Goal: Task Accomplishment & Management: Manage account settings

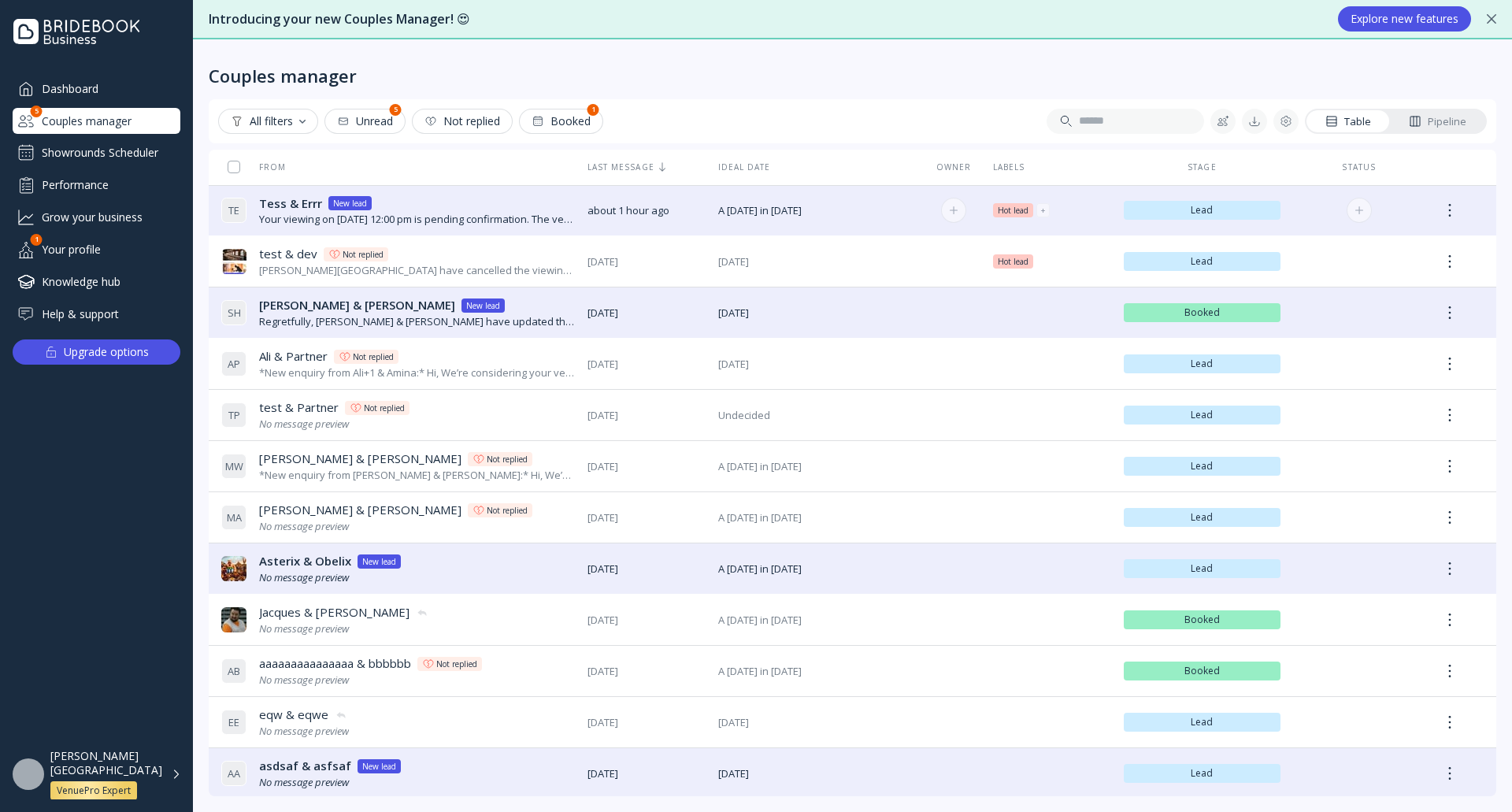
click at [496, 209] on div "Tess & Errr Tess & [PERSON_NAME] New lead" at bounding box center [416, 203] width 316 height 17
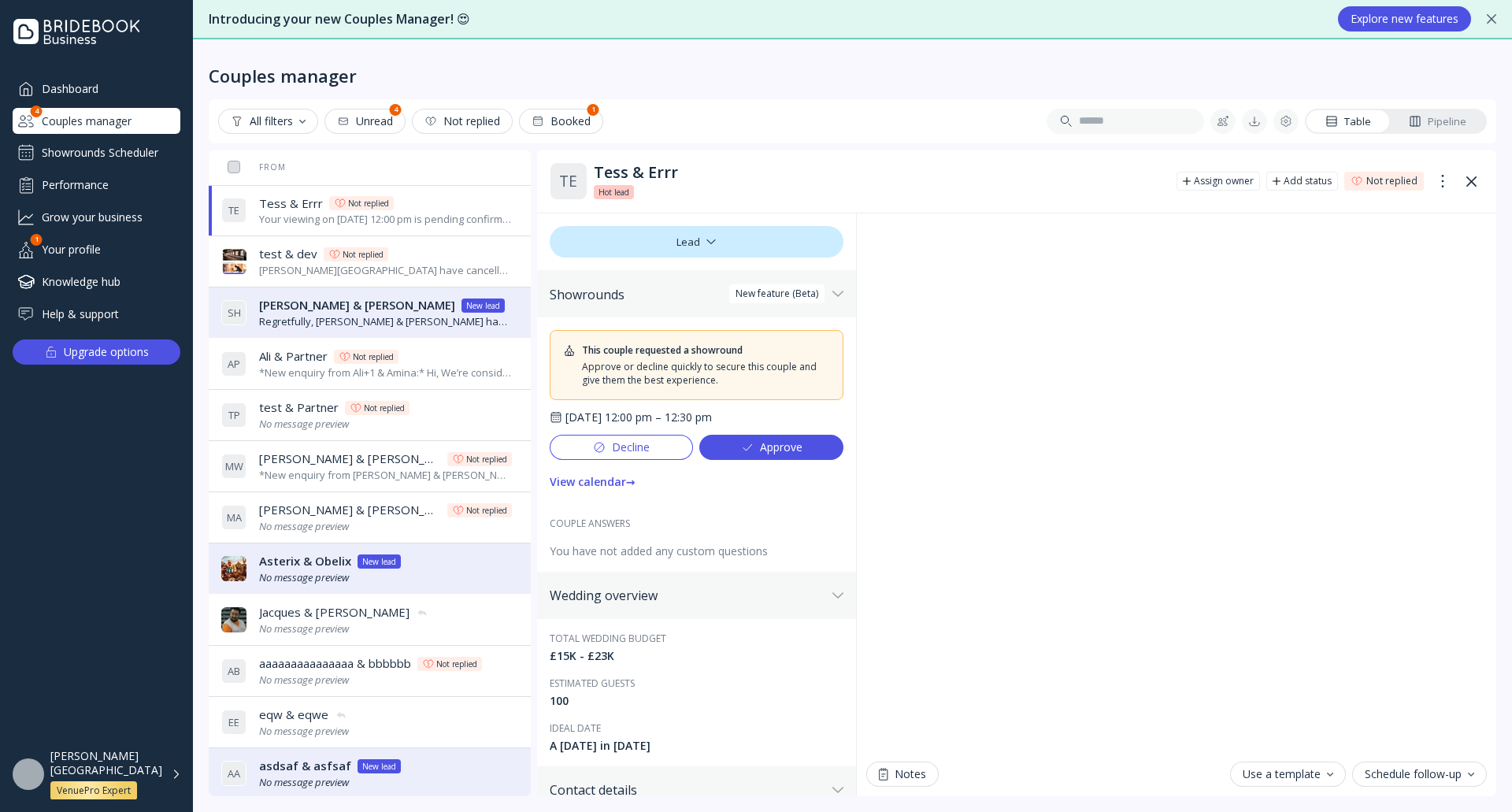
click at [774, 449] on div "Approve" at bounding box center [772, 447] width 61 height 12
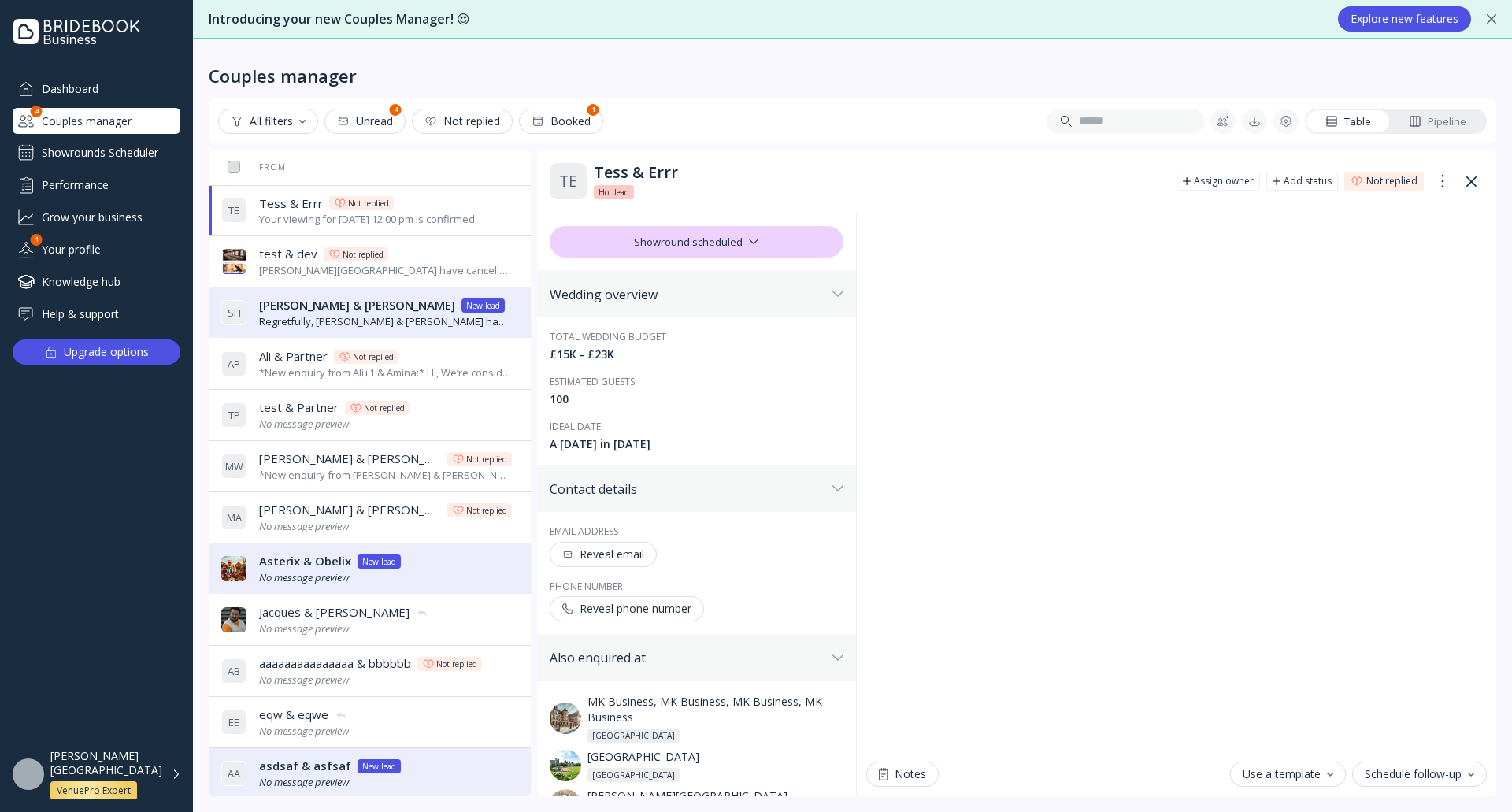
click at [143, 153] on div "Showrounds Scheduler" at bounding box center [96, 152] width 168 height 25
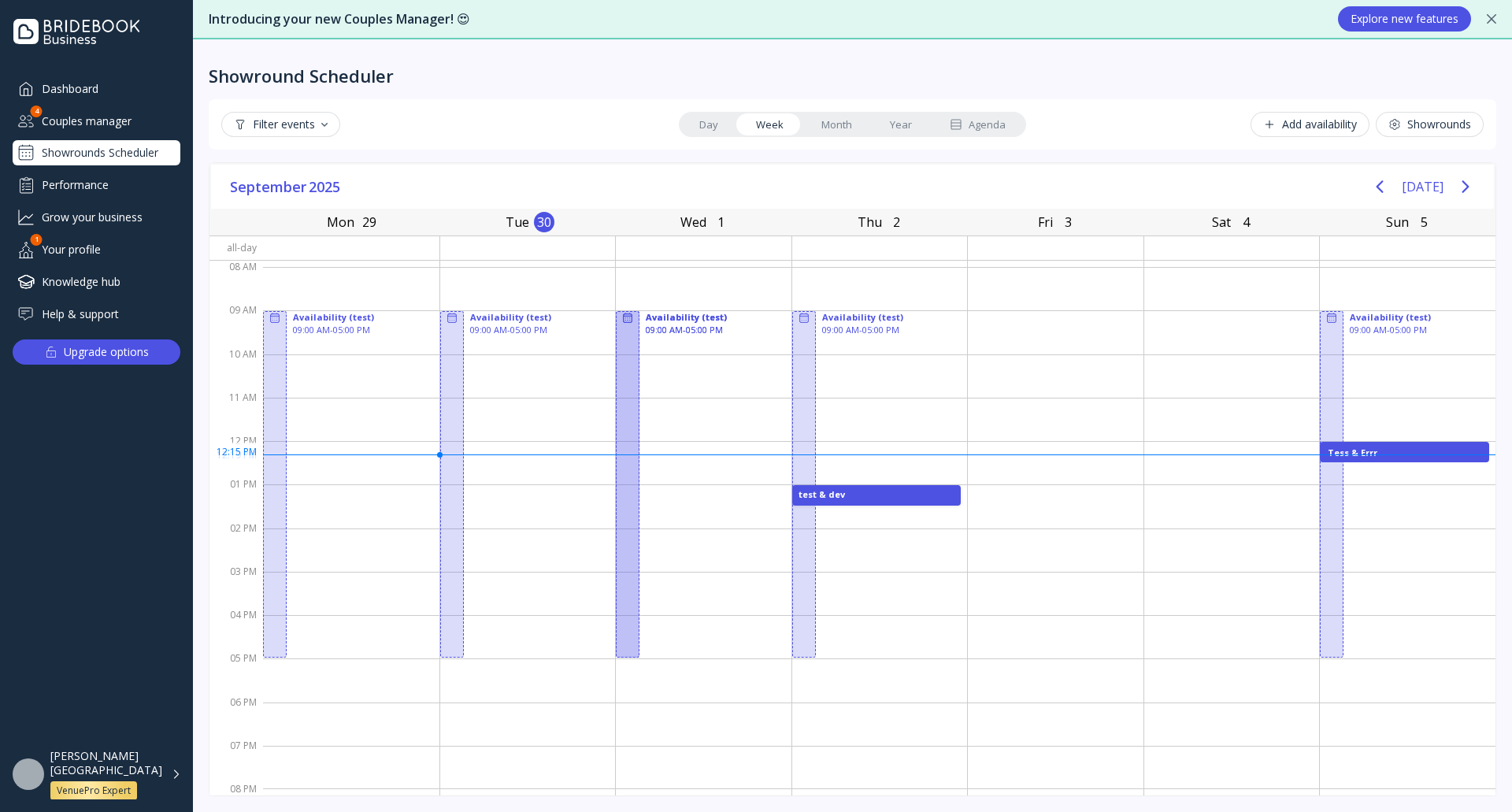
click at [1391, 452] on div "Tess & Errr" at bounding box center [1405, 452] width 154 height 11
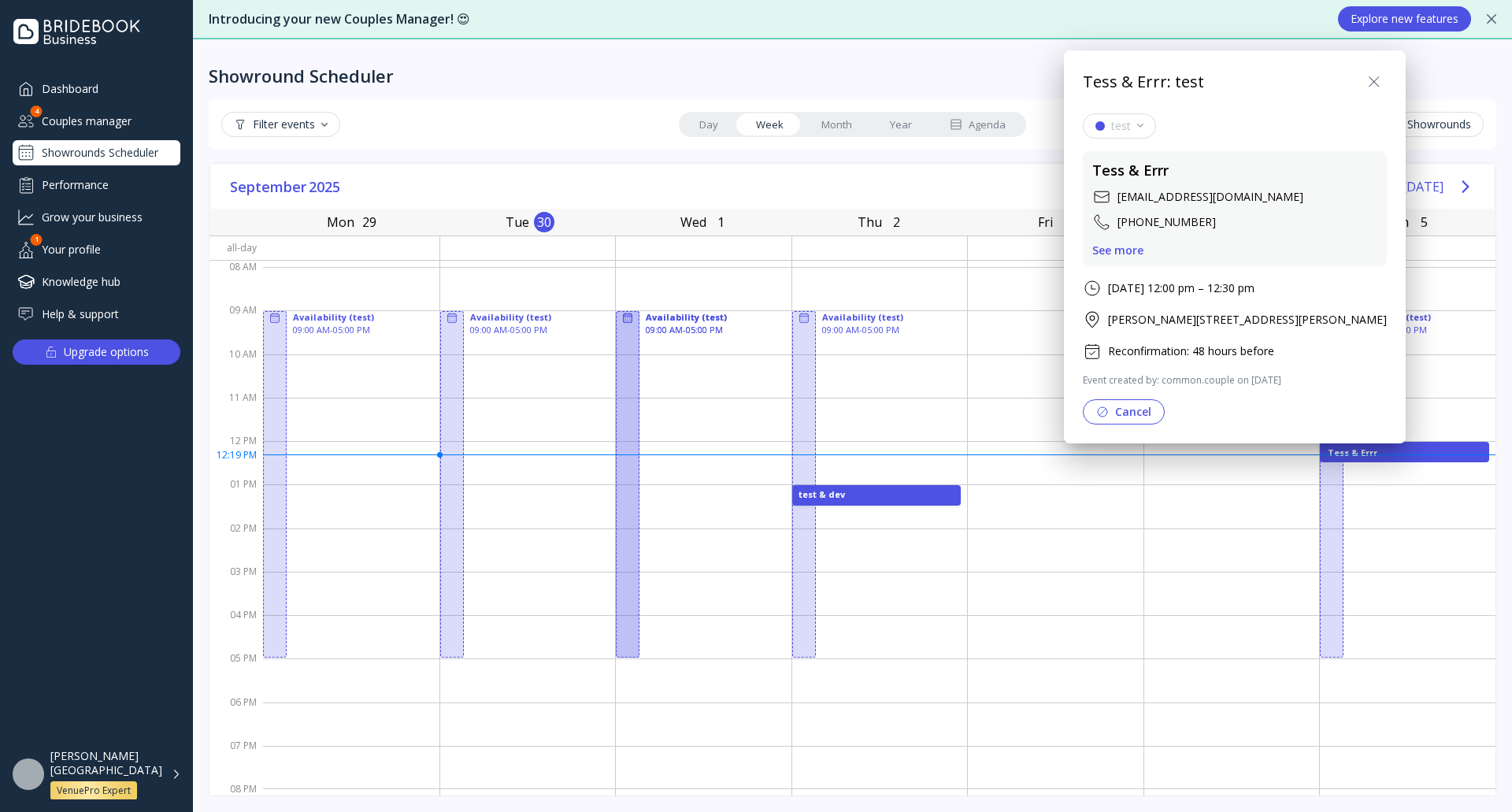
click at [861, 502] on div at bounding box center [756, 406] width 1765 height 1064
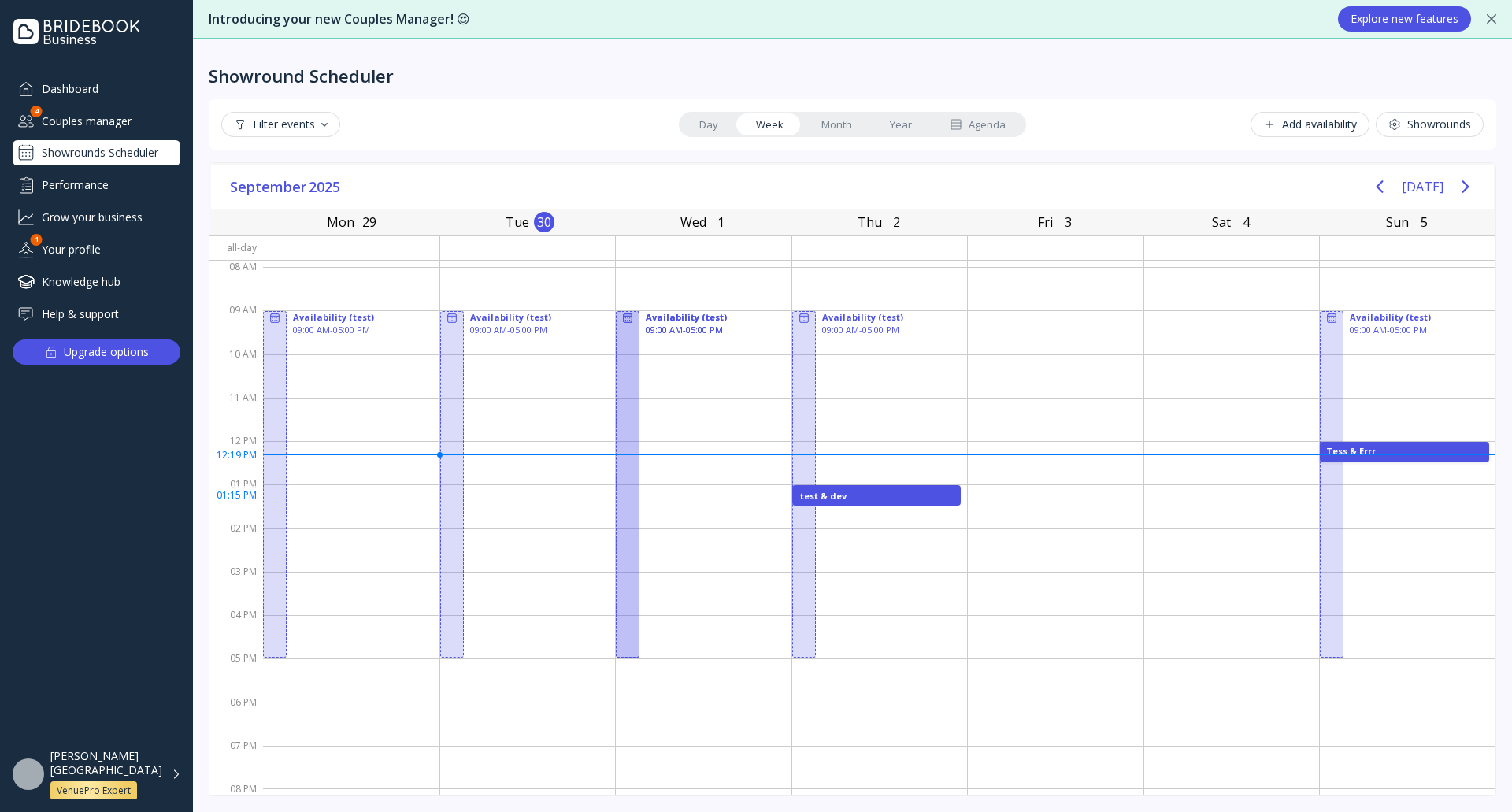
click at [858, 502] on div "test & dev" at bounding box center [877, 495] width 170 height 20
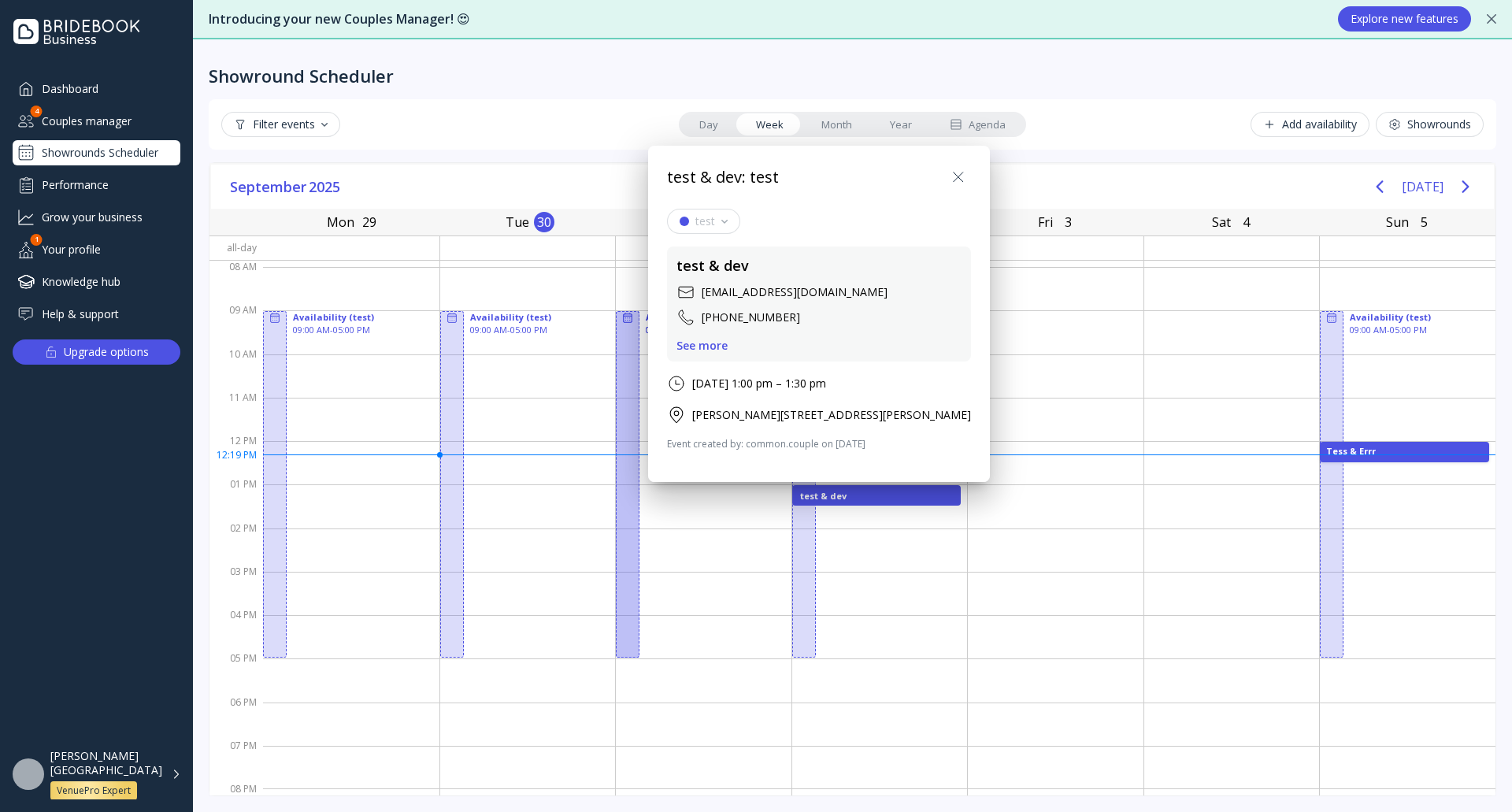
click at [968, 177] on icon at bounding box center [958, 177] width 19 height 19
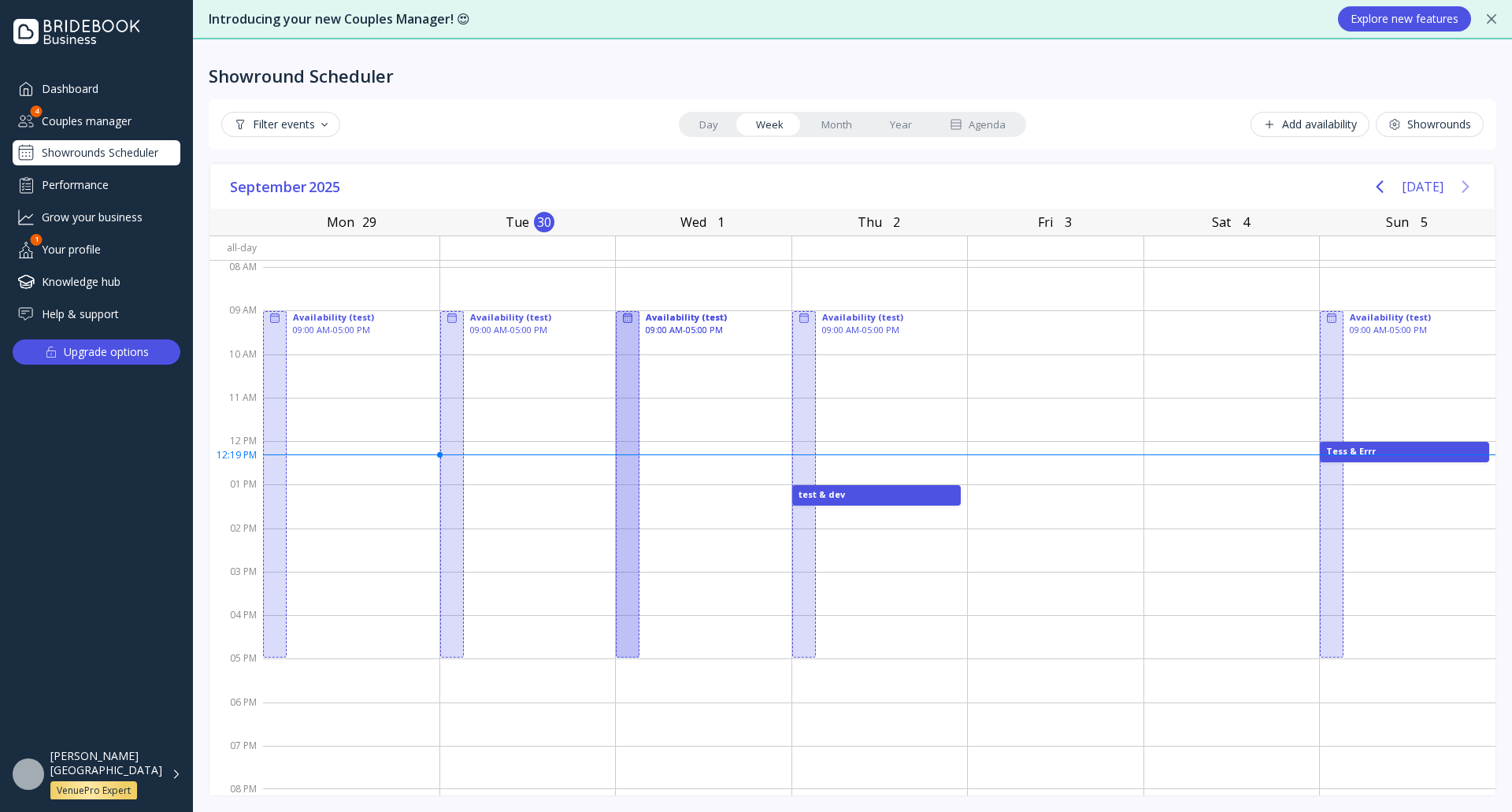
click at [1462, 179] on icon "Next page" at bounding box center [1466, 187] width 19 height 19
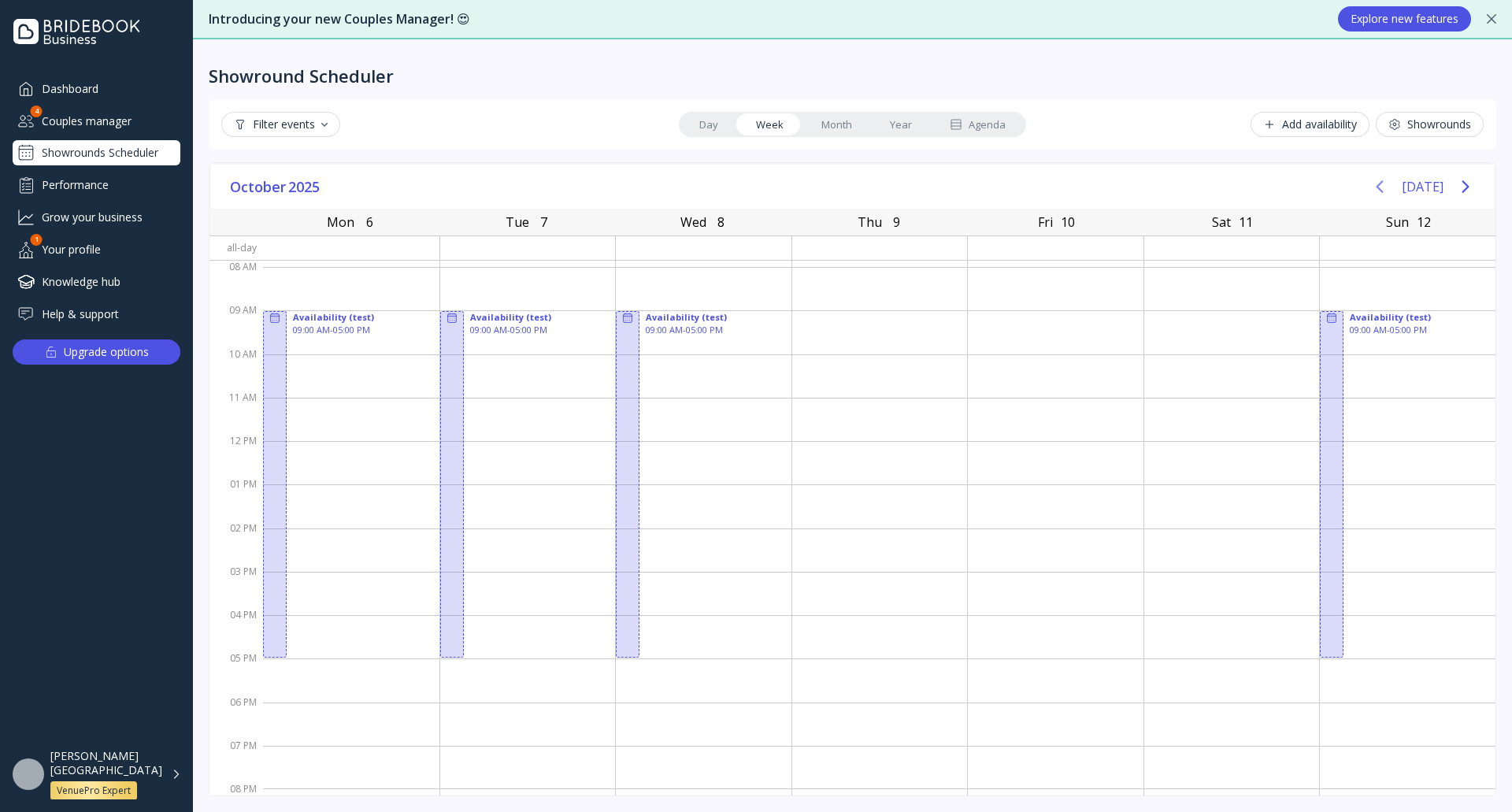
click at [1384, 188] on icon "Previous page" at bounding box center [1380, 186] width 7 height 12
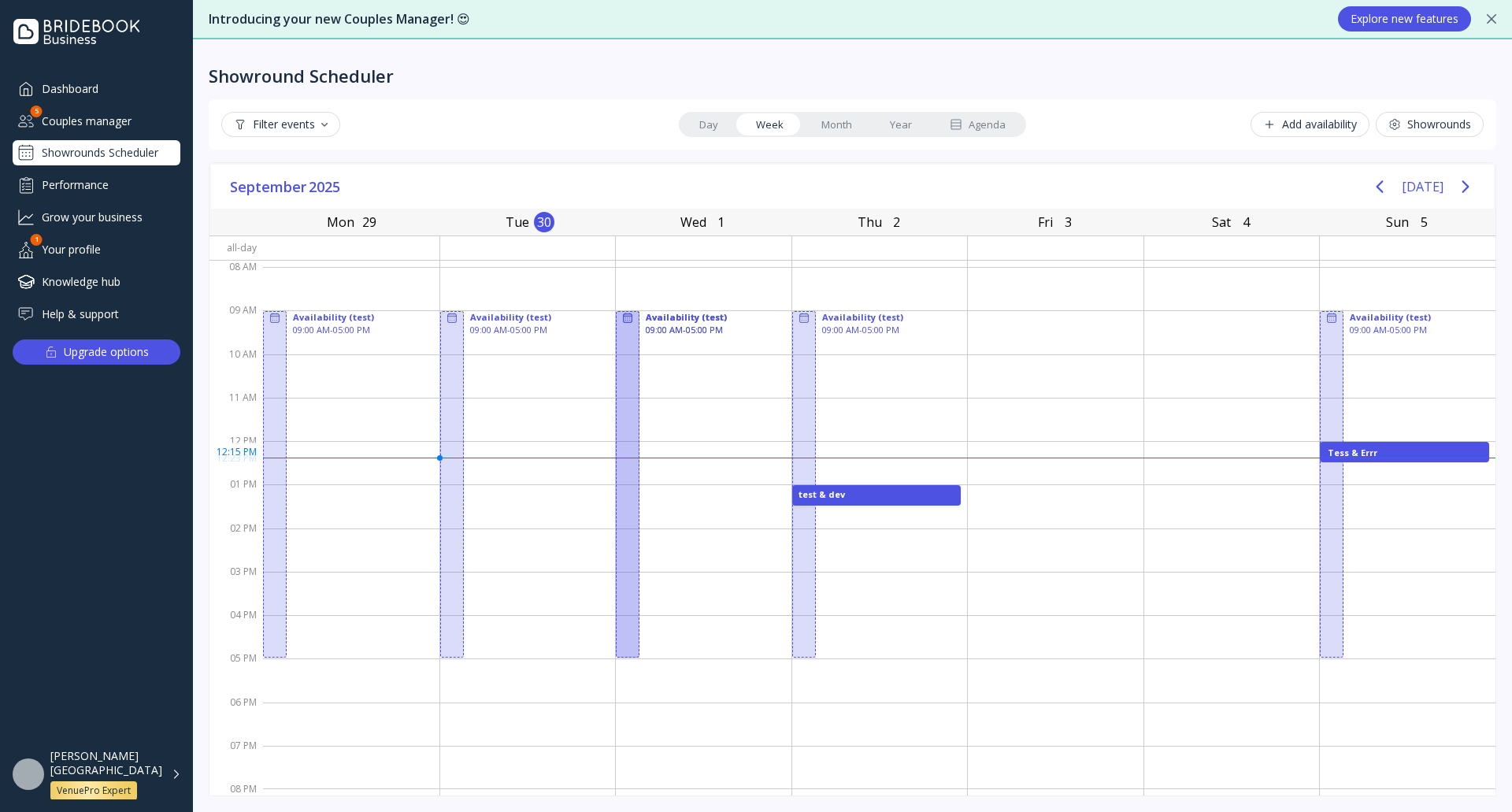
click at [1388, 452] on div "Tess & Errr" at bounding box center [1405, 452] width 154 height 11
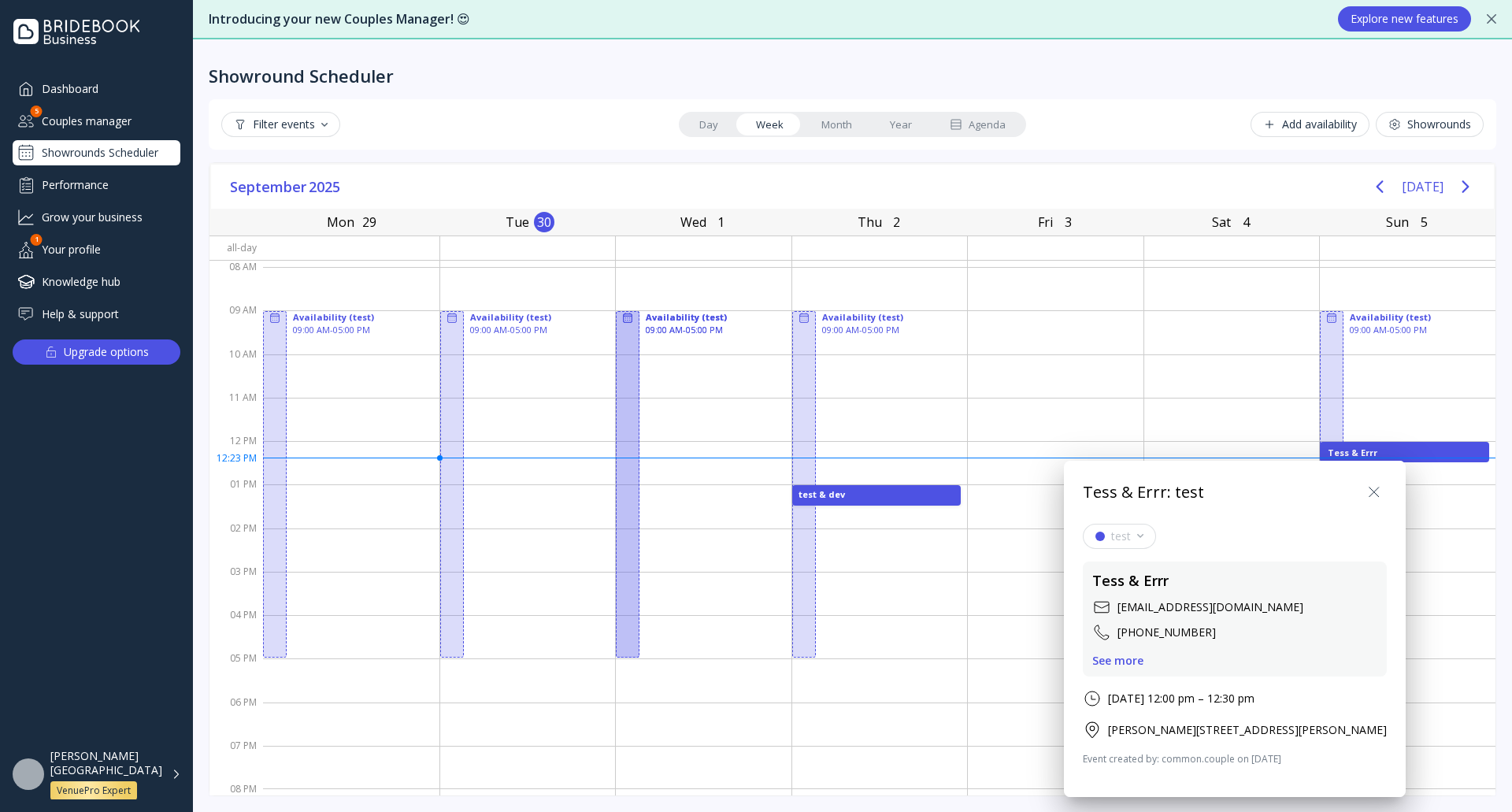
click at [1118, 663] on div "See more" at bounding box center [1118, 660] width 52 height 12
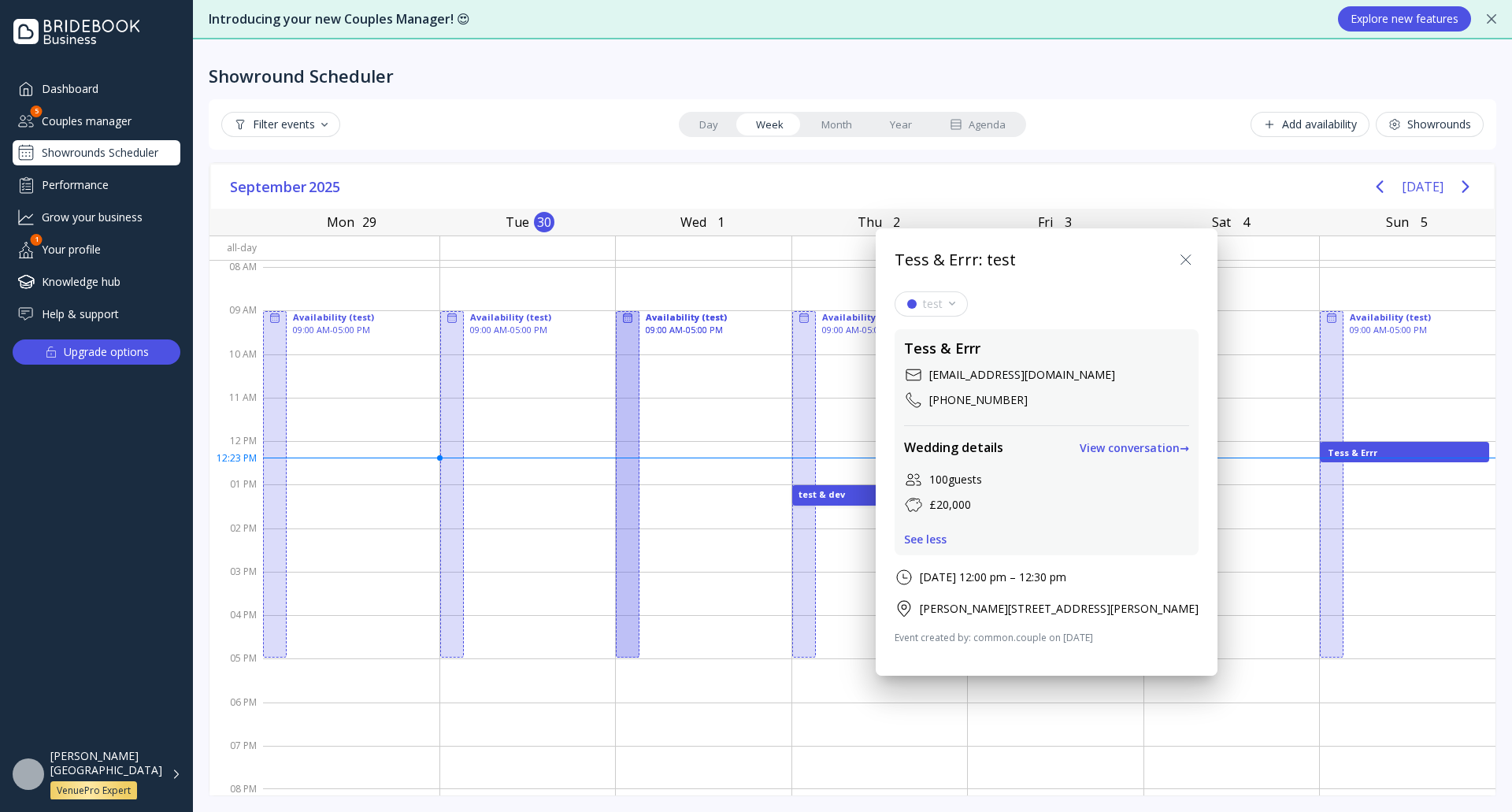
click at [1094, 163] on div at bounding box center [756, 406] width 1765 height 1064
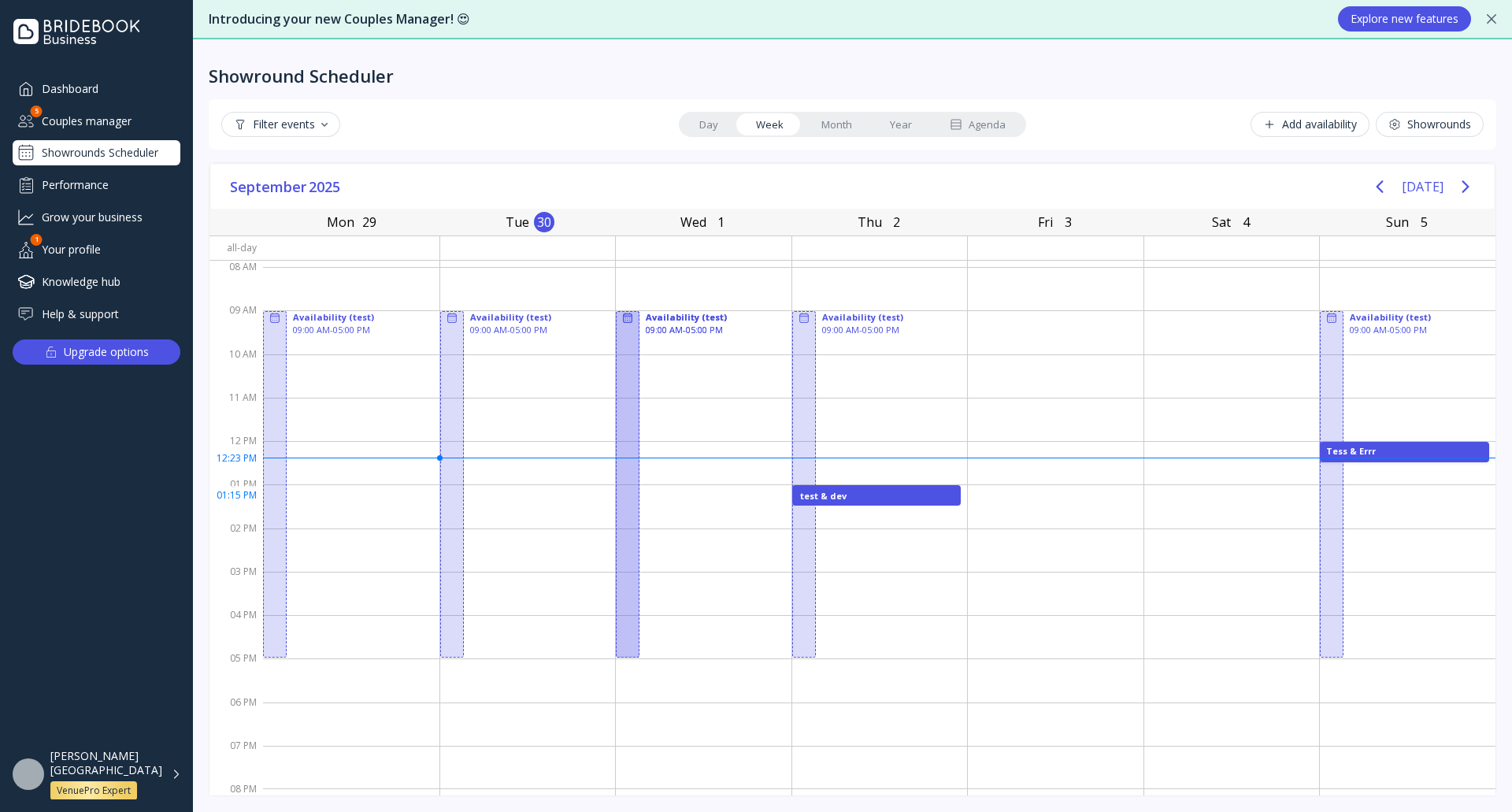
click at [852, 501] on div "test & dev" at bounding box center [877, 495] width 170 height 20
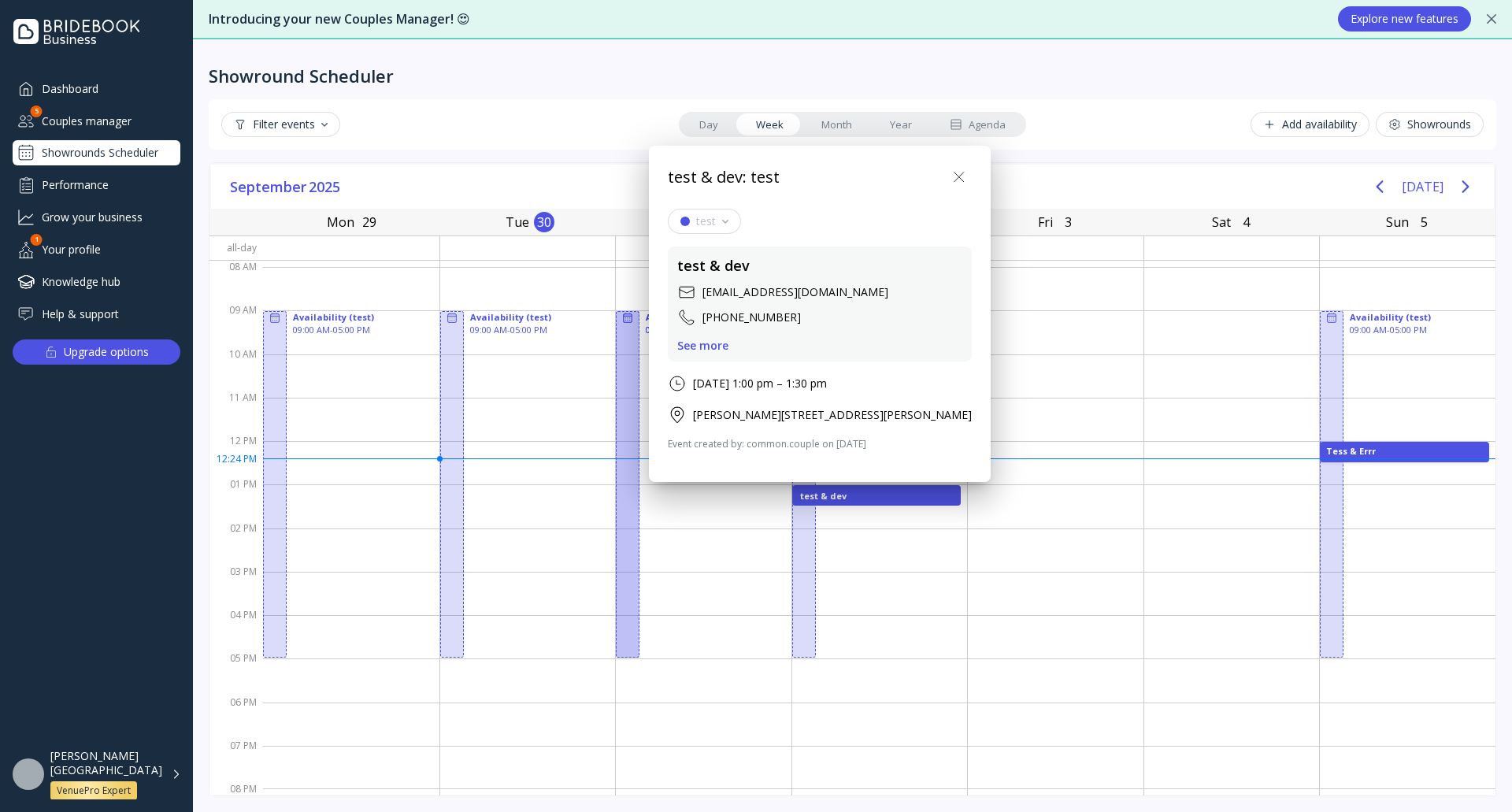
click at [969, 178] on icon at bounding box center [959, 177] width 19 height 19
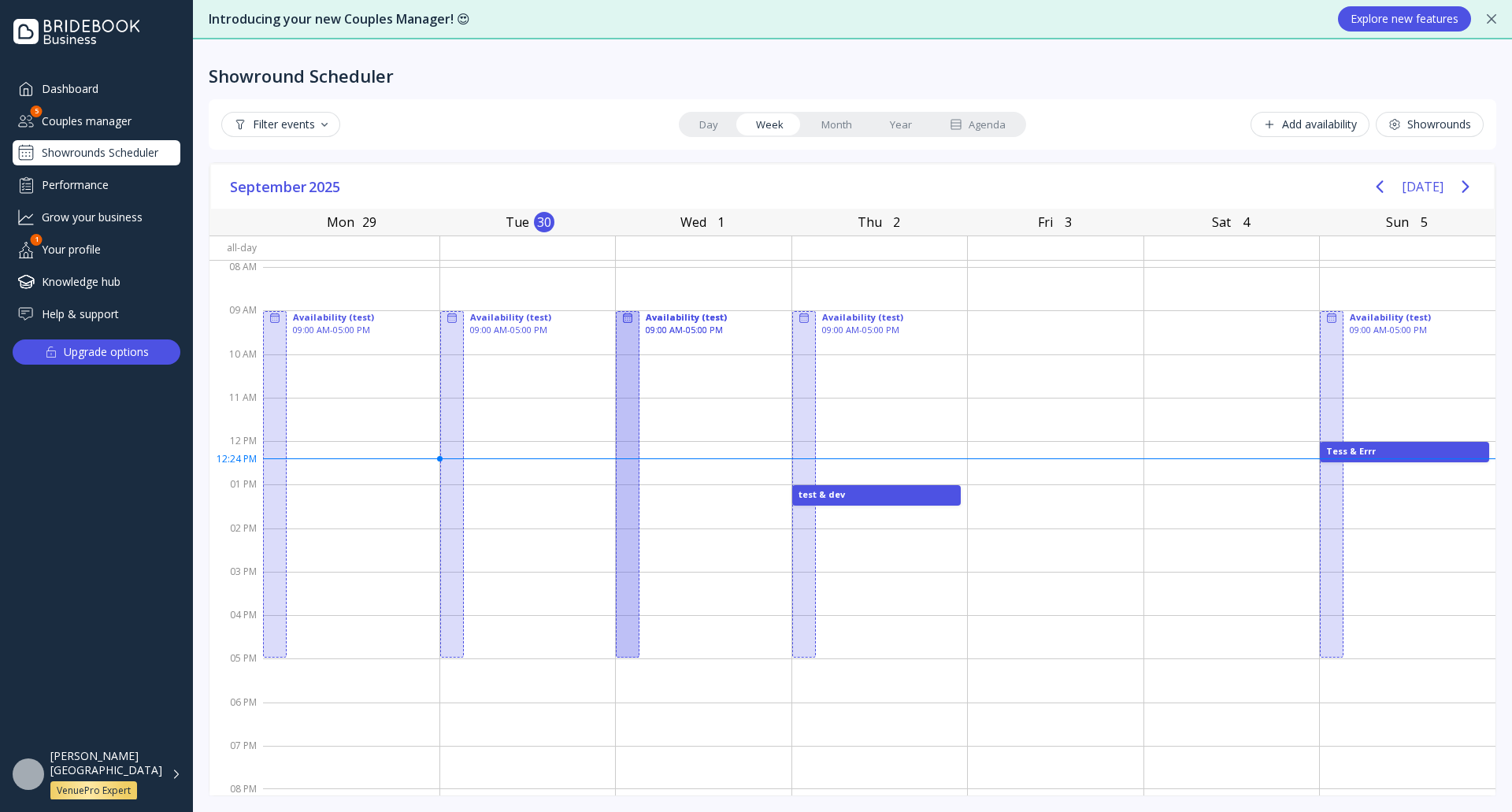
click at [1460, 191] on icon "Next page" at bounding box center [1466, 187] width 19 height 19
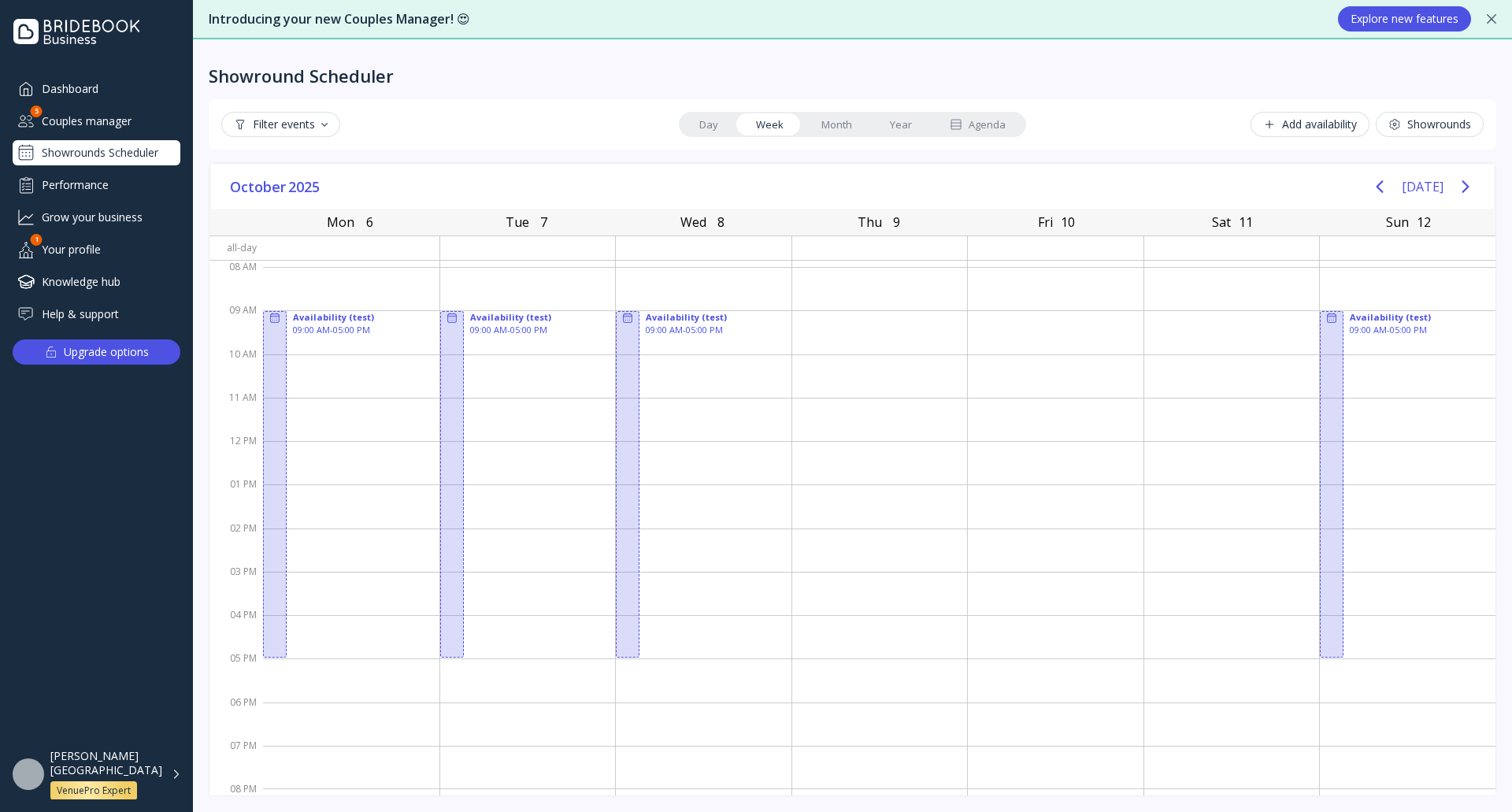
click at [171, 775] on div "[PERSON_NAME][GEOGRAPHIC_DATA] VenuePro Expert" at bounding box center [116, 774] width 131 height 52
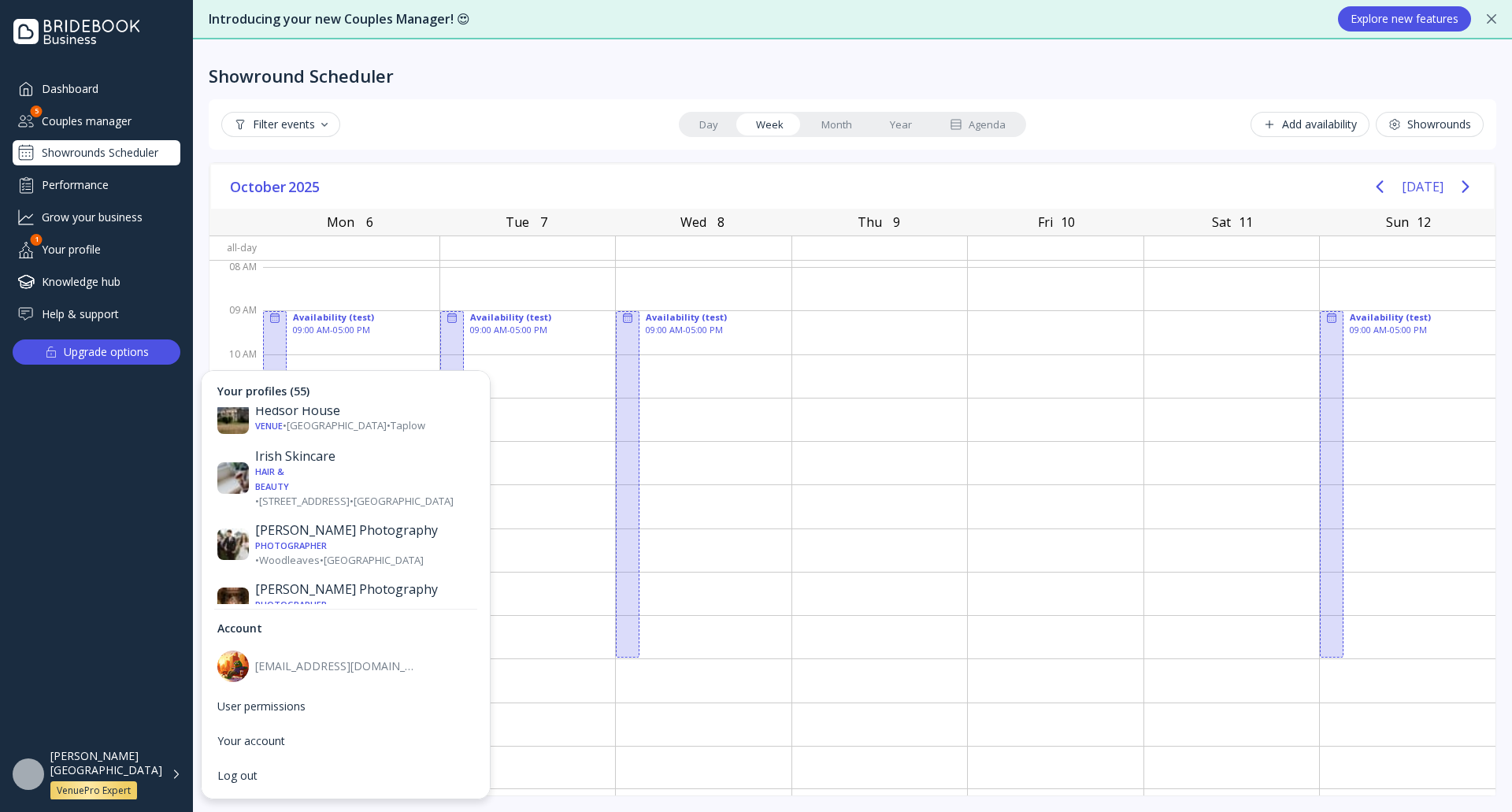
scroll to position [1260, 0]
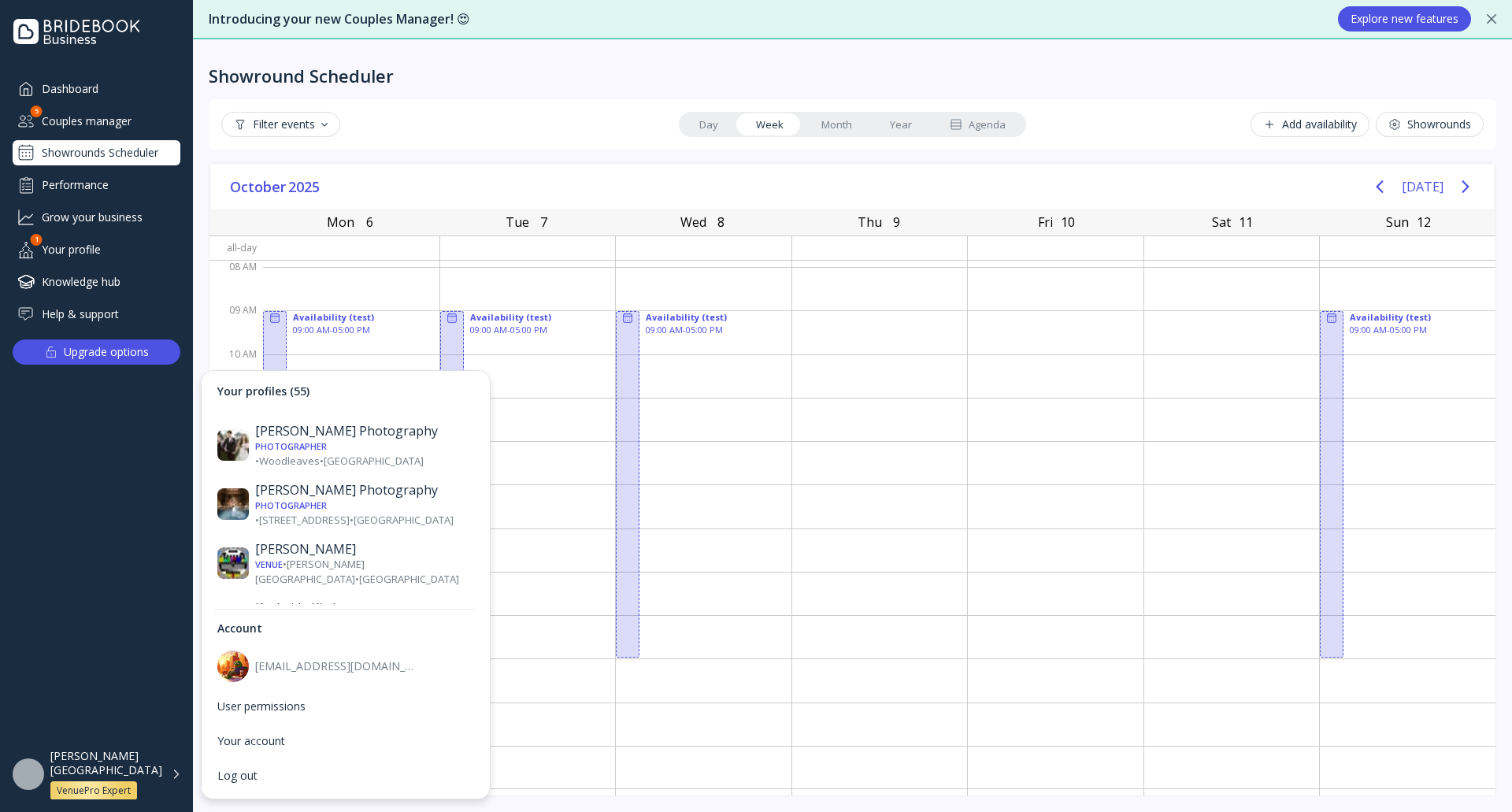
click at [359, 778] on div "Mandarin Oriental" at bounding box center [365, 786] width 219 height 16
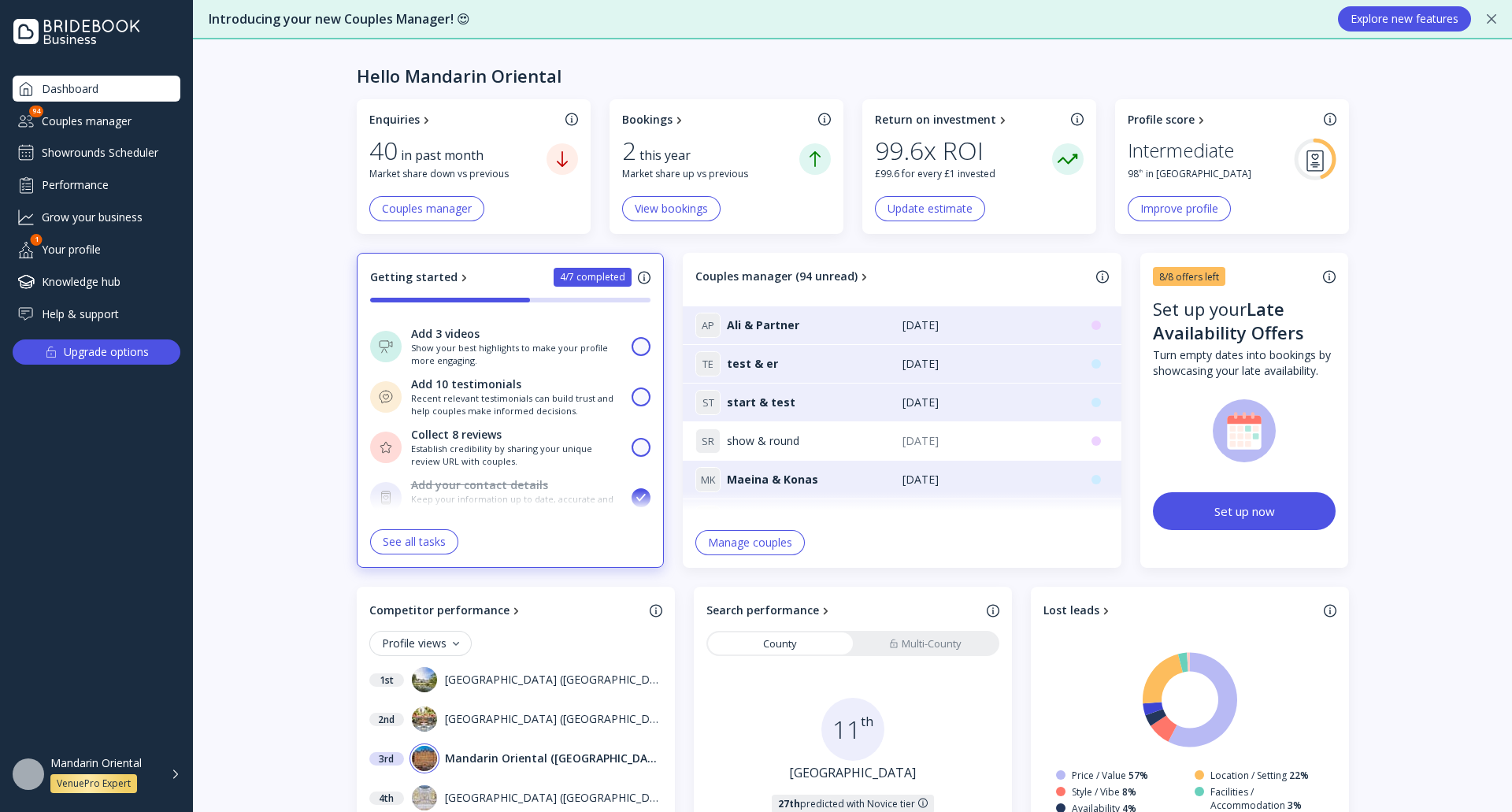
click at [120, 149] on div "Showrounds Scheduler" at bounding box center [96, 152] width 168 height 25
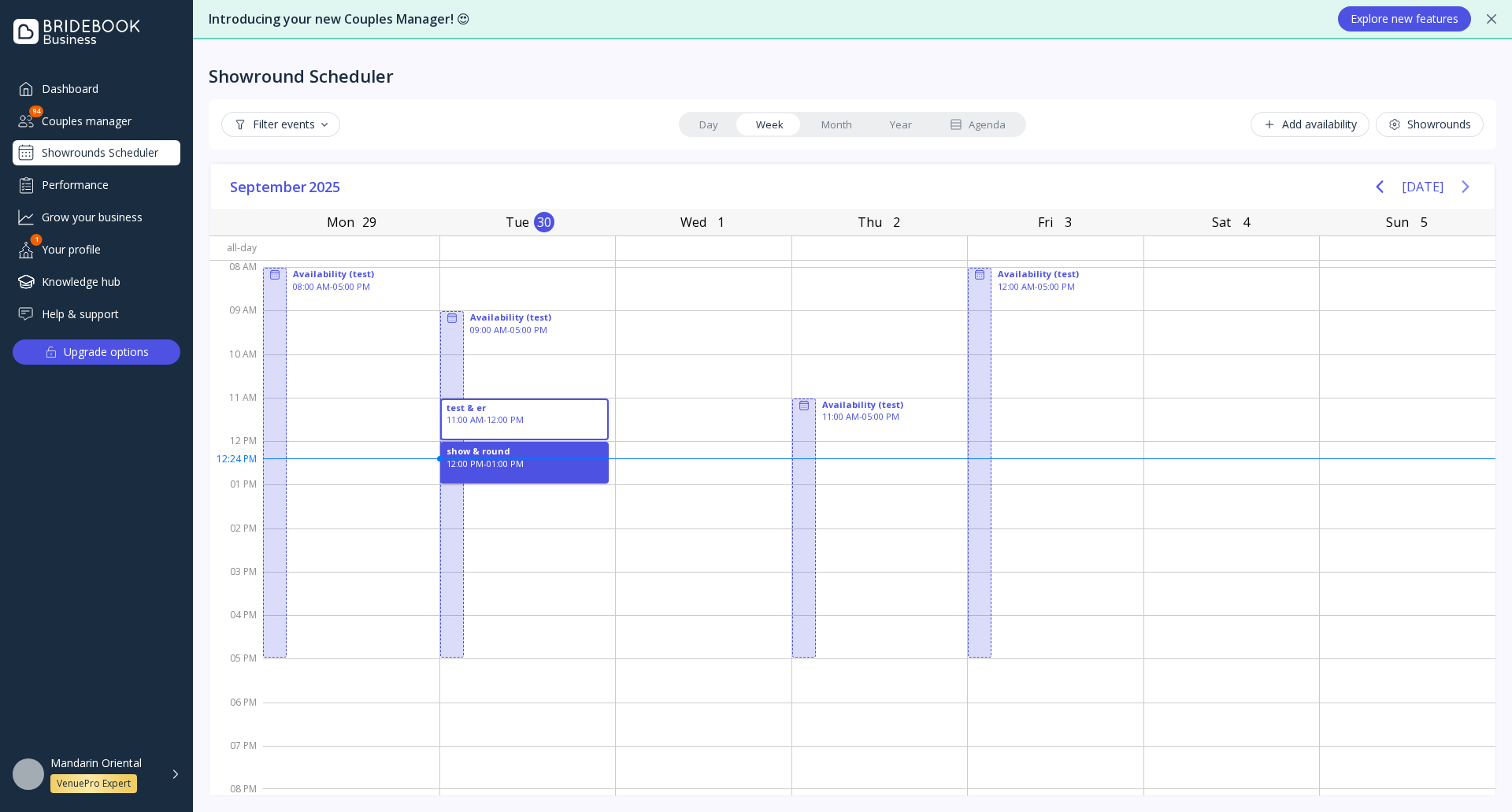
click at [1460, 182] on icon "Next page" at bounding box center [1466, 187] width 19 height 19
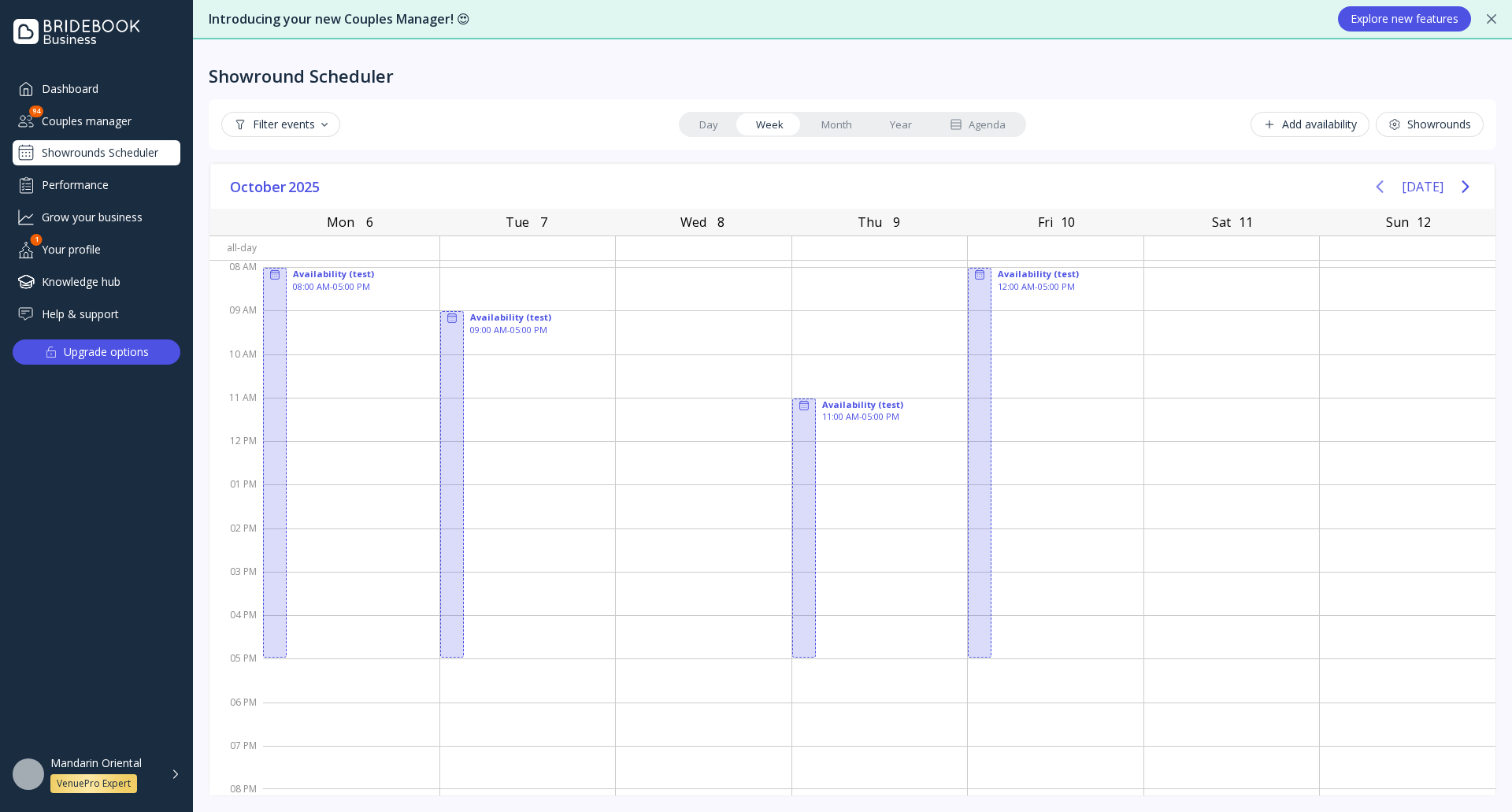
click at [1390, 192] on icon "Previous page" at bounding box center [1380, 187] width 19 height 19
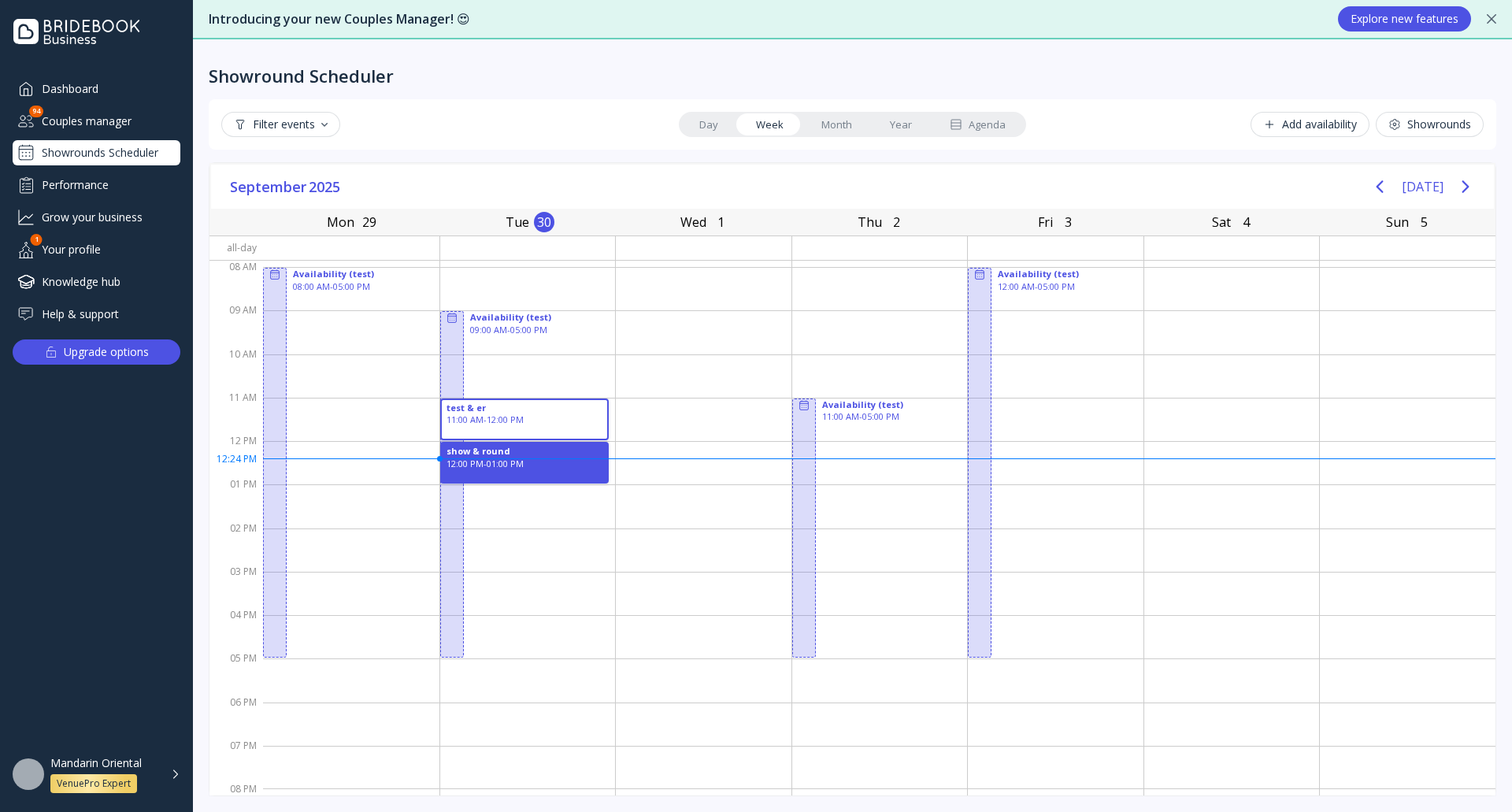
click at [145, 758] on div "Mandarin Oriental VenuePro Expert" at bounding box center [106, 774] width 111 height 37
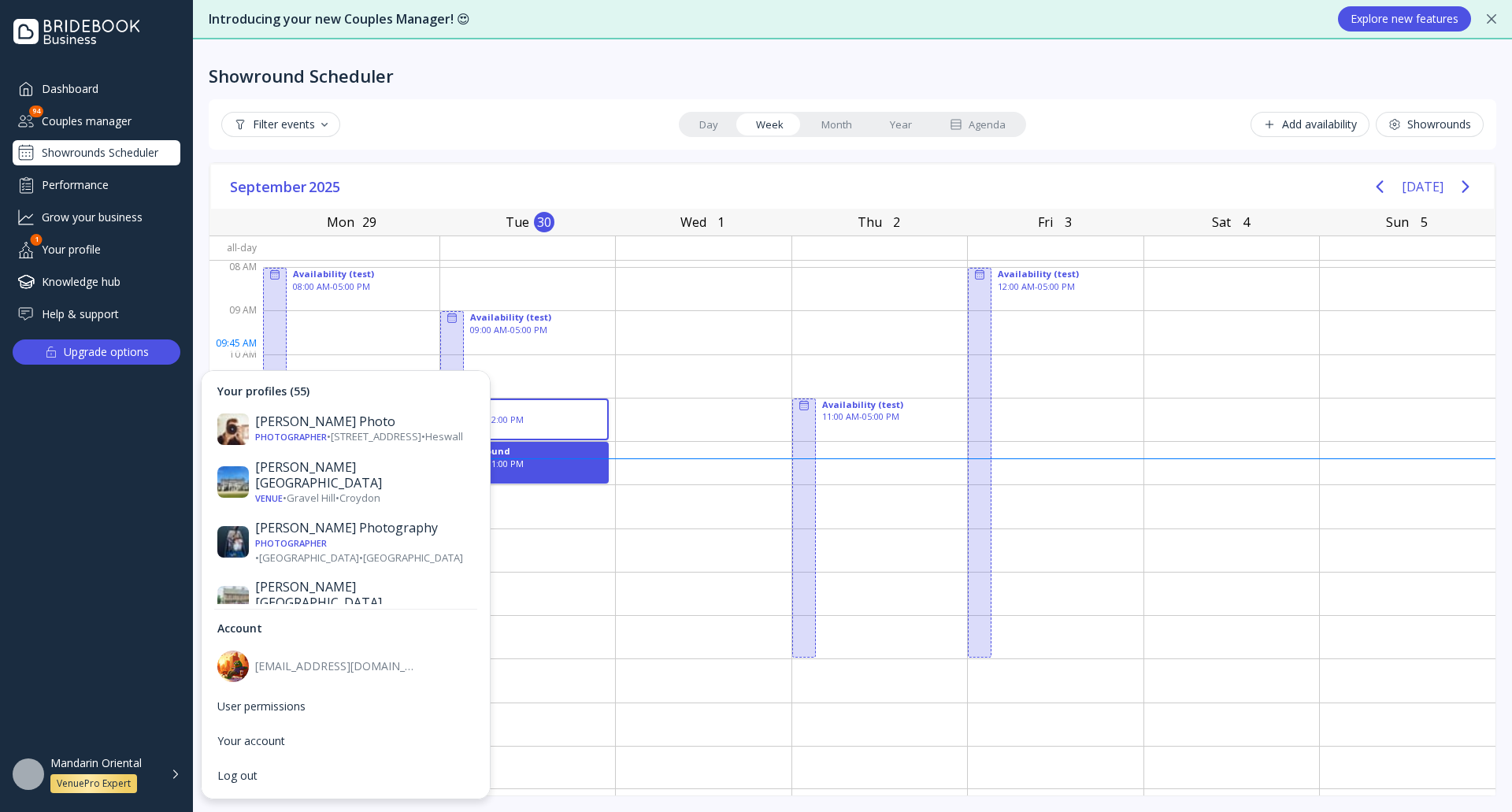
click at [879, 354] on div at bounding box center [880, 376] width 176 height 44
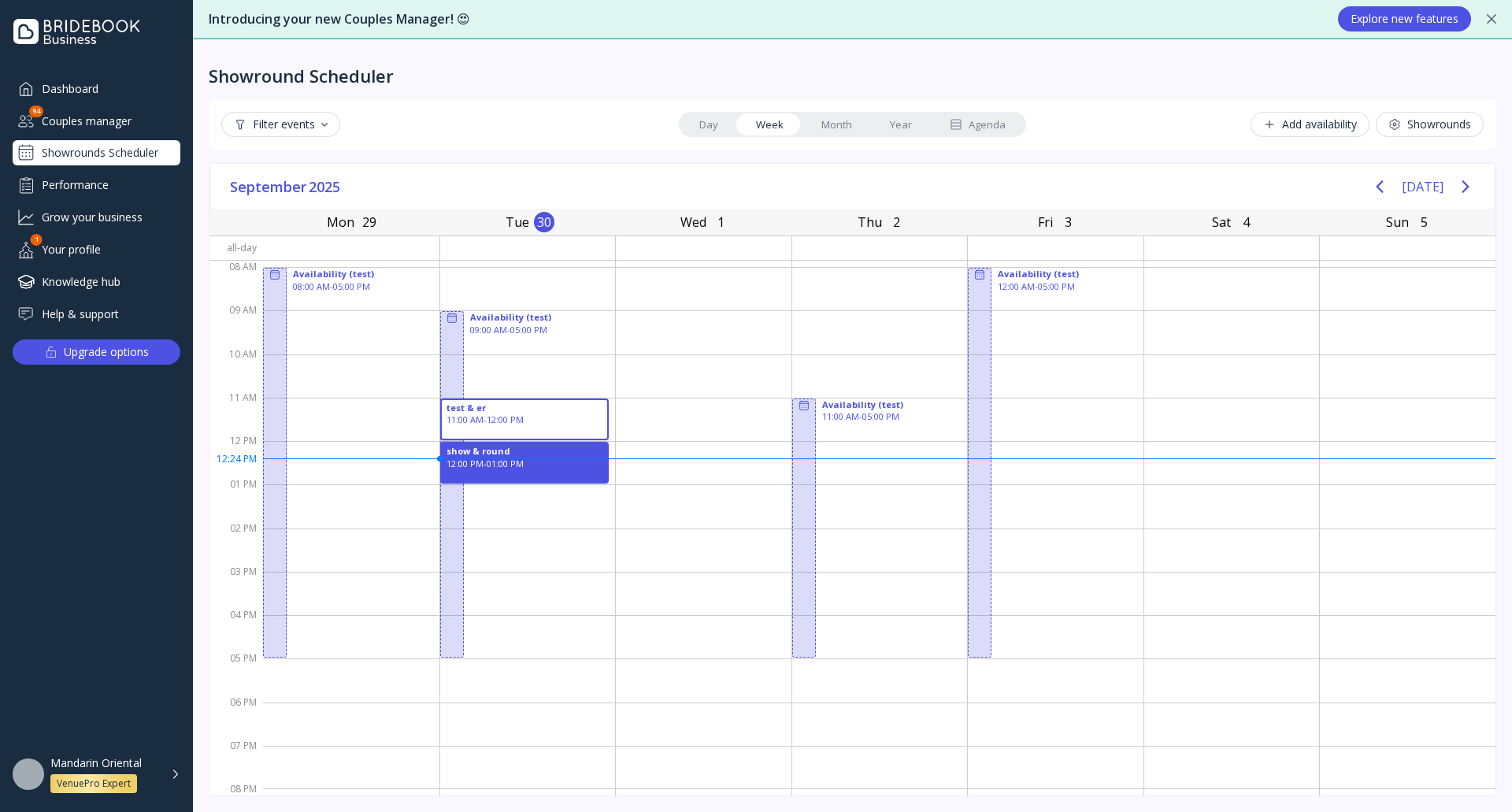
click at [174, 772] on div "Mandarin Oriental VenuePro Expert" at bounding box center [115, 774] width 130 height 37
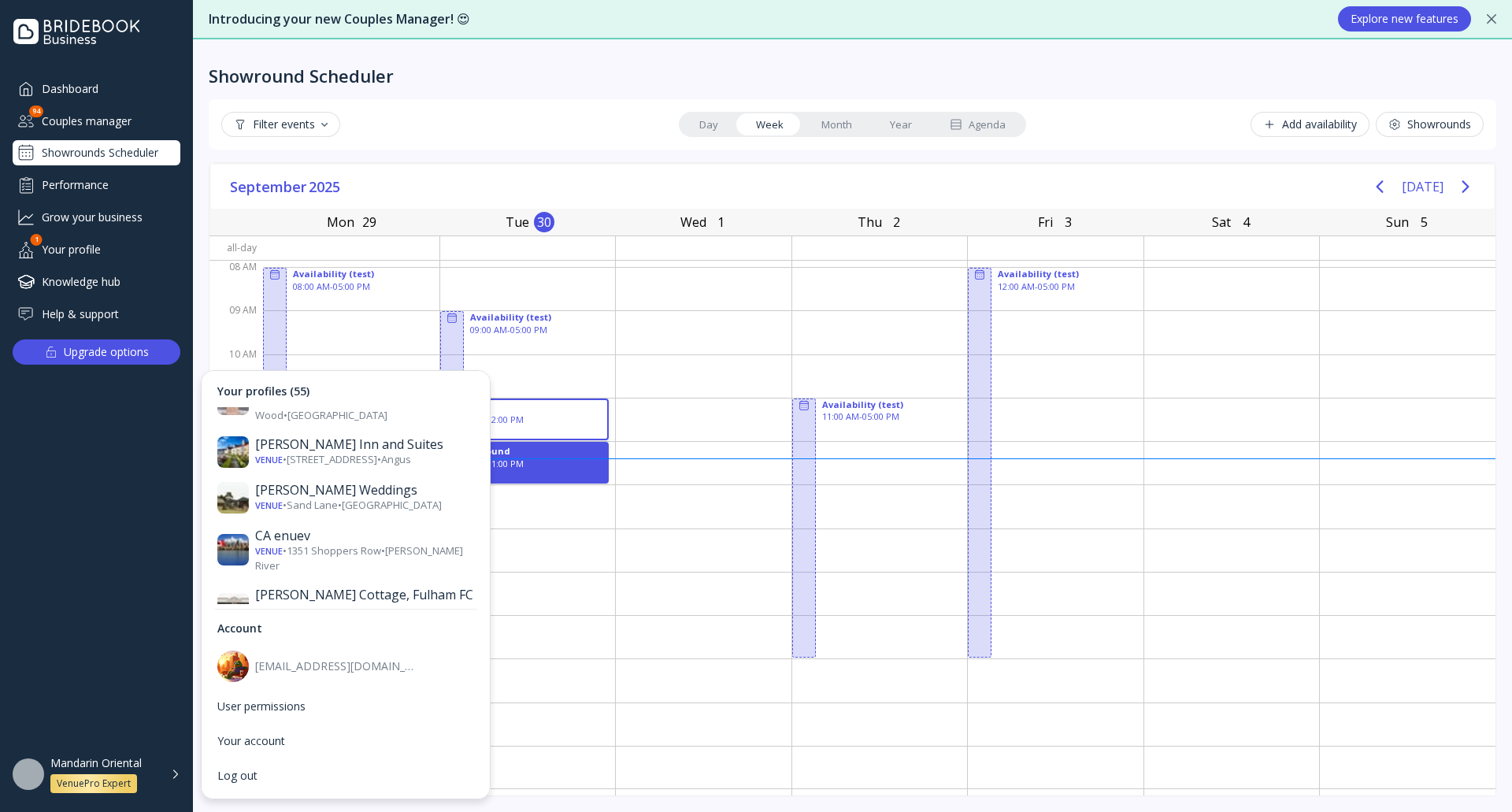
scroll to position [630, 0]
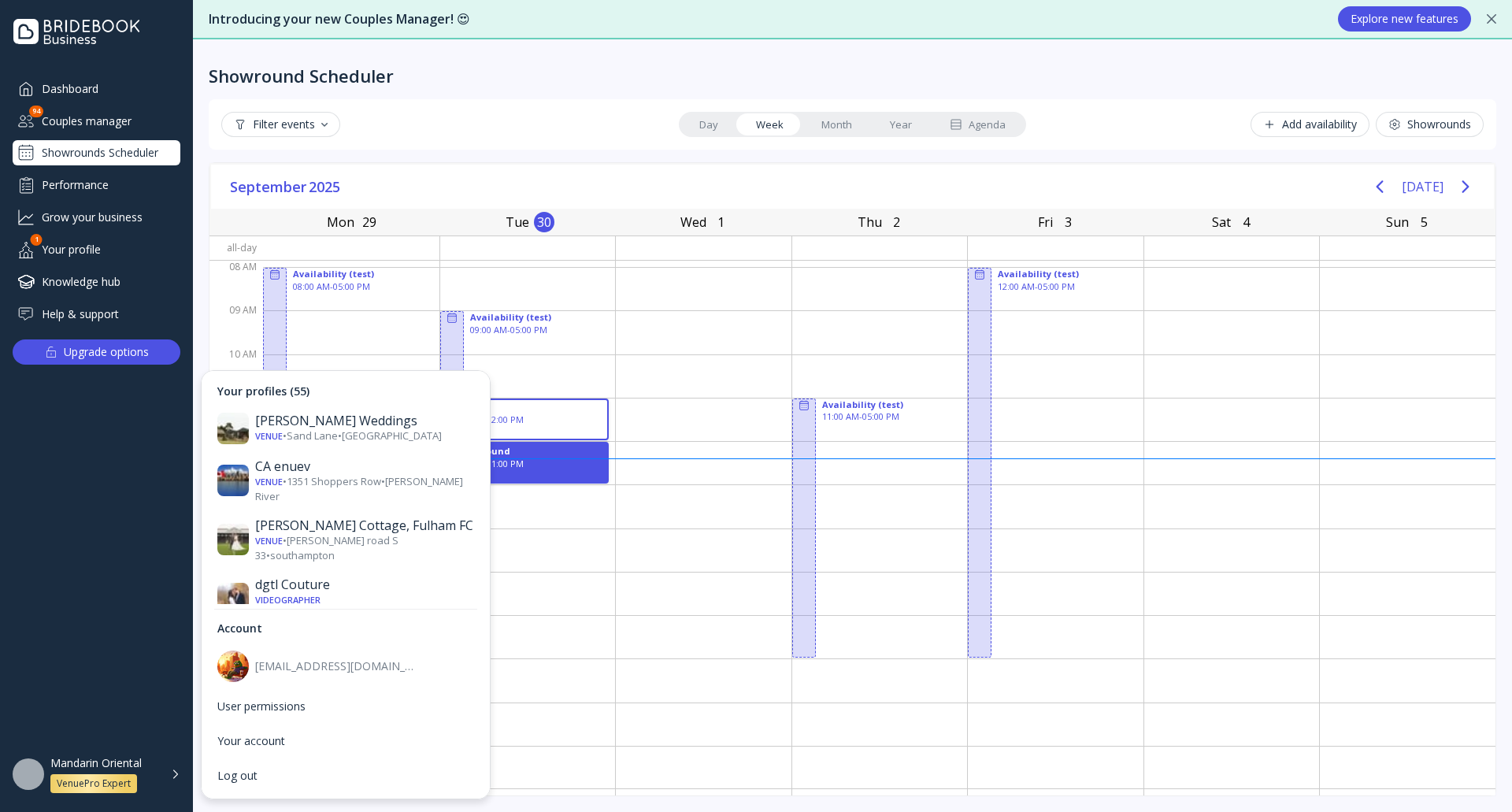
click at [356, 635] on div "[PERSON_NAME][GEOGRAPHIC_DATA]" at bounding box center [365, 651] width 219 height 31
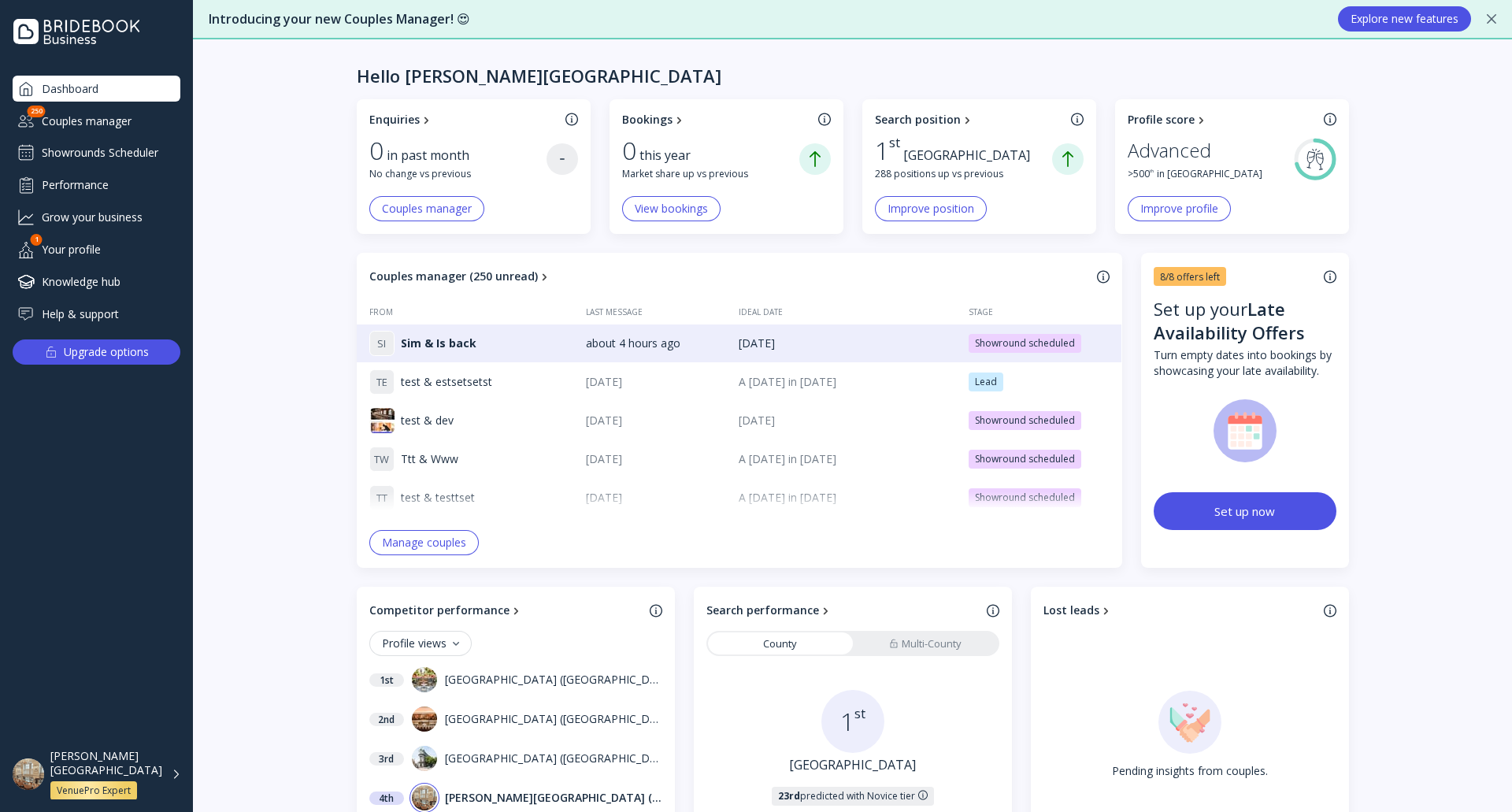
click at [128, 147] on div "Showrounds Scheduler" at bounding box center [96, 152] width 168 height 25
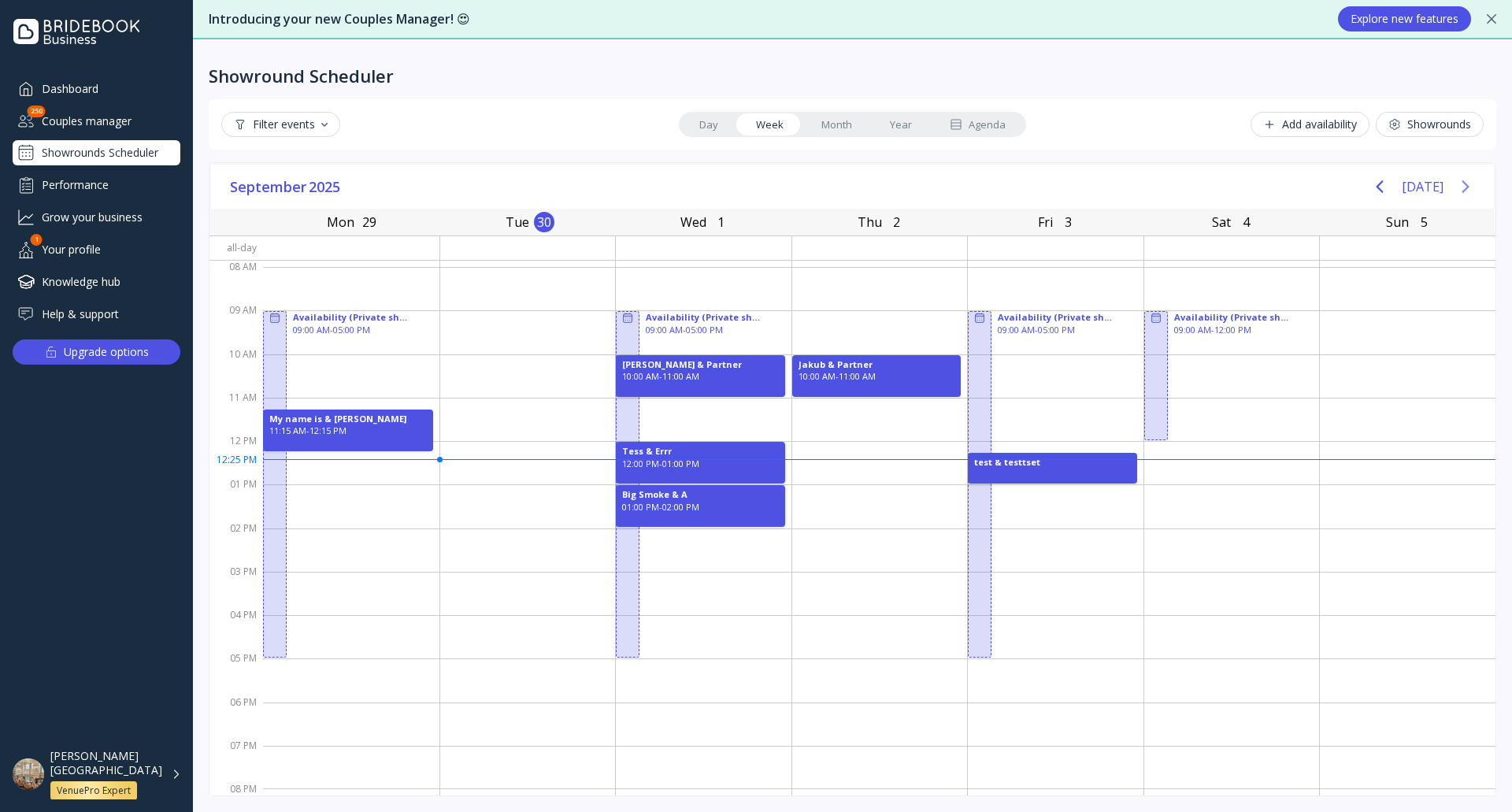
click at [1467, 184] on icon "Next page" at bounding box center [1466, 187] width 19 height 19
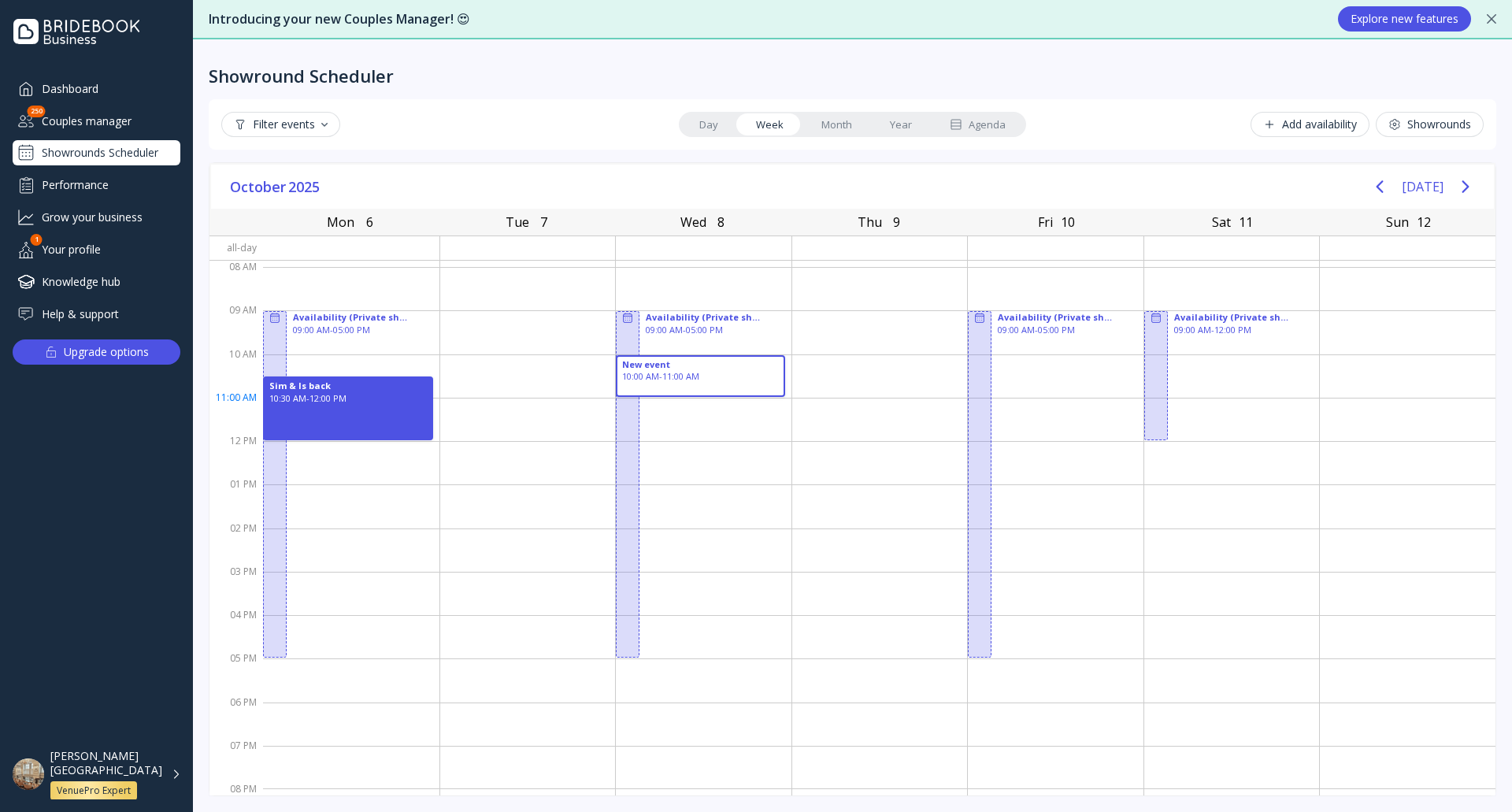
drag, startPoint x: 650, startPoint y: 358, endPoint x: 679, endPoint y: 375, distance: 33.6
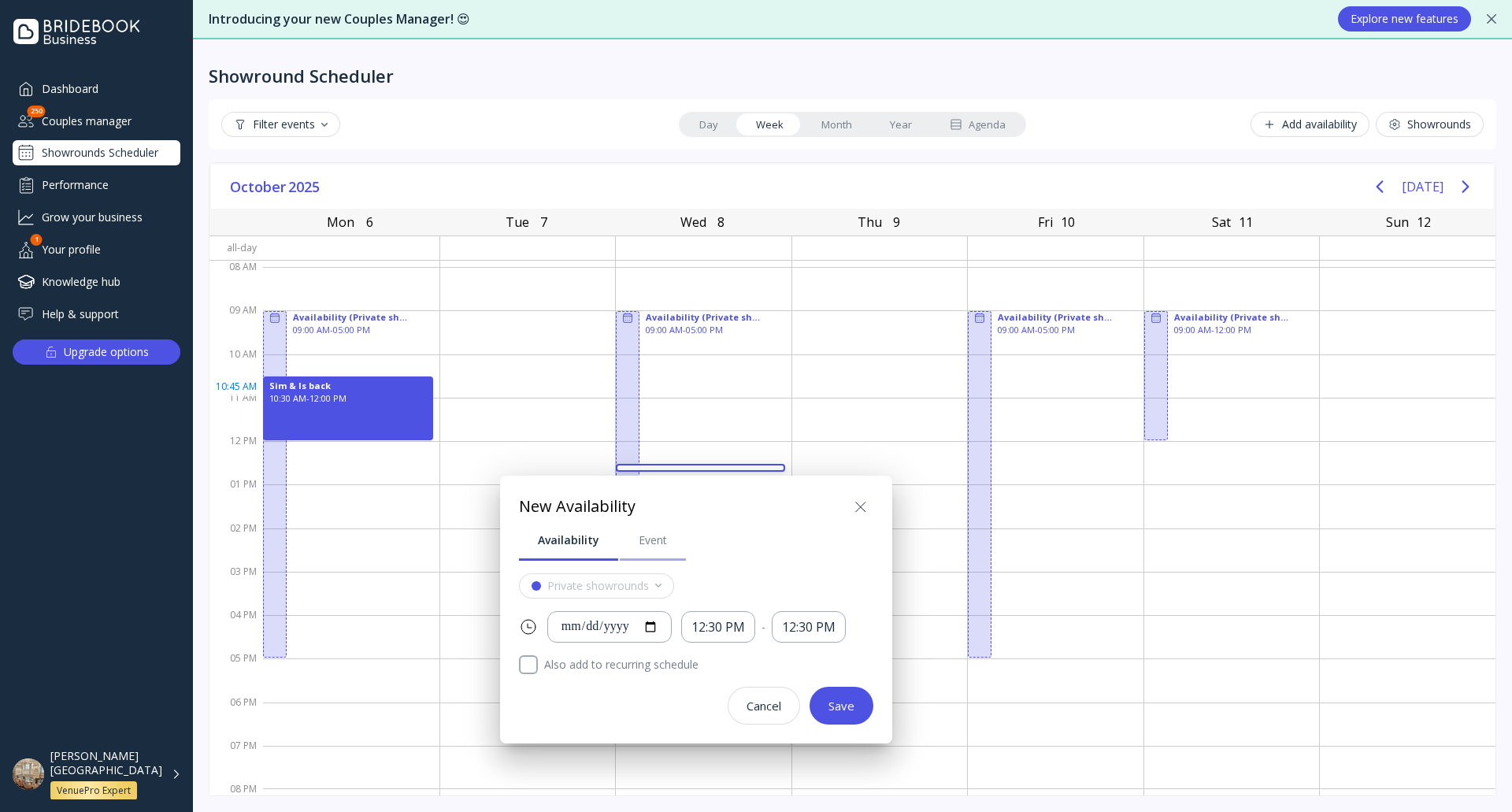
click at [647, 544] on div "Event" at bounding box center [652, 540] width 28 height 16
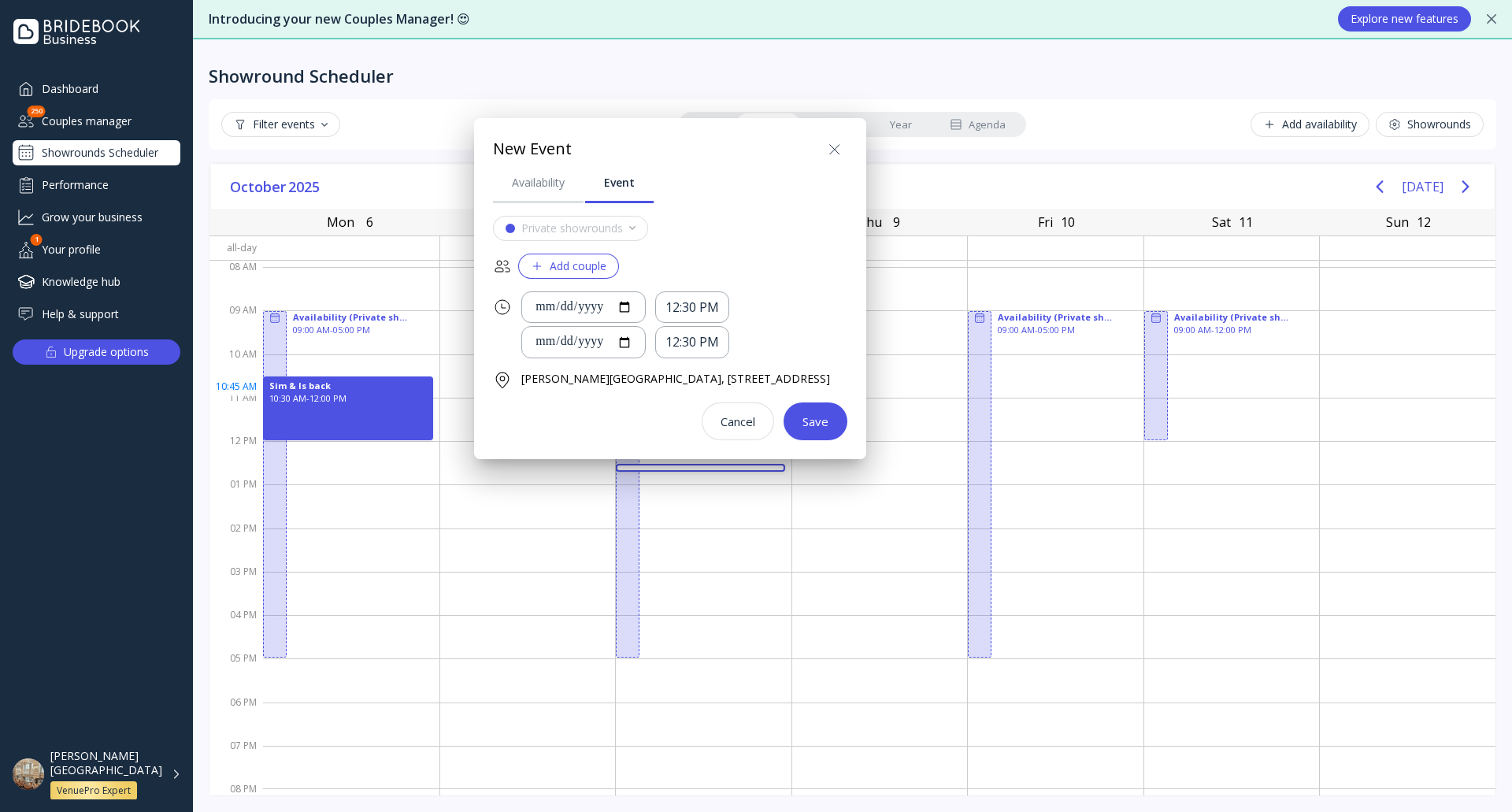
click at [583, 261] on div "Add couple" at bounding box center [568, 266] width 75 height 12
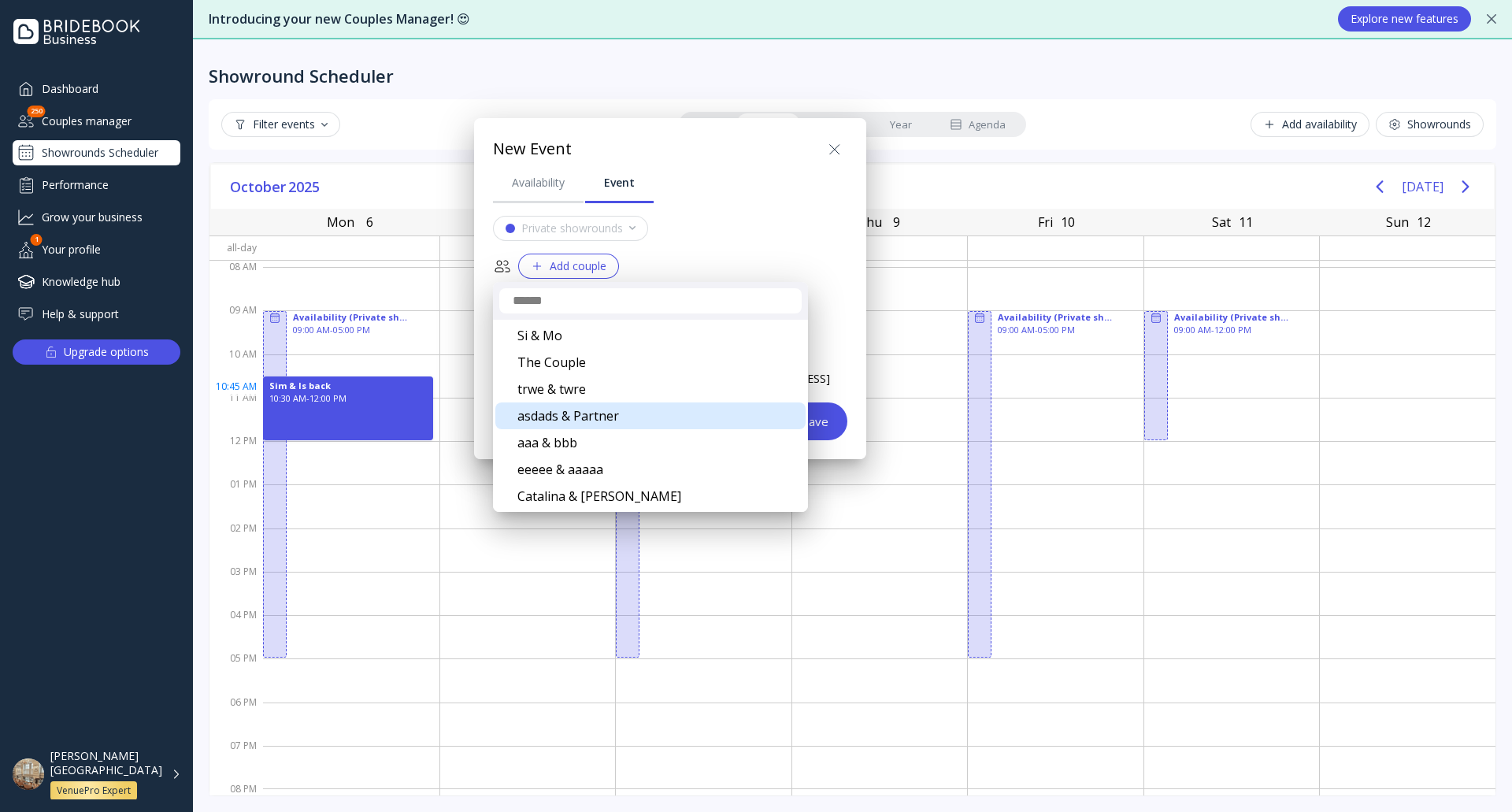
click at [612, 415] on div "asdads & Partner" at bounding box center [651, 415] width 310 height 27
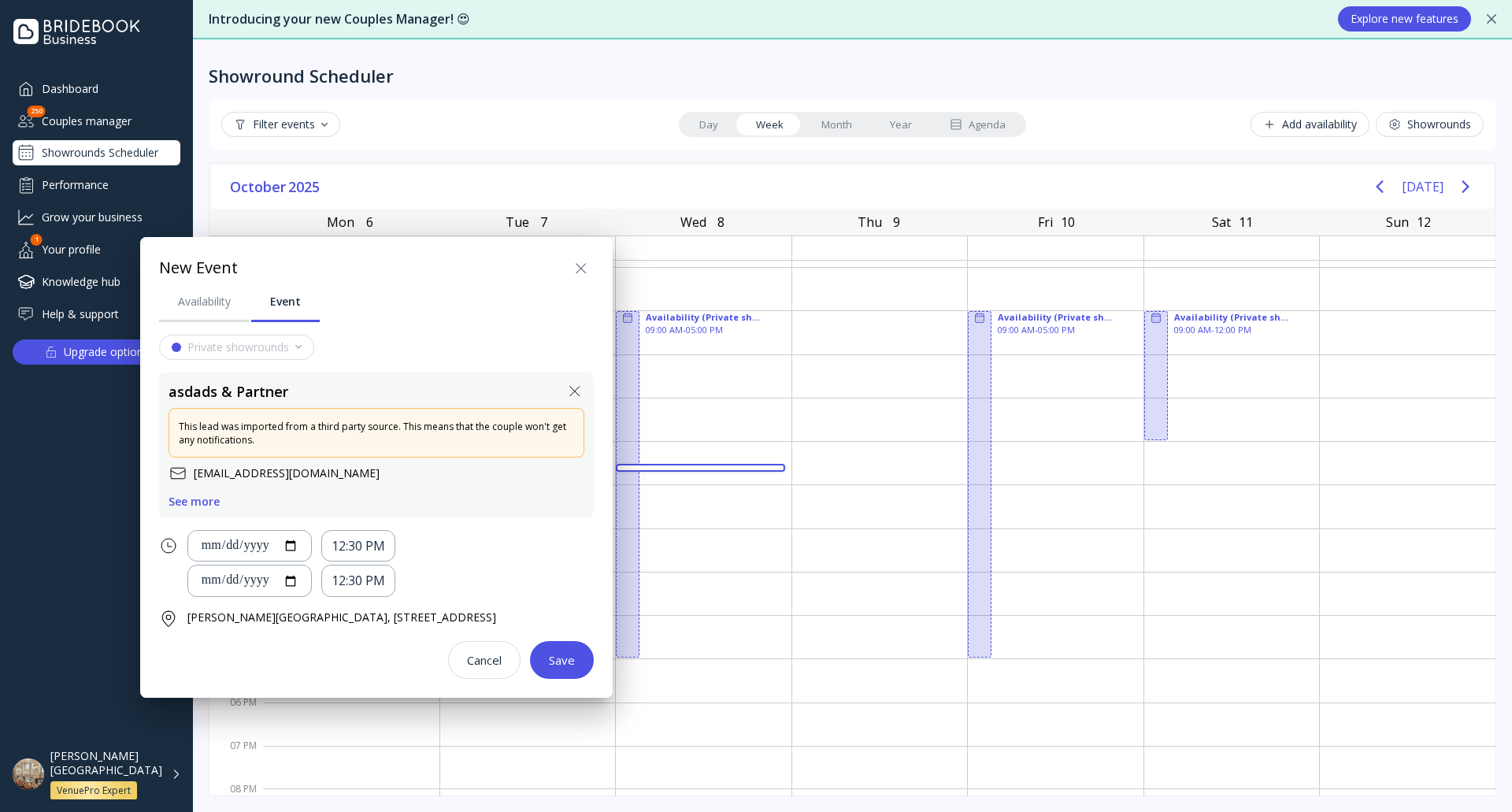
click at [210, 503] on div "See more" at bounding box center [194, 502] width 52 height 12
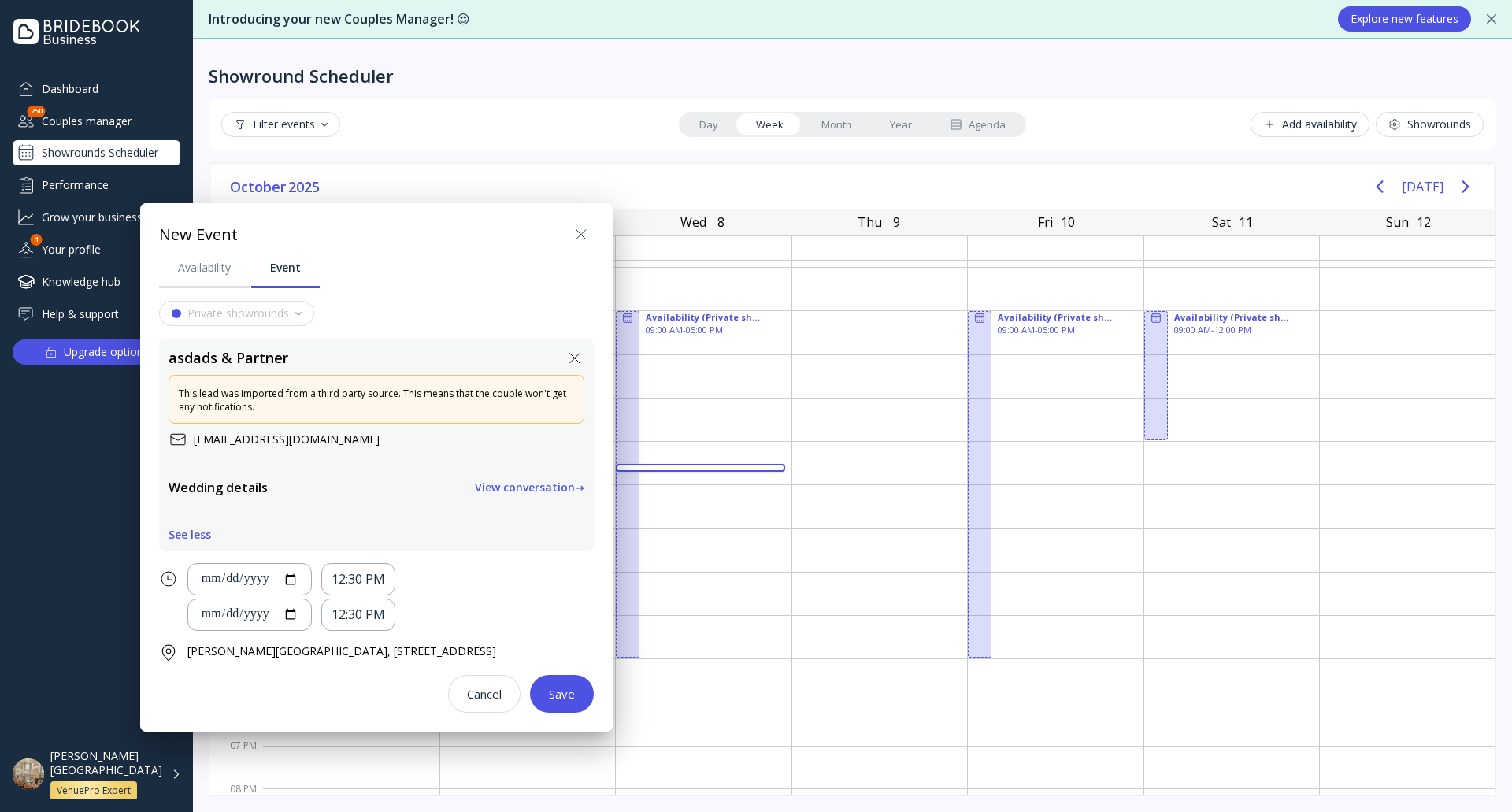
click at [576, 232] on icon at bounding box center [582, 235] width 19 height 19
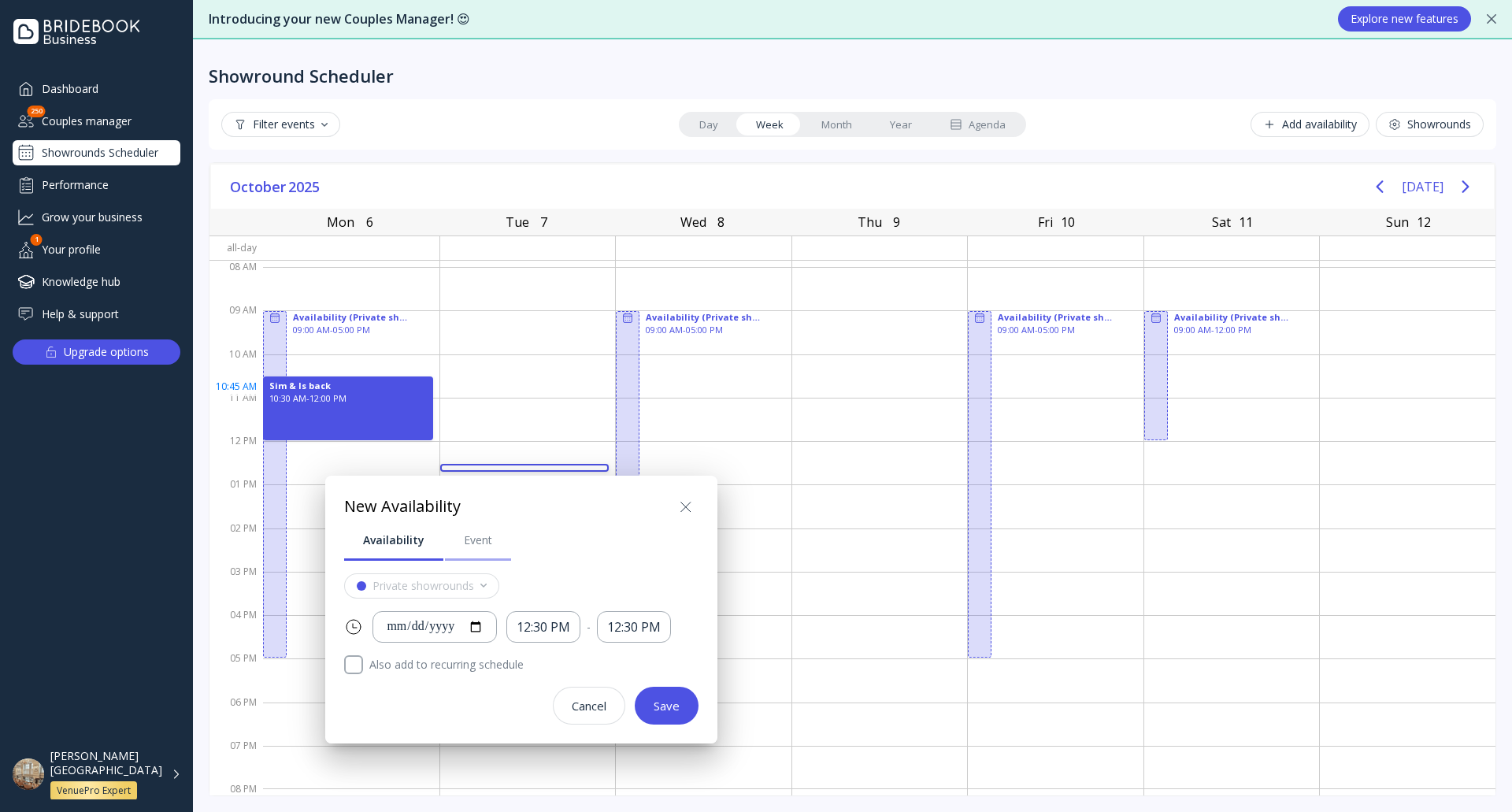
click at [488, 552] on link "Event" at bounding box center [478, 539] width 66 height 41
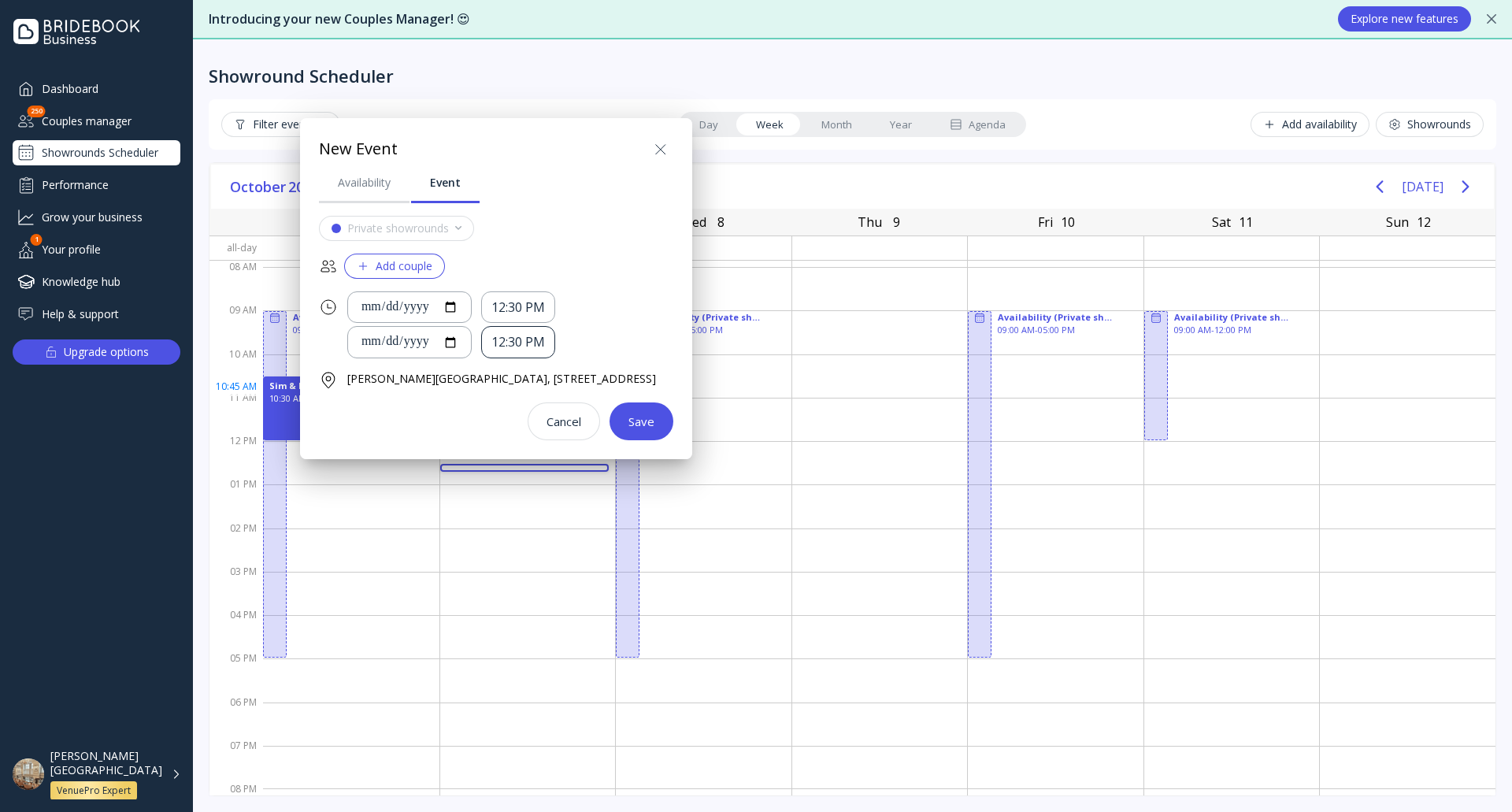
click at [526, 344] on div "12:30 PM" at bounding box center [518, 342] width 53 height 18
click at [545, 435] on div "6:00 PM" at bounding box center [541, 434] width 59 height 14
click at [538, 345] on div "6:00 PM" at bounding box center [514, 342] width 46 height 18
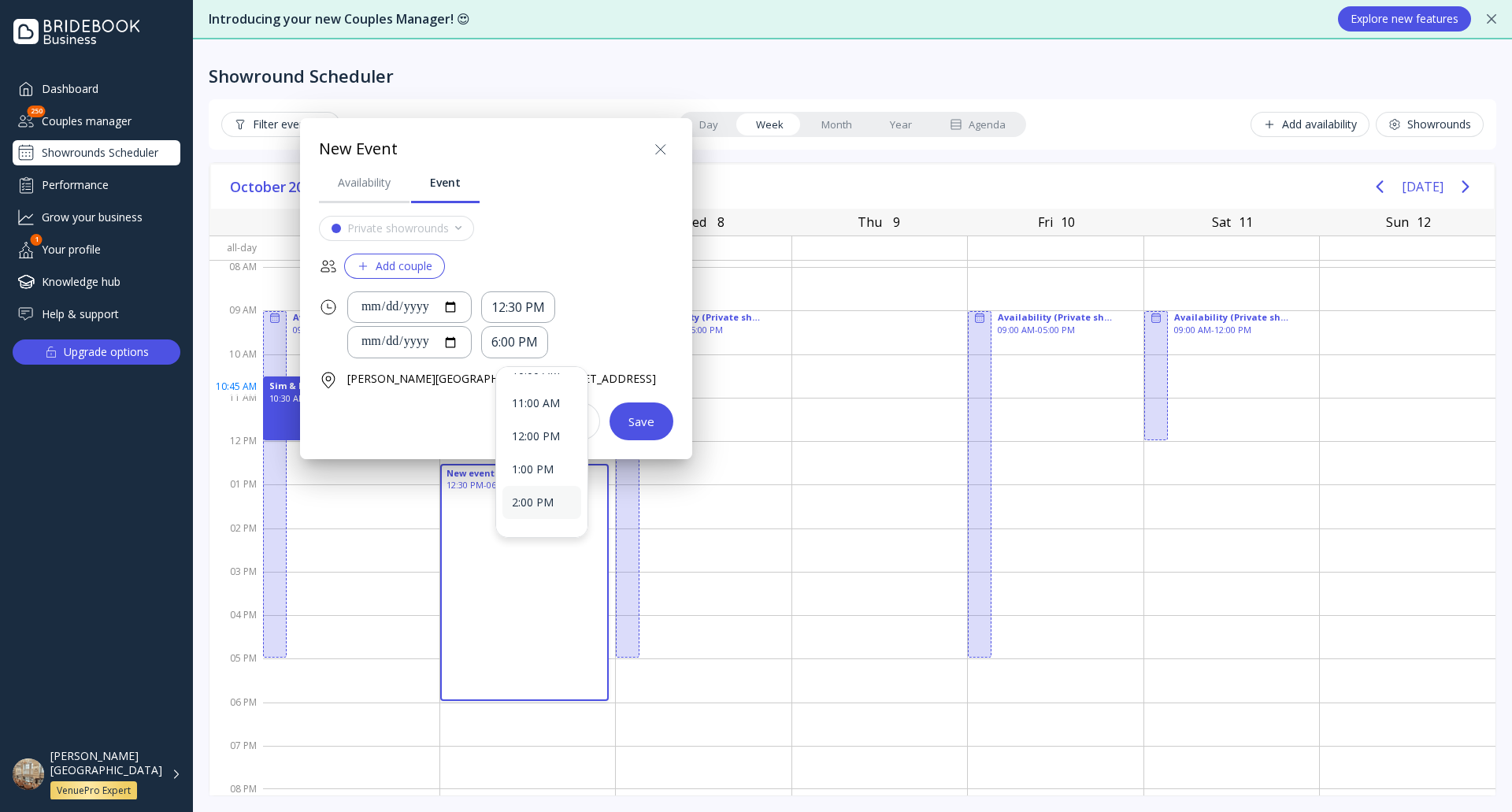
scroll to position [315, 0]
click at [553, 498] on div "1:00 PM" at bounding box center [541, 504] width 59 height 14
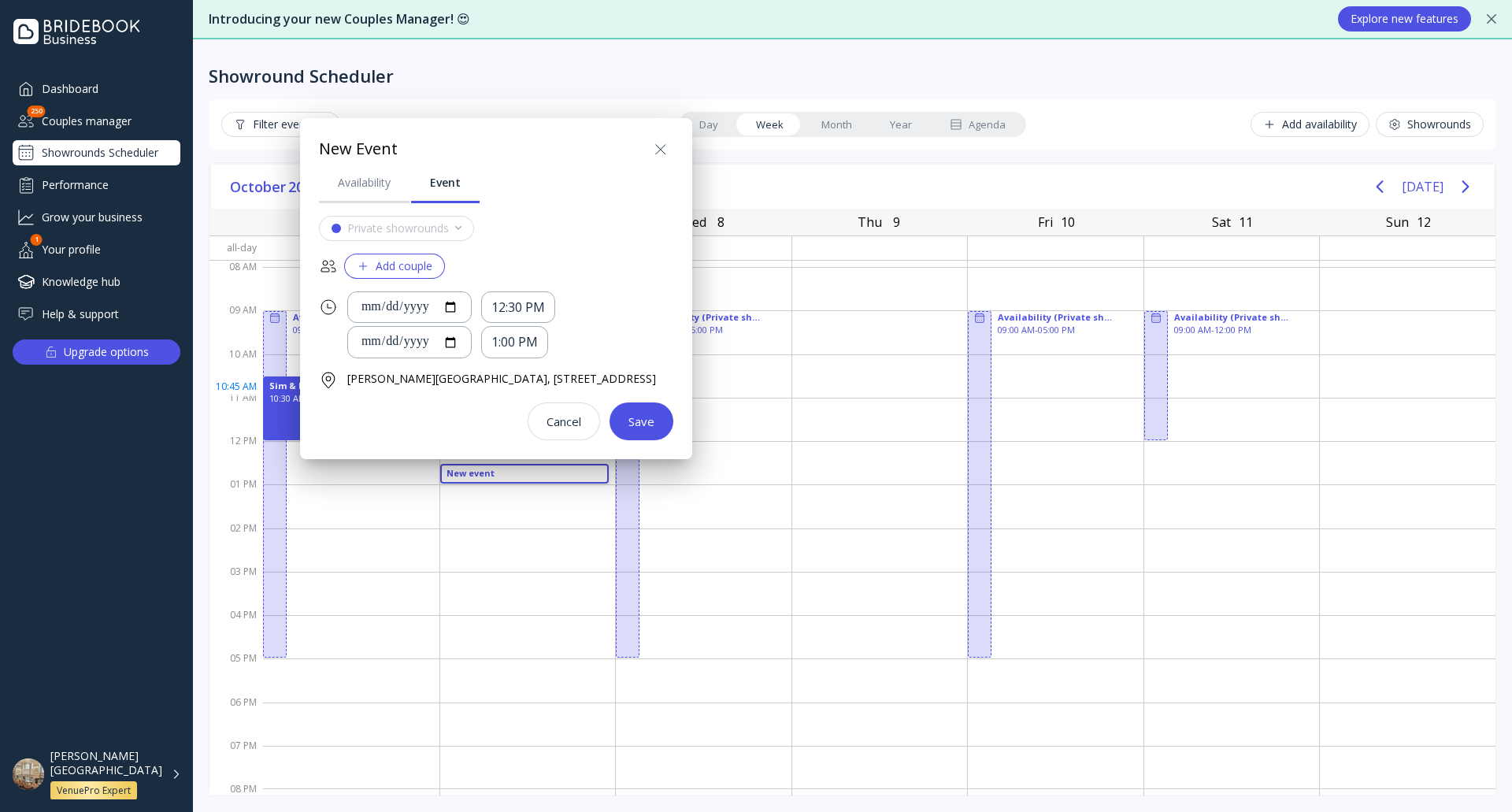
click at [411, 266] on div "Add couple" at bounding box center [394, 266] width 75 height 12
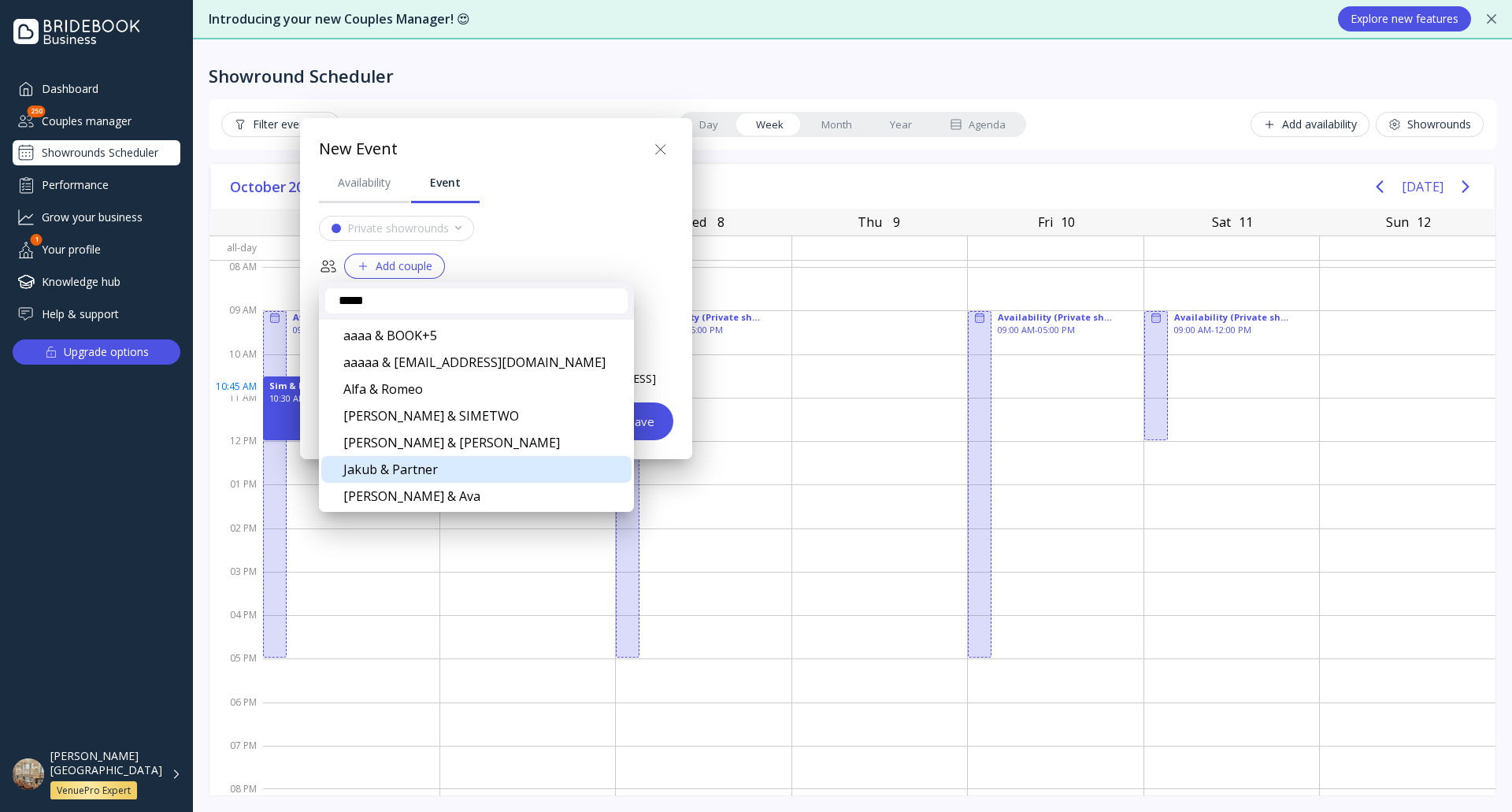
type input "*****"
click at [398, 463] on div "Jakub & Partner" at bounding box center [476, 469] width 310 height 27
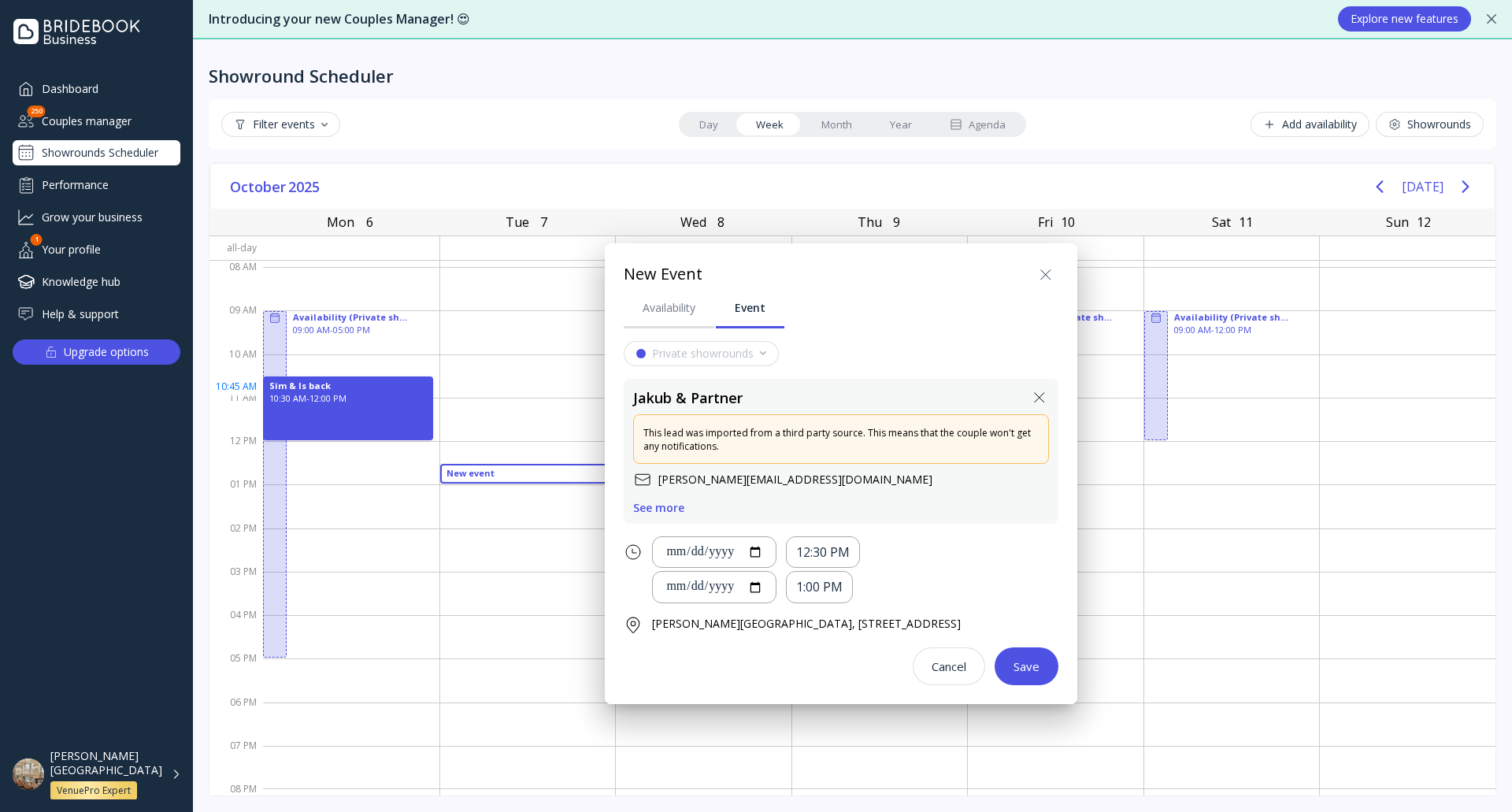
click at [1040, 672] on div "Save" at bounding box center [1027, 666] width 26 height 12
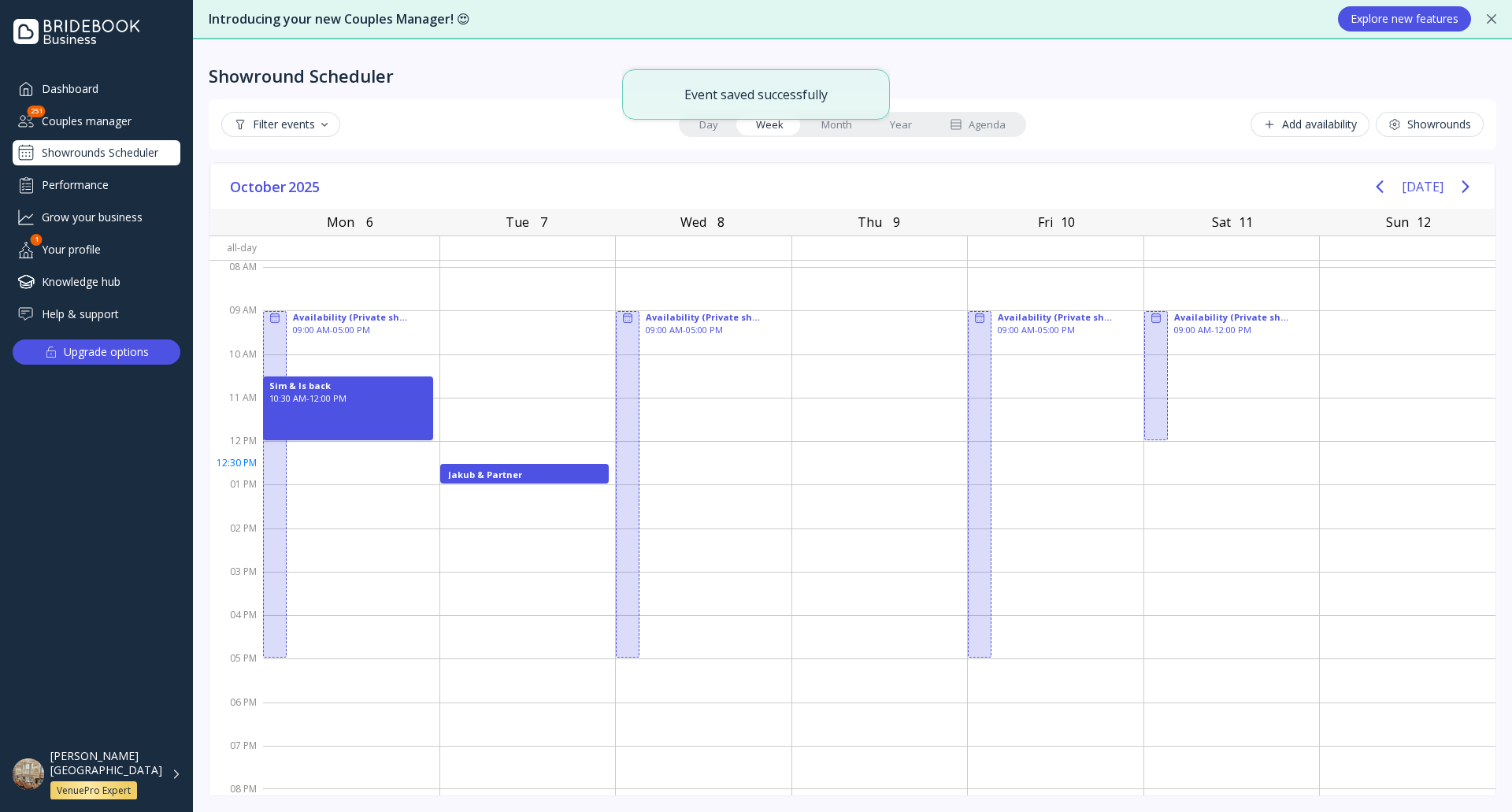
click at [483, 473] on div "Jakub & Partner" at bounding box center [525, 474] width 154 height 11
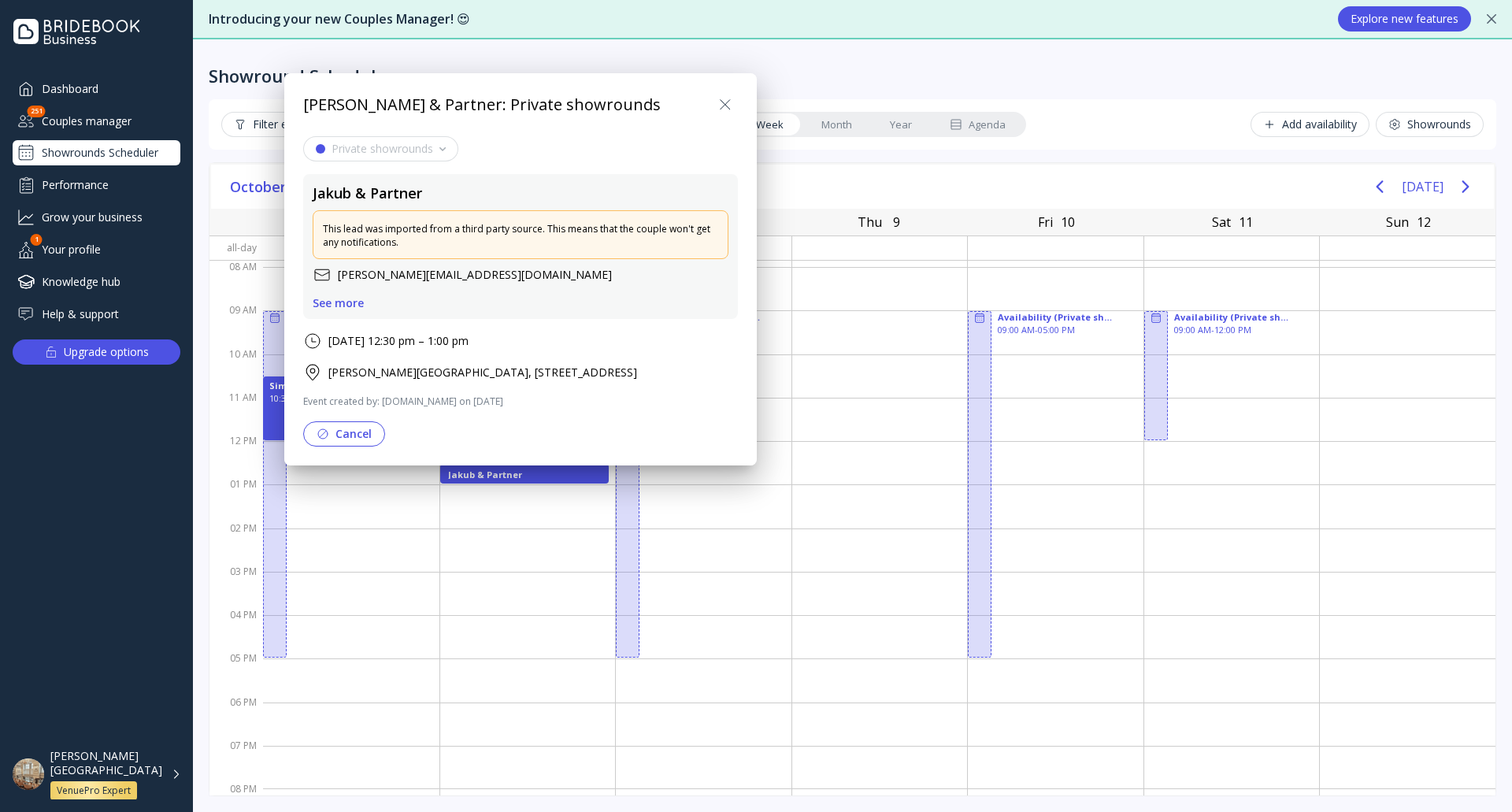
click at [345, 419] on div "Private showrounds [PERSON_NAME] & Partner This lead was imported from a third …" at bounding box center [520, 291] width 435 height 309
click at [349, 428] on button "Cancel" at bounding box center [345, 434] width 82 height 25
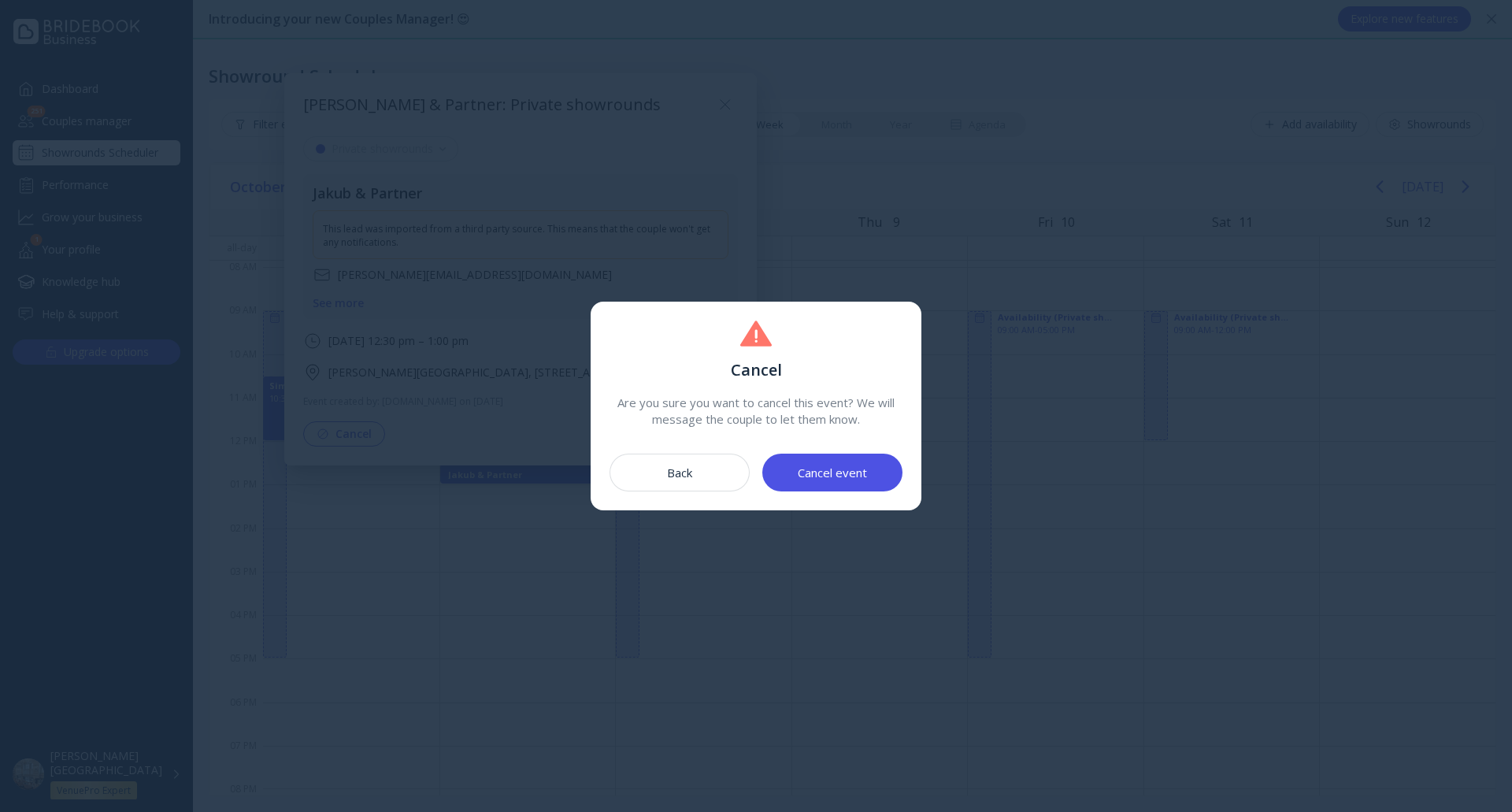
click at [846, 479] on div "Cancel event" at bounding box center [832, 472] width 69 height 12
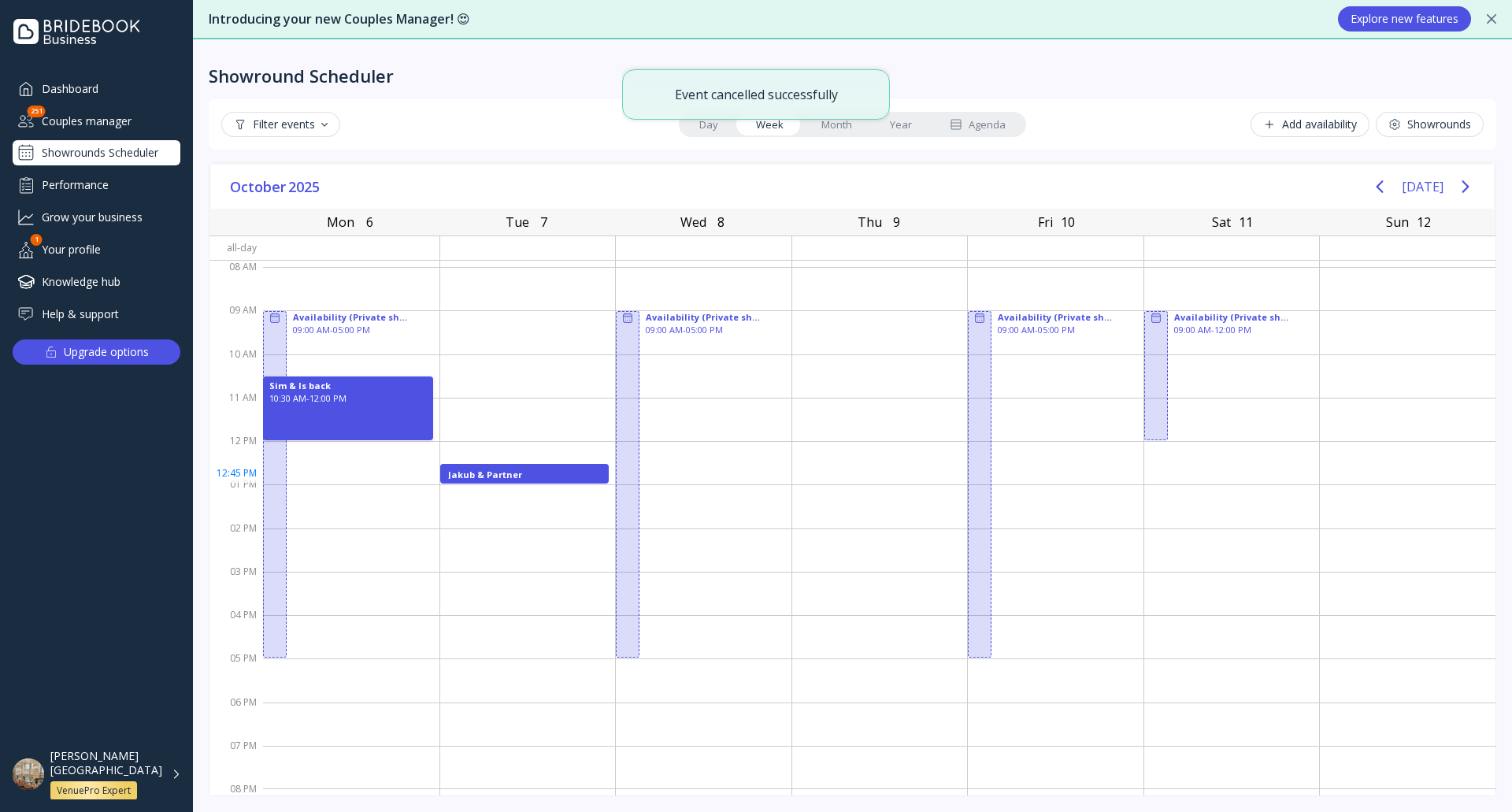
click at [526, 475] on div "Jakub & Partner" at bounding box center [525, 474] width 154 height 11
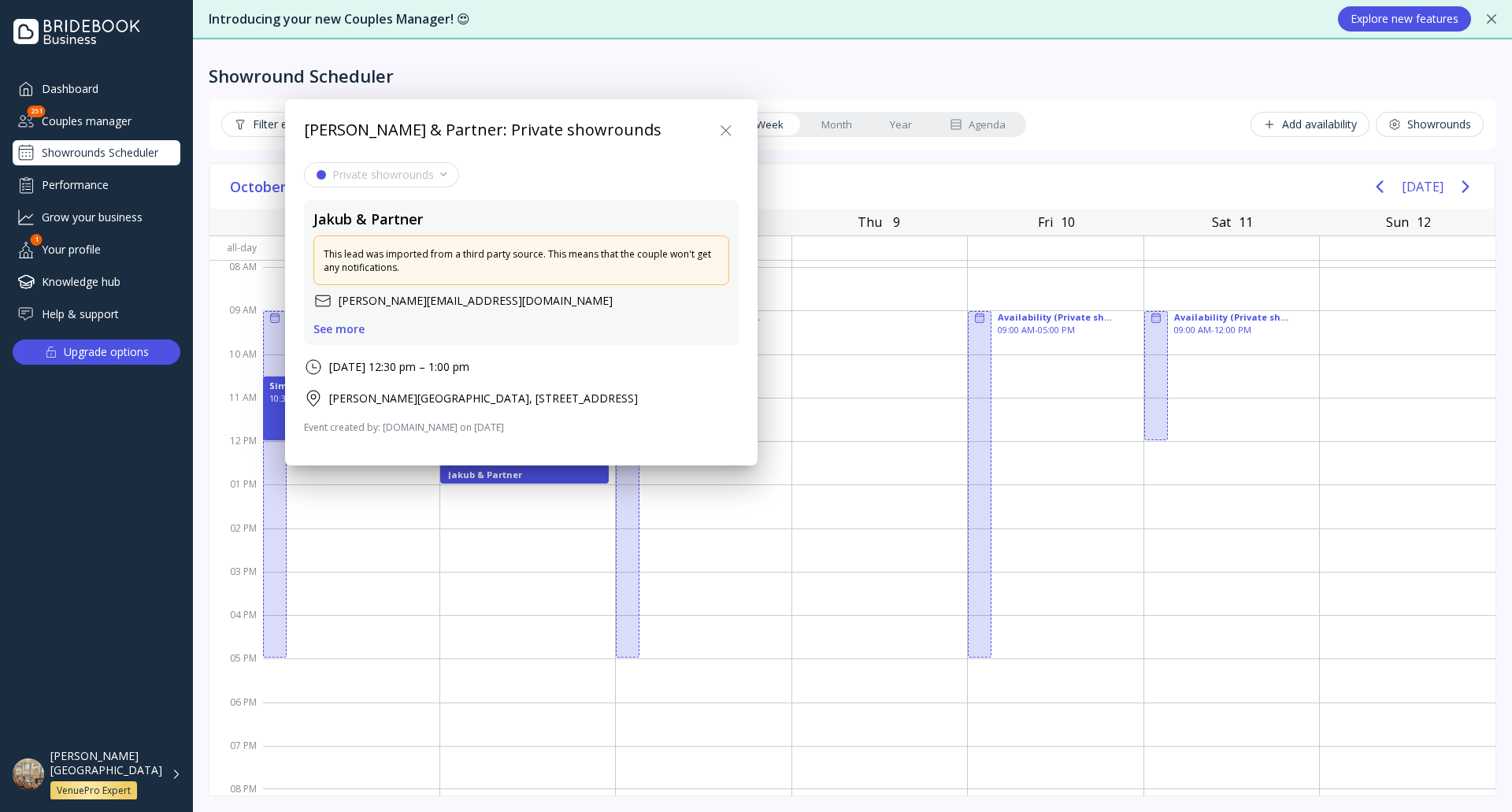
click at [355, 325] on div "See more" at bounding box center [338, 329] width 52 height 12
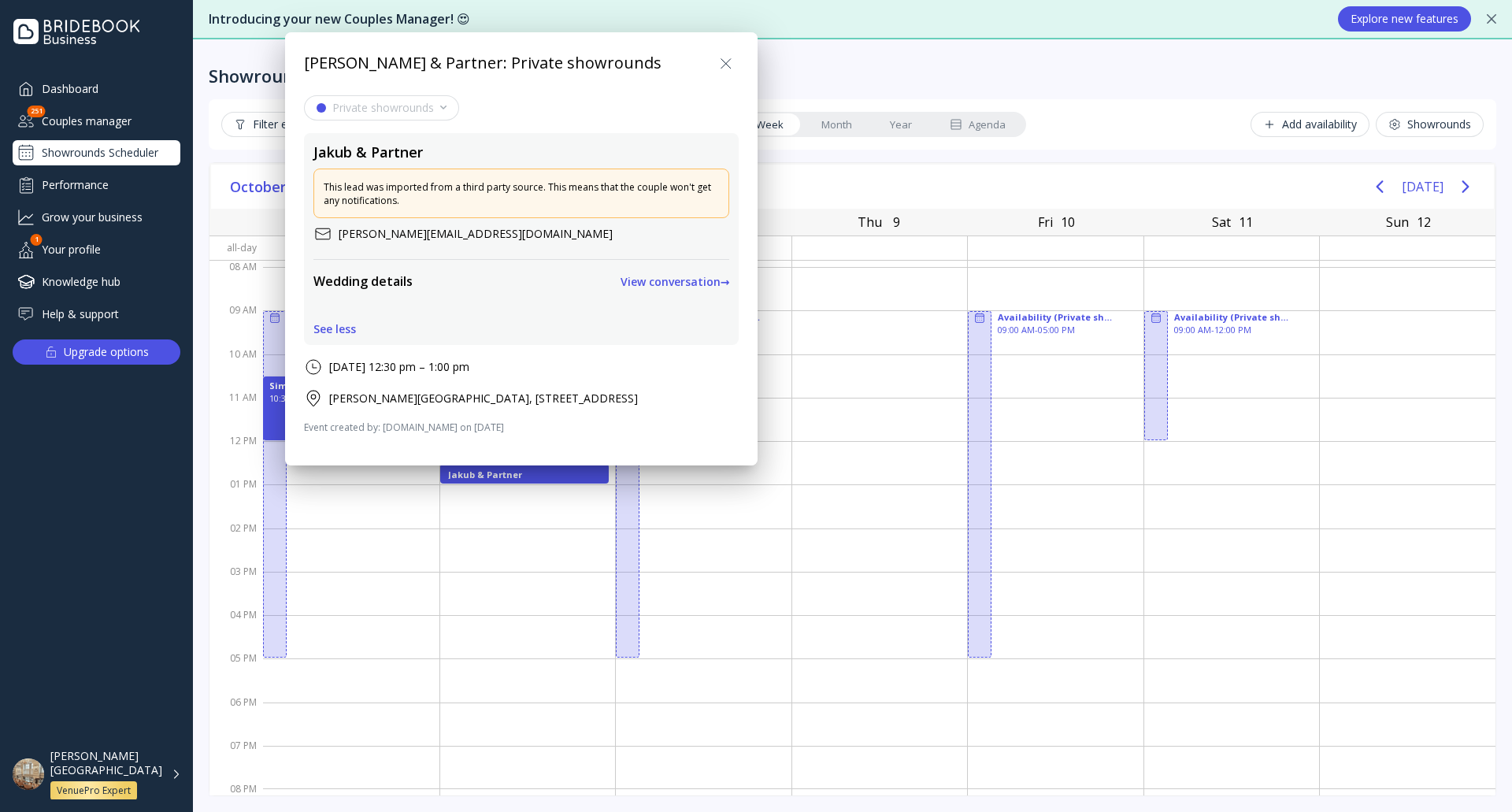
click at [665, 284] on div "View conversation →" at bounding box center [675, 281] width 109 height 12
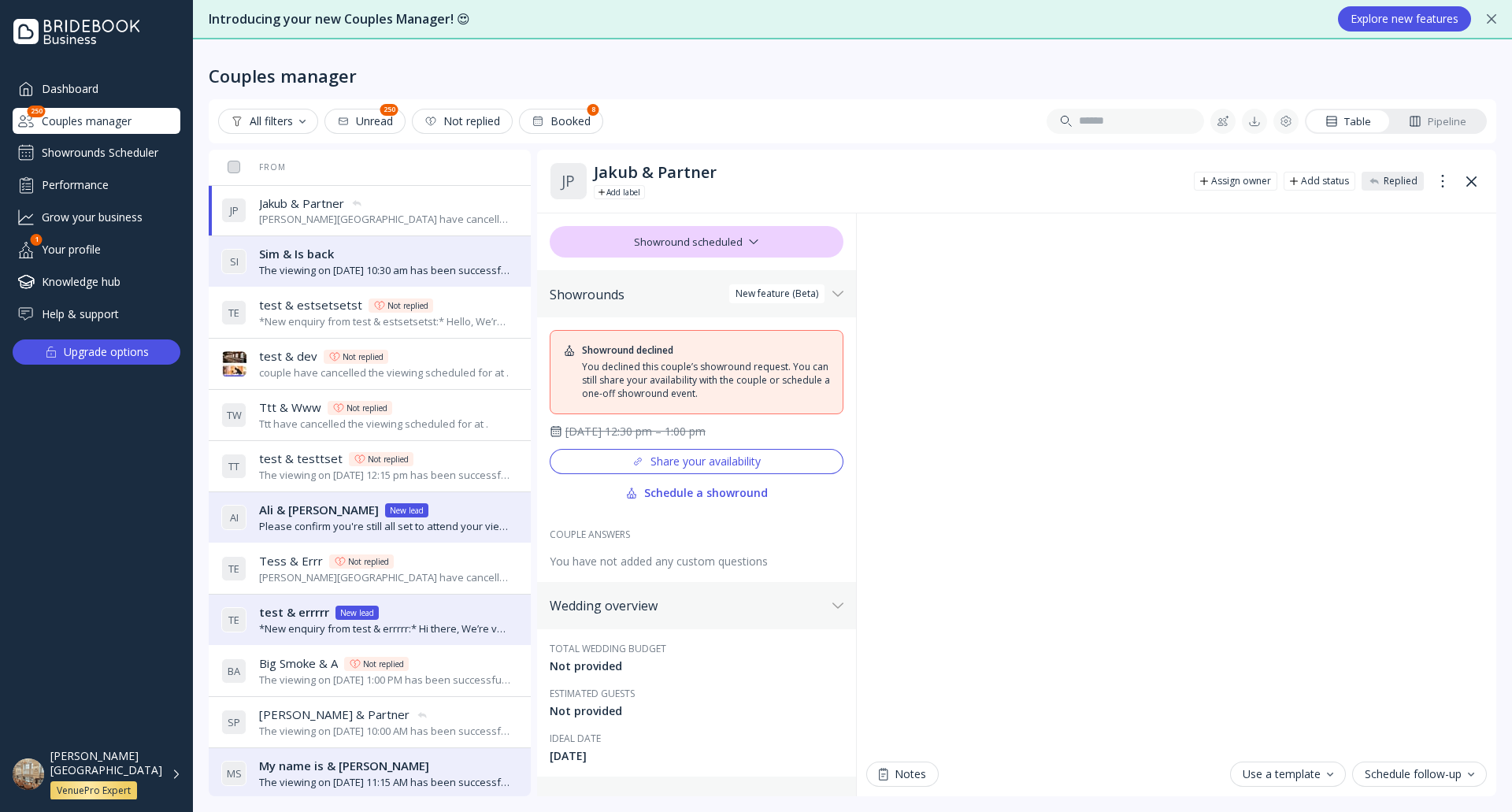
click at [134, 146] on div "Showrounds Scheduler" at bounding box center [96, 152] width 168 height 25
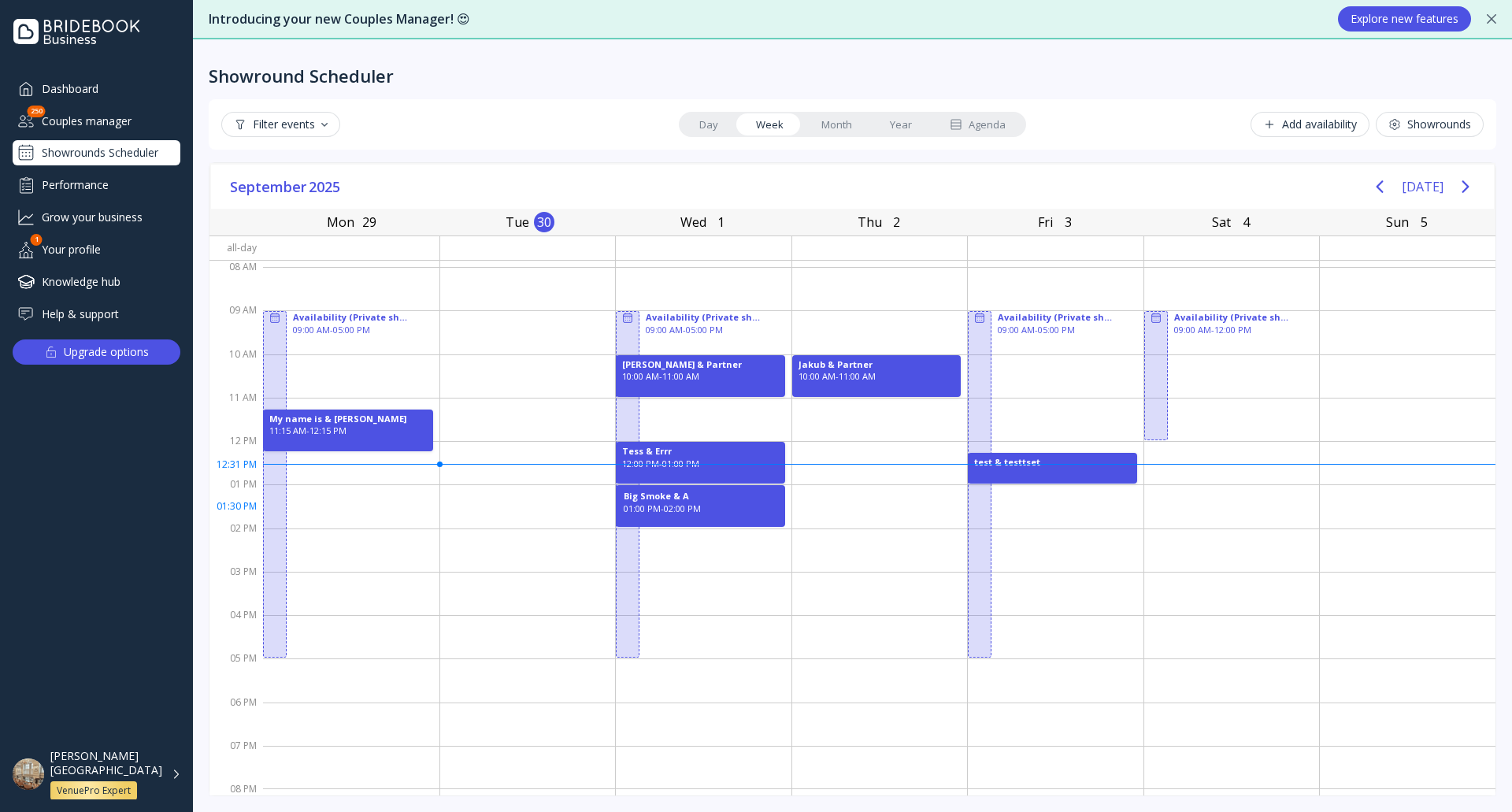
click at [723, 509] on div "01:00 PM - 02:00 PM" at bounding box center [700, 509] width 154 height 12
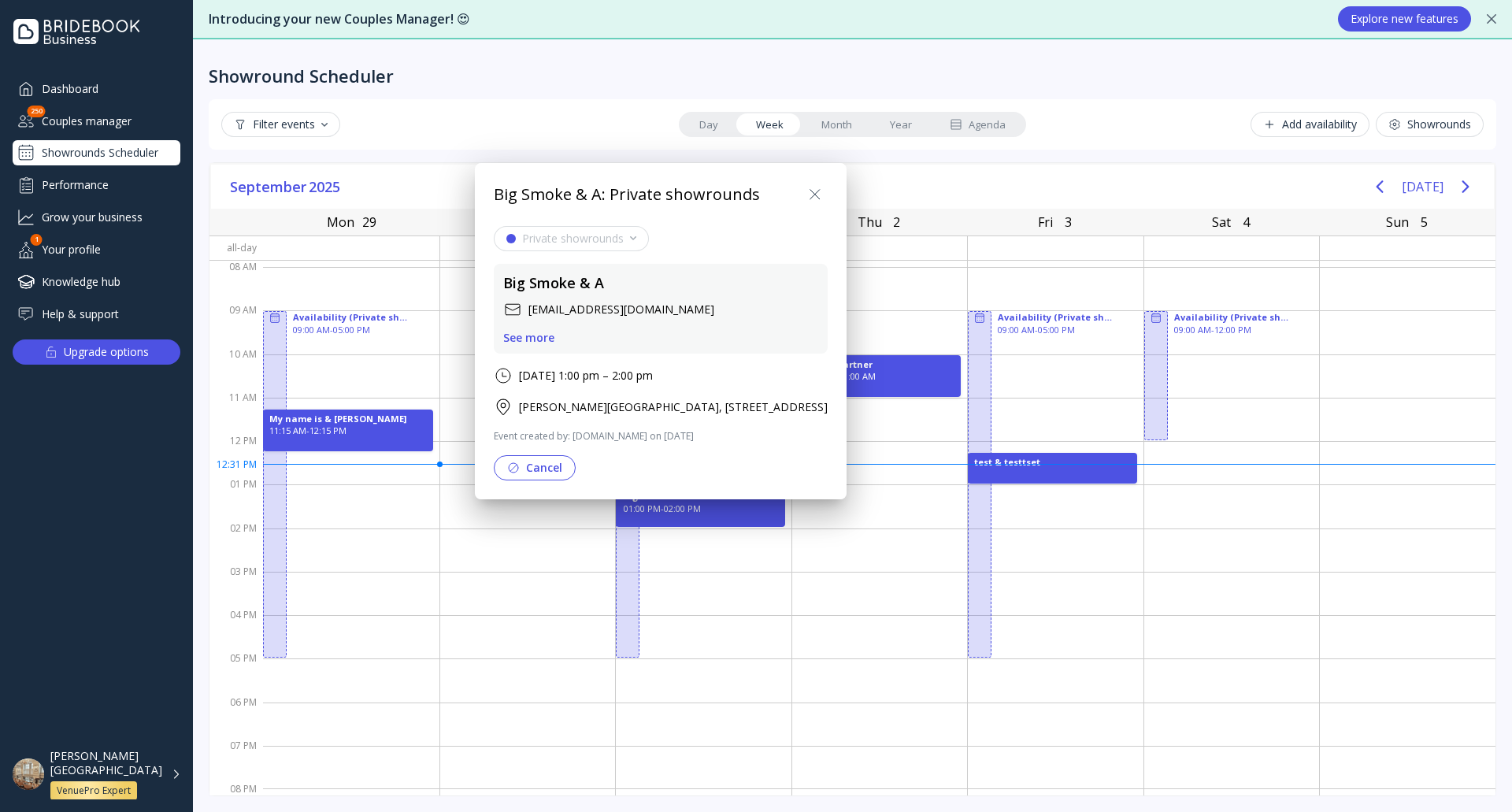
click at [539, 338] on div "See more" at bounding box center [529, 337] width 52 height 12
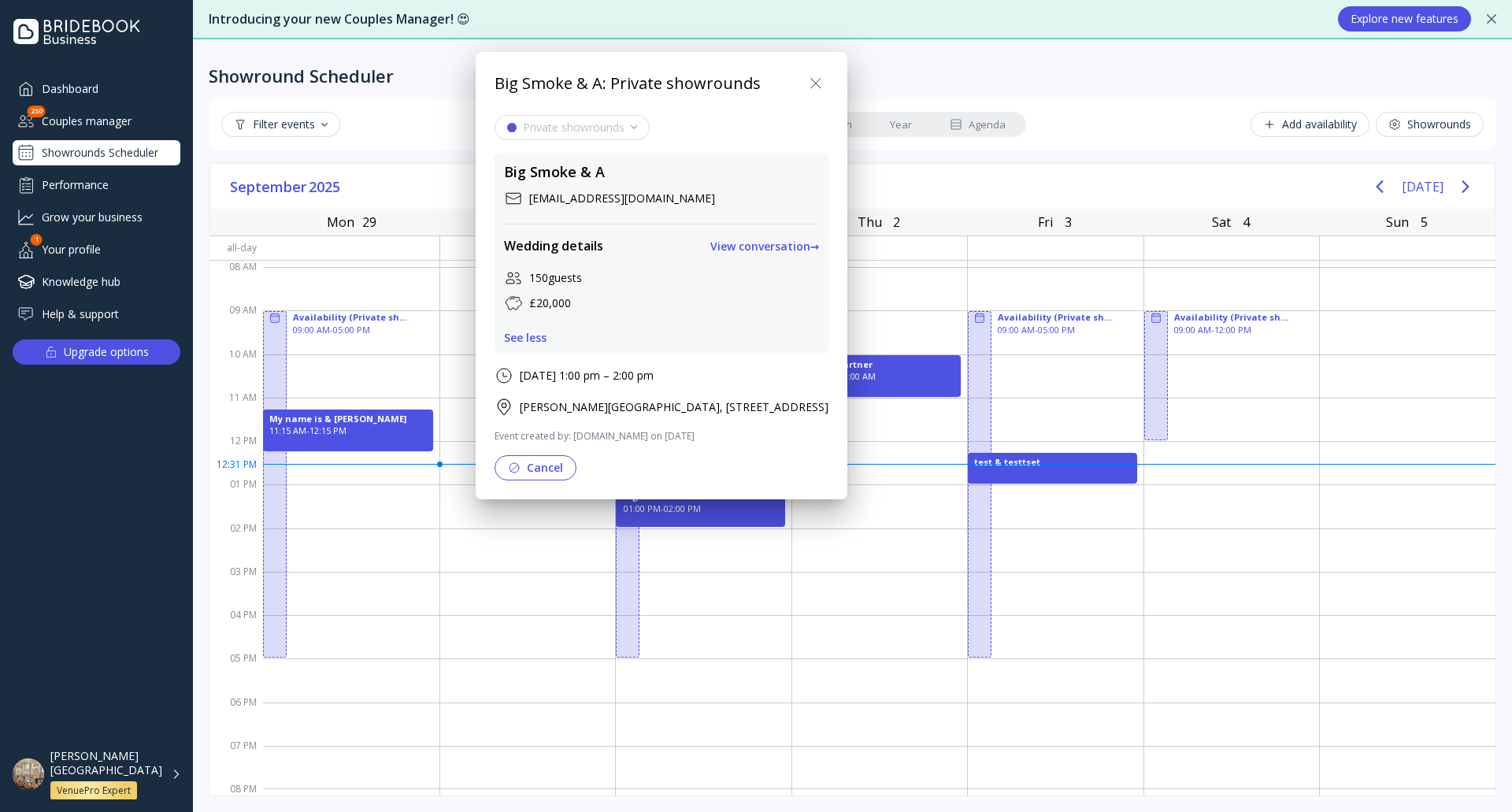
click at [820, 246] on div "View conversation →" at bounding box center [764, 246] width 109 height 12
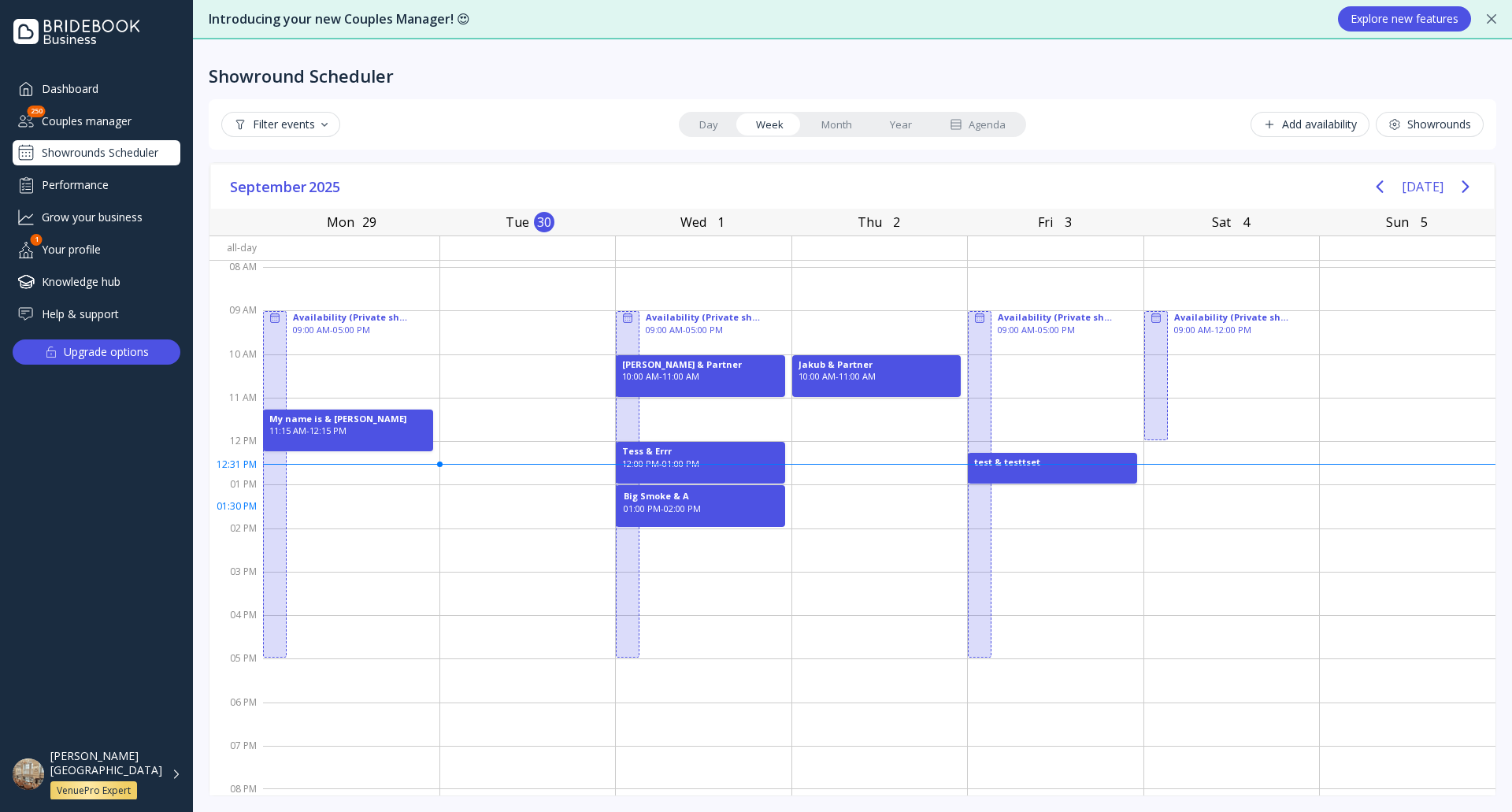
click at [684, 512] on div "01:00 PM - 02:00 PM" at bounding box center [700, 509] width 154 height 12
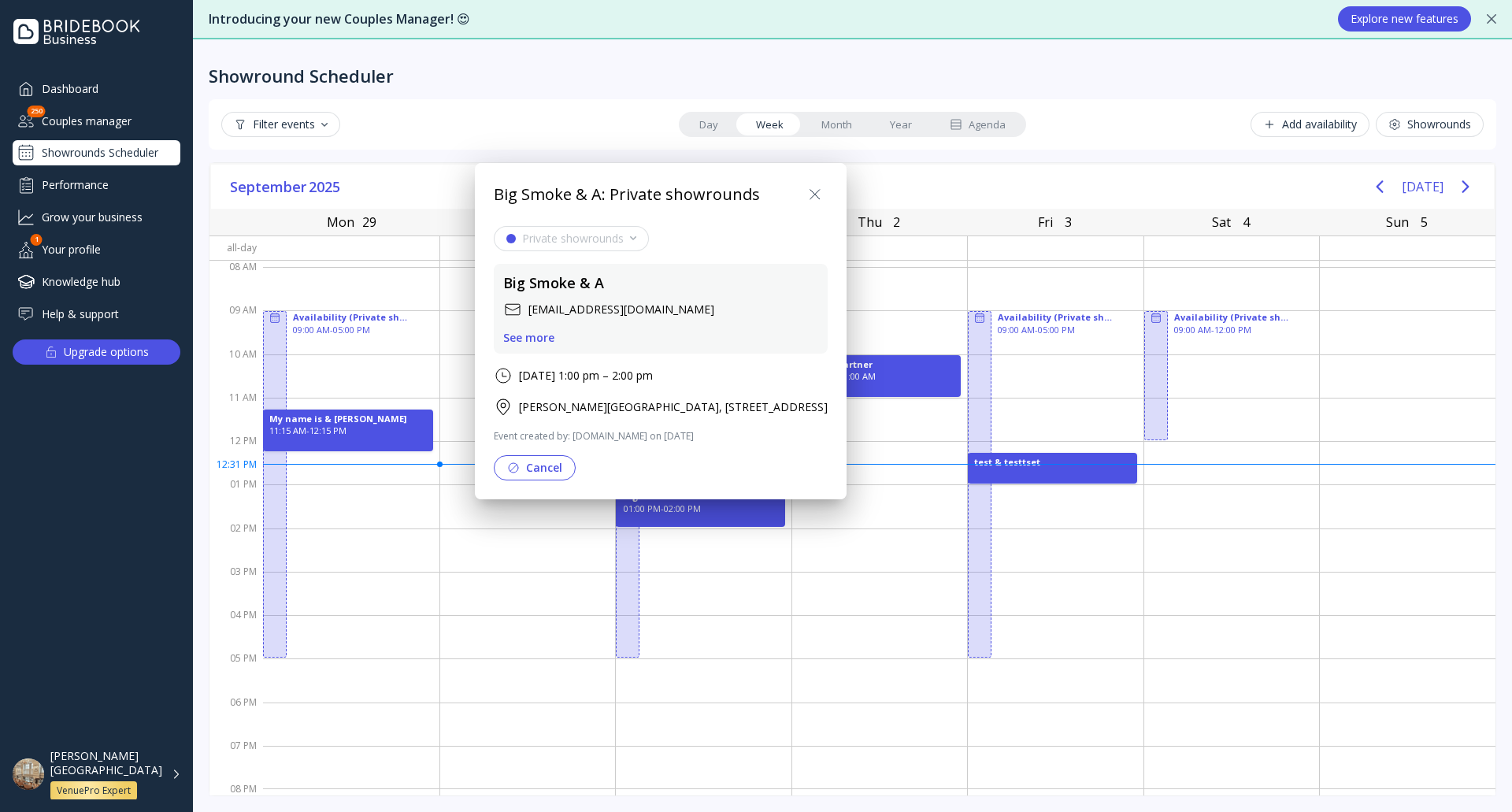
click at [529, 341] on div "See more" at bounding box center [529, 337] width 52 height 12
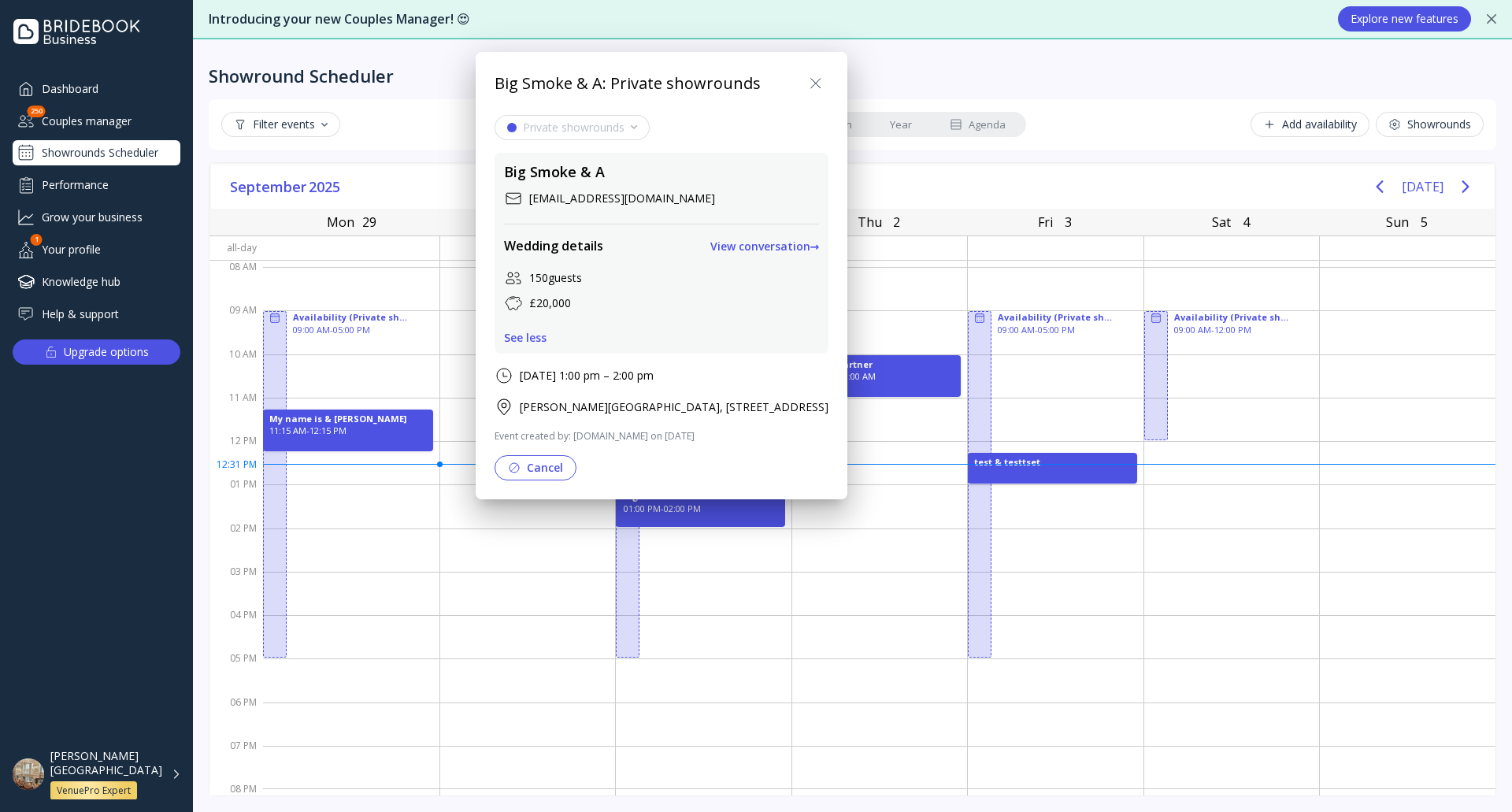
click at [823, 548] on div at bounding box center [756, 406] width 1765 height 1064
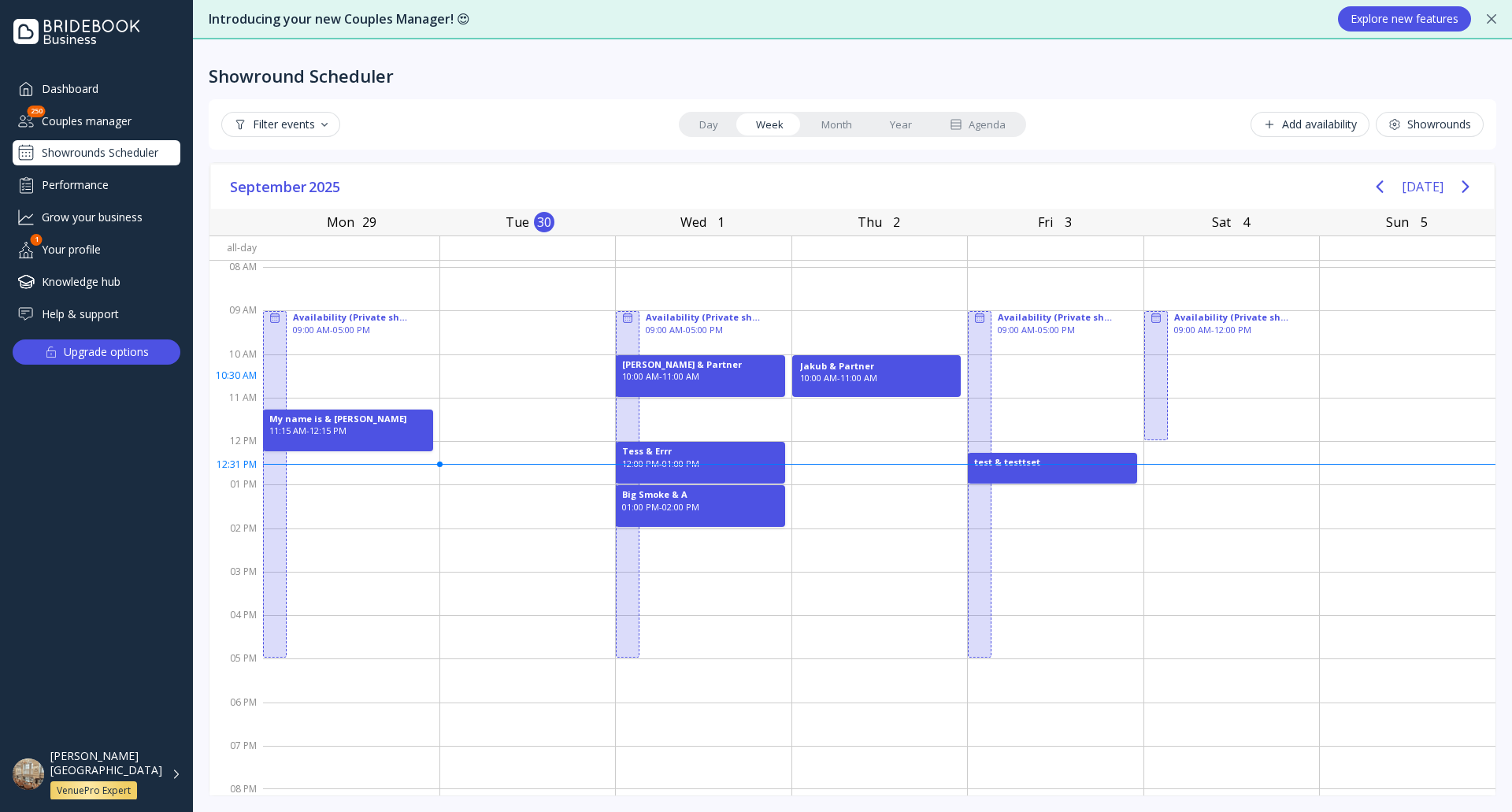
click at [846, 377] on div "10:00 AM - 11:00 AM" at bounding box center [877, 378] width 154 height 12
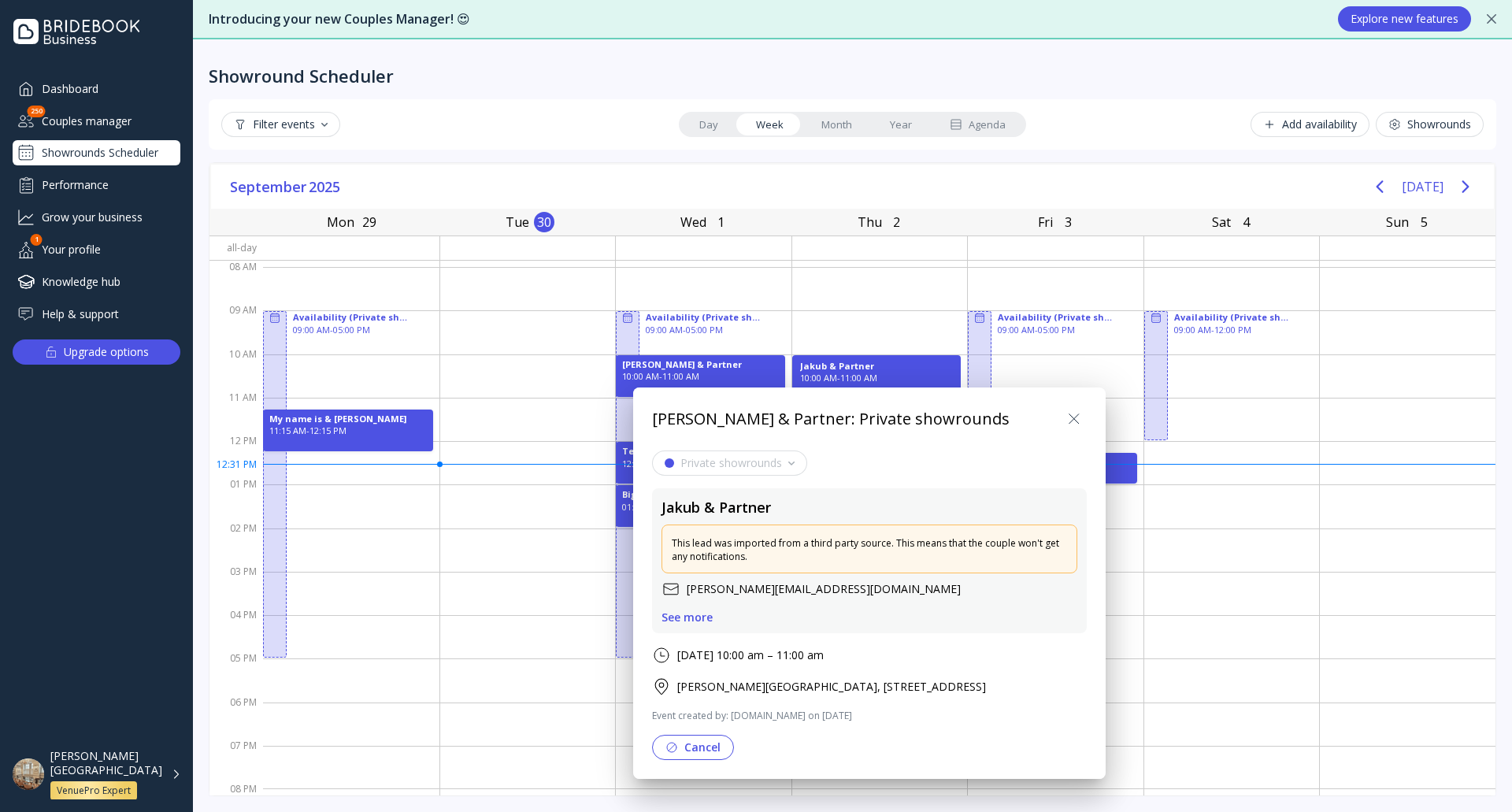
click at [1072, 421] on icon at bounding box center [1074, 419] width 10 height 10
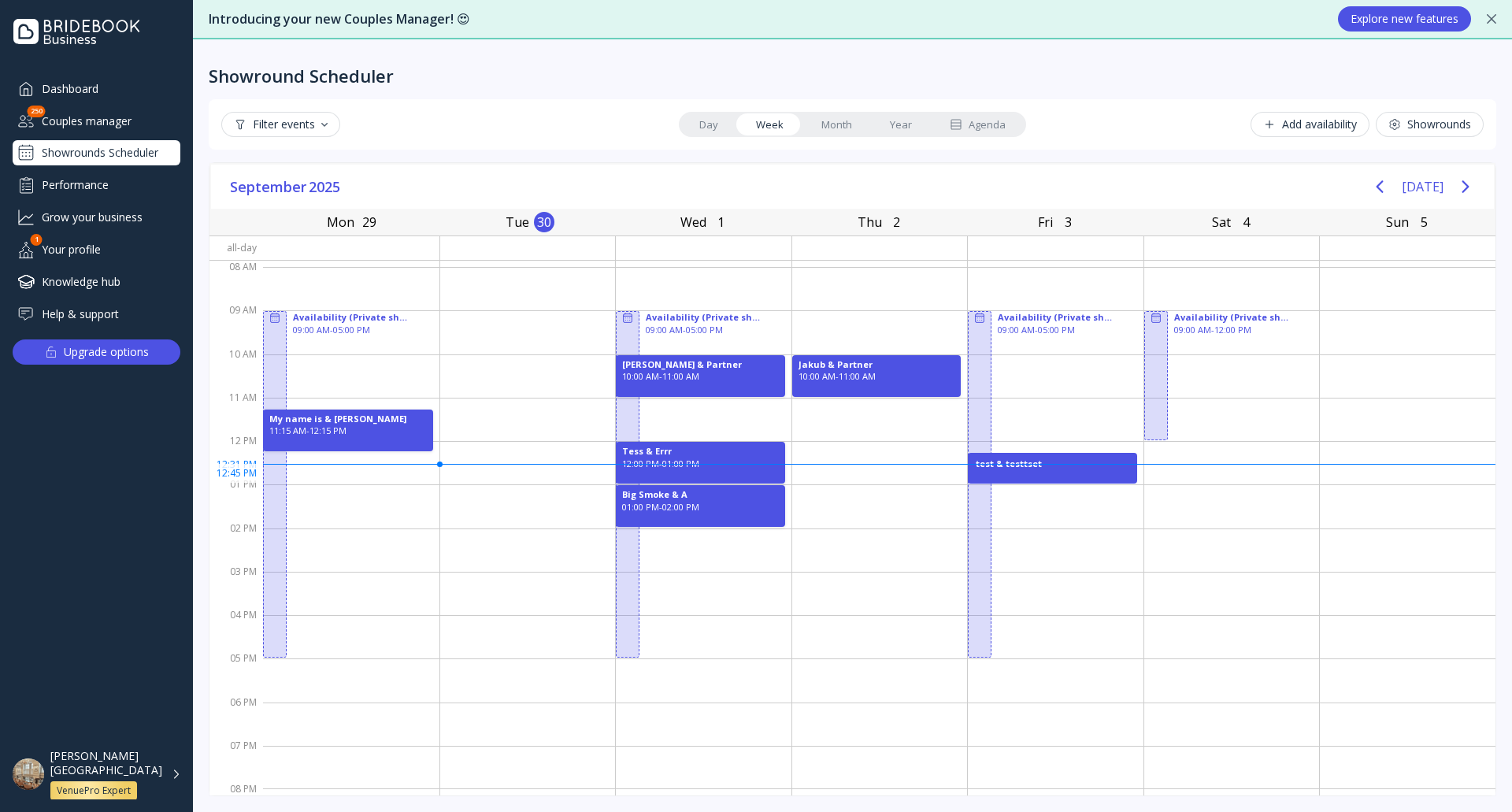
click at [1037, 473] on div "test & testtset" at bounding box center [1053, 468] width 170 height 31
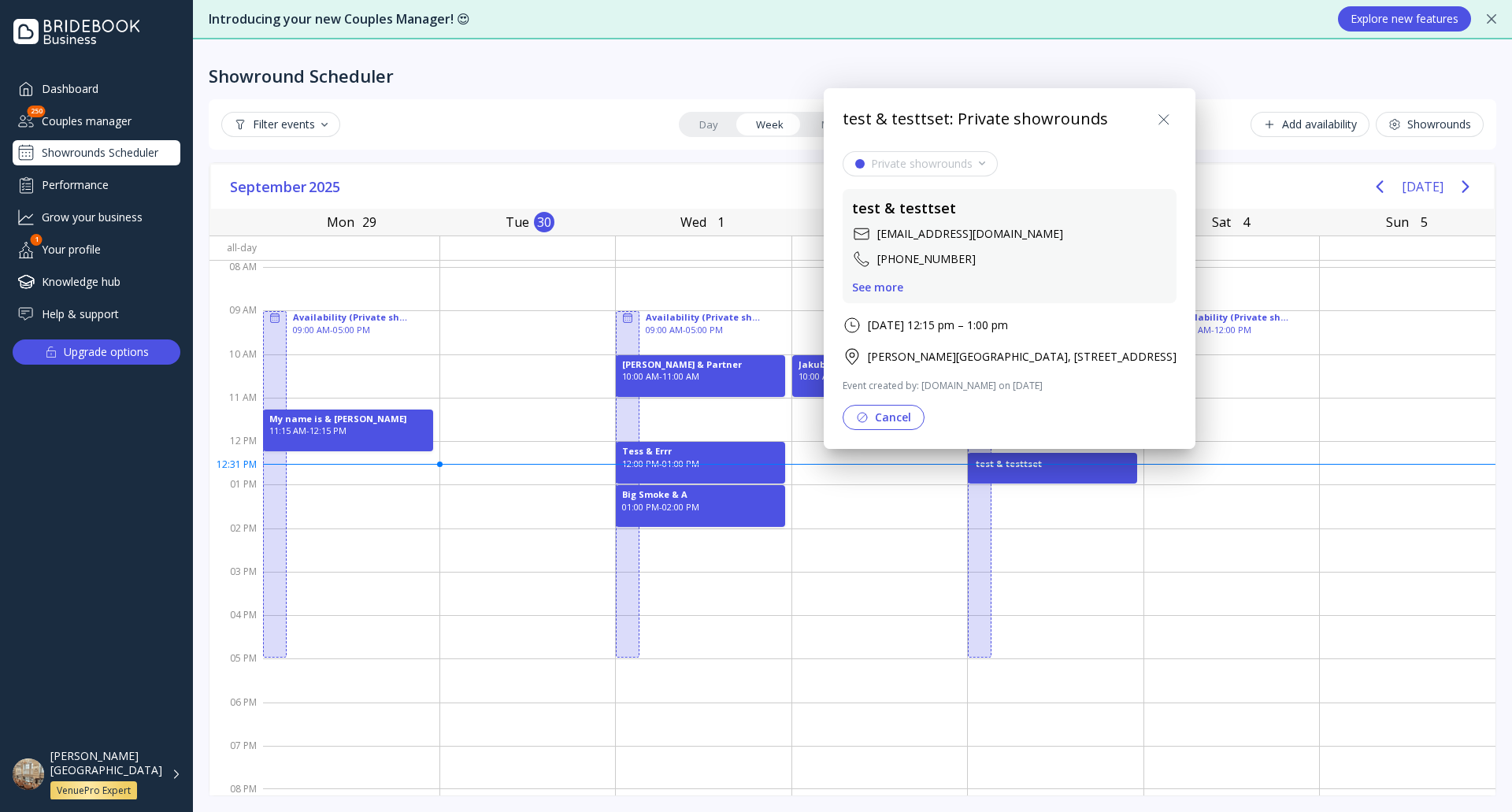
click at [878, 289] on div "See more" at bounding box center [878, 288] width 52 height 12
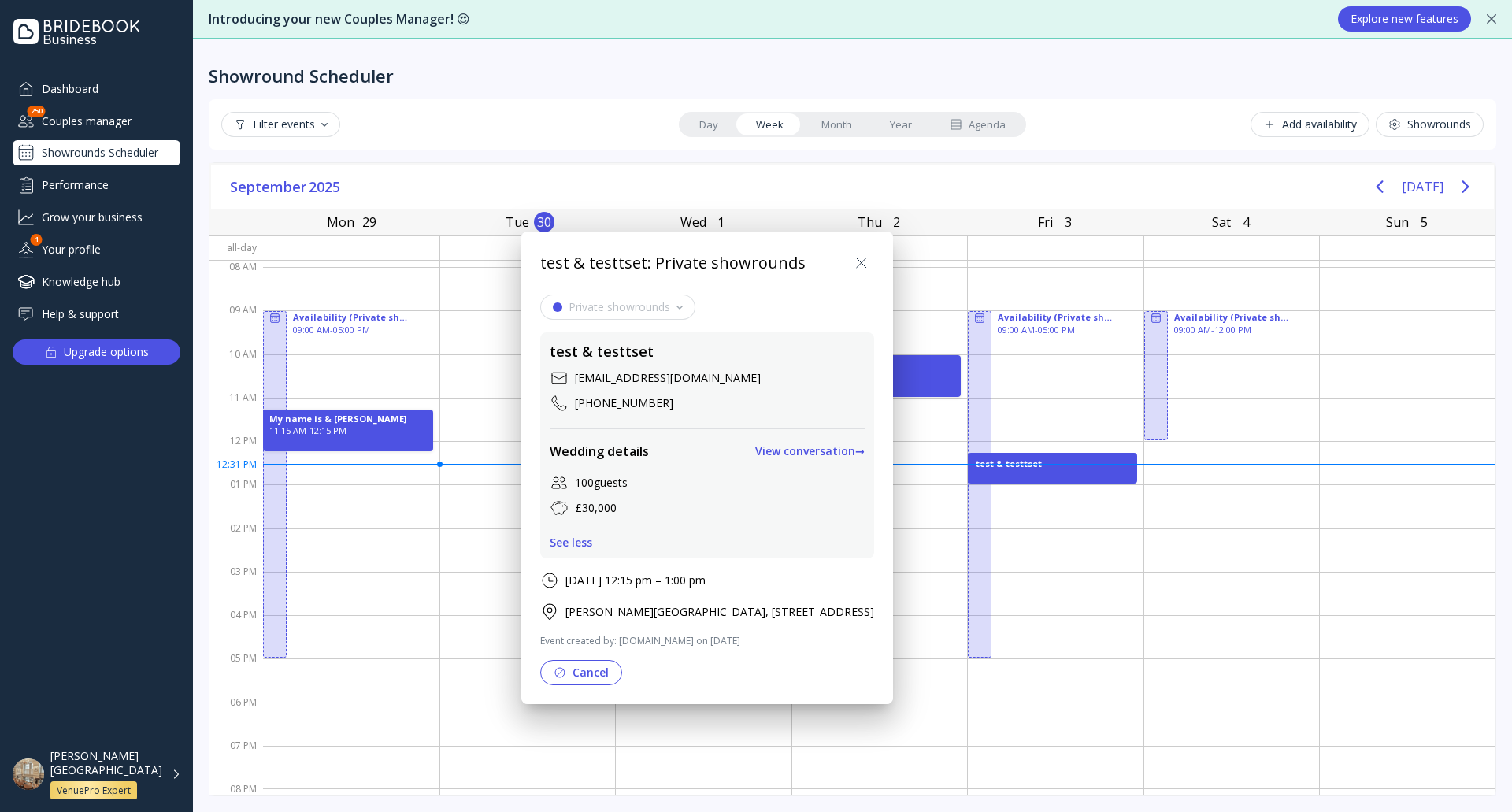
click at [871, 264] on icon at bounding box center [862, 263] width 19 height 19
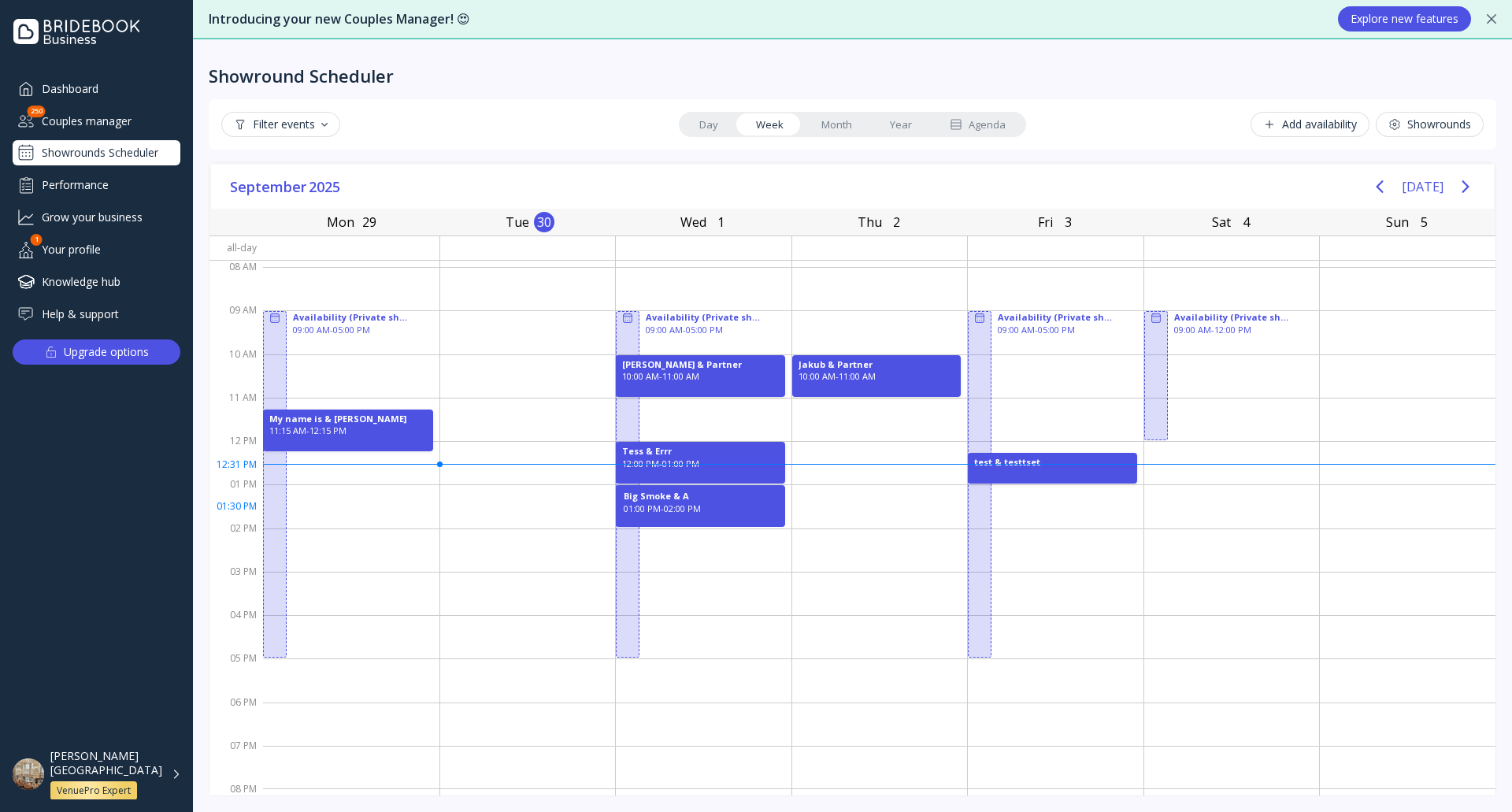
click at [728, 513] on div "01:00 PM - 02:00 PM" at bounding box center [700, 509] width 154 height 12
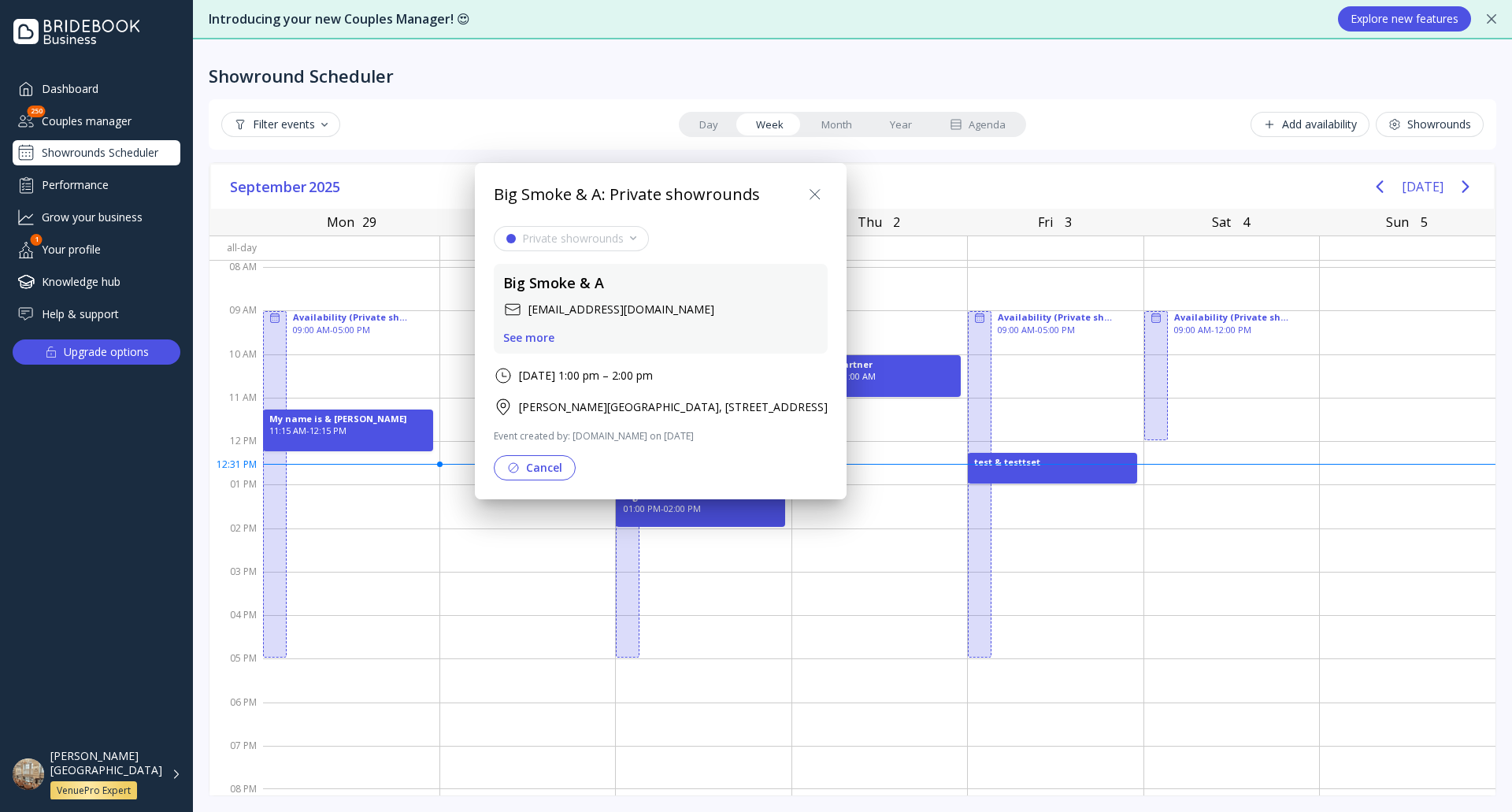
click at [825, 186] on icon at bounding box center [815, 195] width 19 height 19
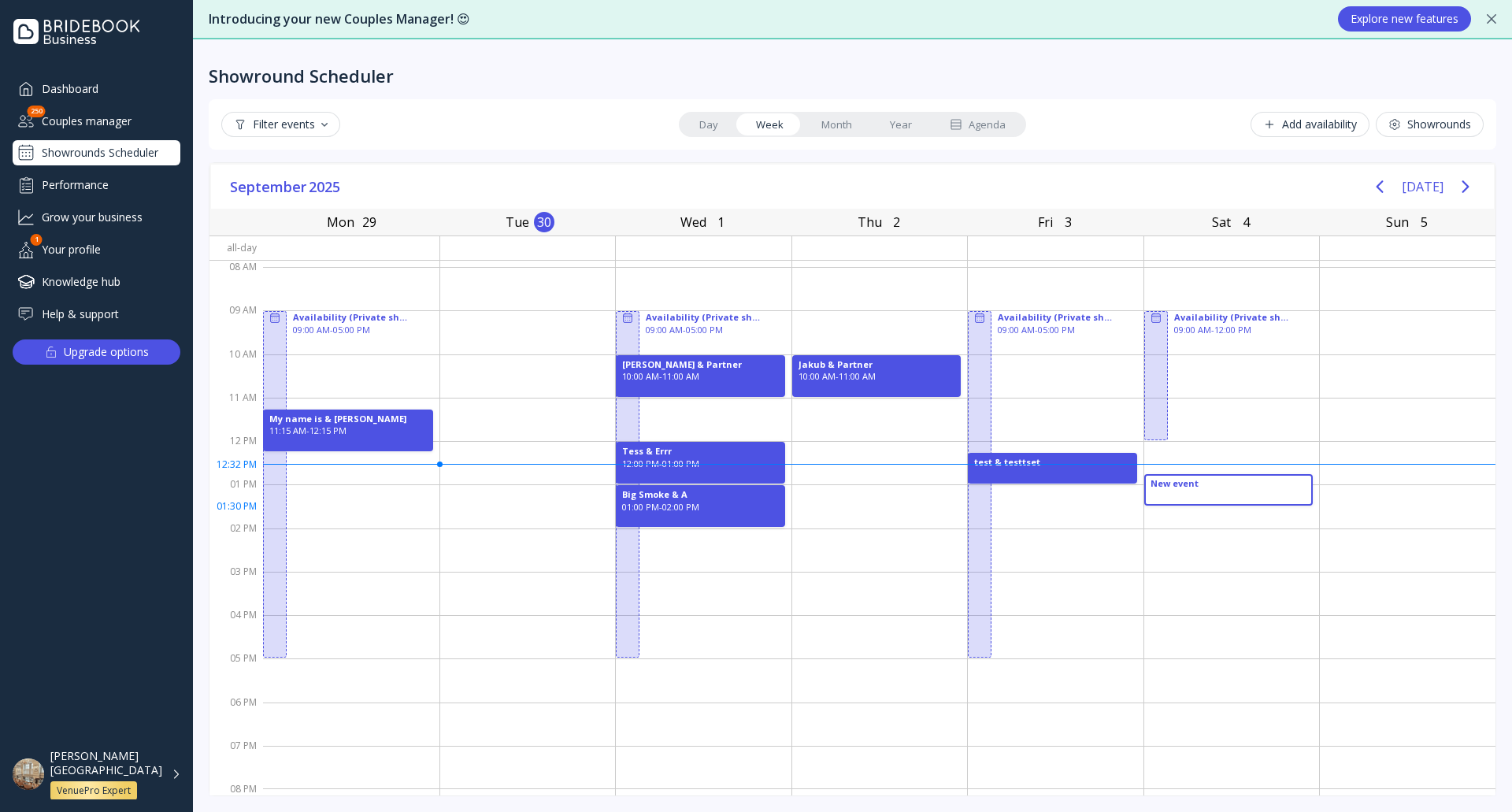
drag, startPoint x: 1144, startPoint y: 476, endPoint x: 1255, endPoint y: 496, distance: 112.8
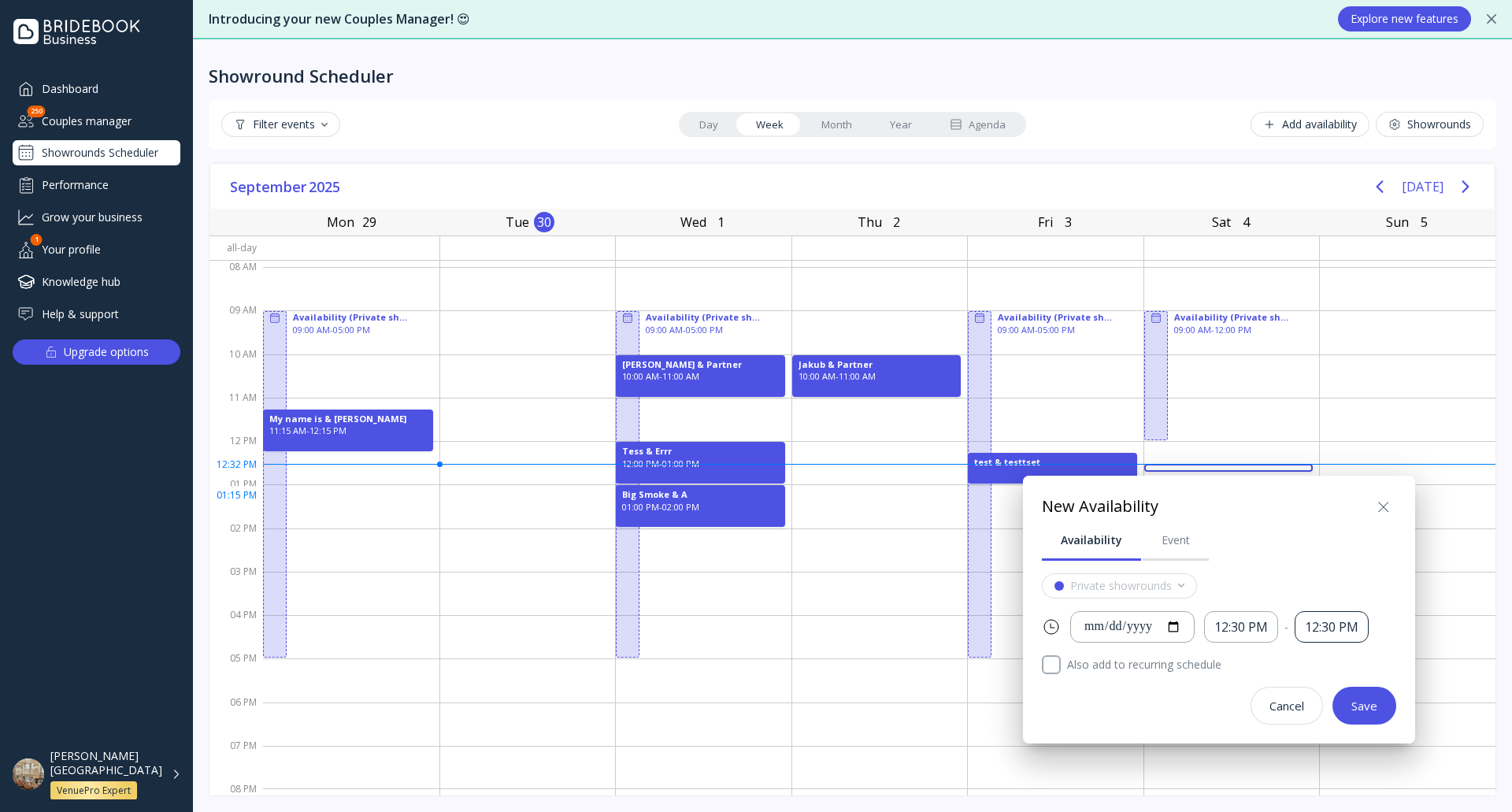
click at [1348, 625] on div "12:30 PM" at bounding box center [1331, 627] width 53 height 18
click at [1368, 529] on div "2:00 PM" at bounding box center [1356, 524] width 59 height 14
click at [1186, 540] on div "Event" at bounding box center [1176, 540] width 28 height 16
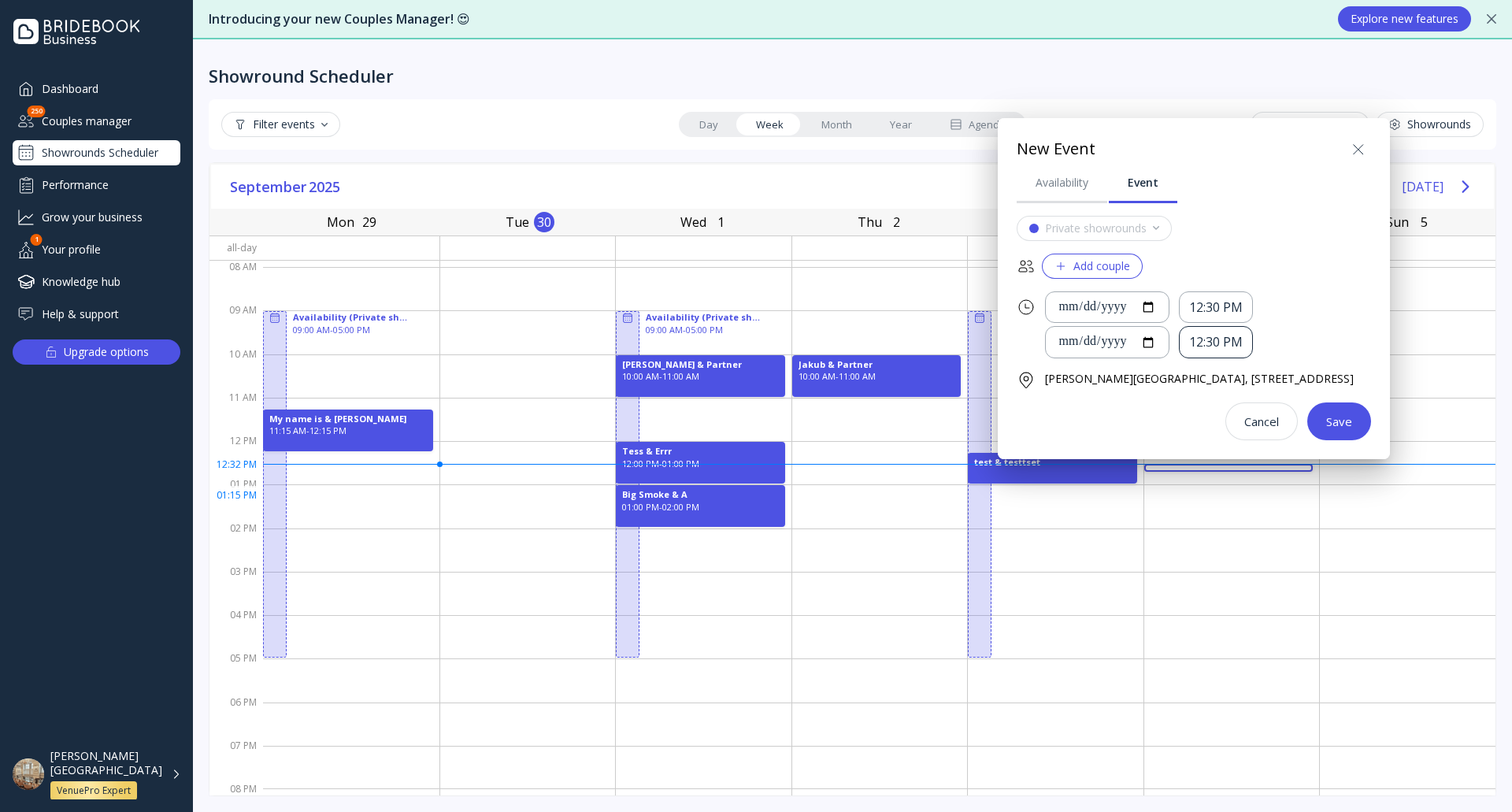
click at [1243, 343] on div "12:30 PM" at bounding box center [1216, 342] width 53 height 18
click at [1237, 387] on div "2:00 PM" at bounding box center [1240, 380] width 79 height 33
click at [1352, 415] on div "Save" at bounding box center [1340, 421] width 26 height 12
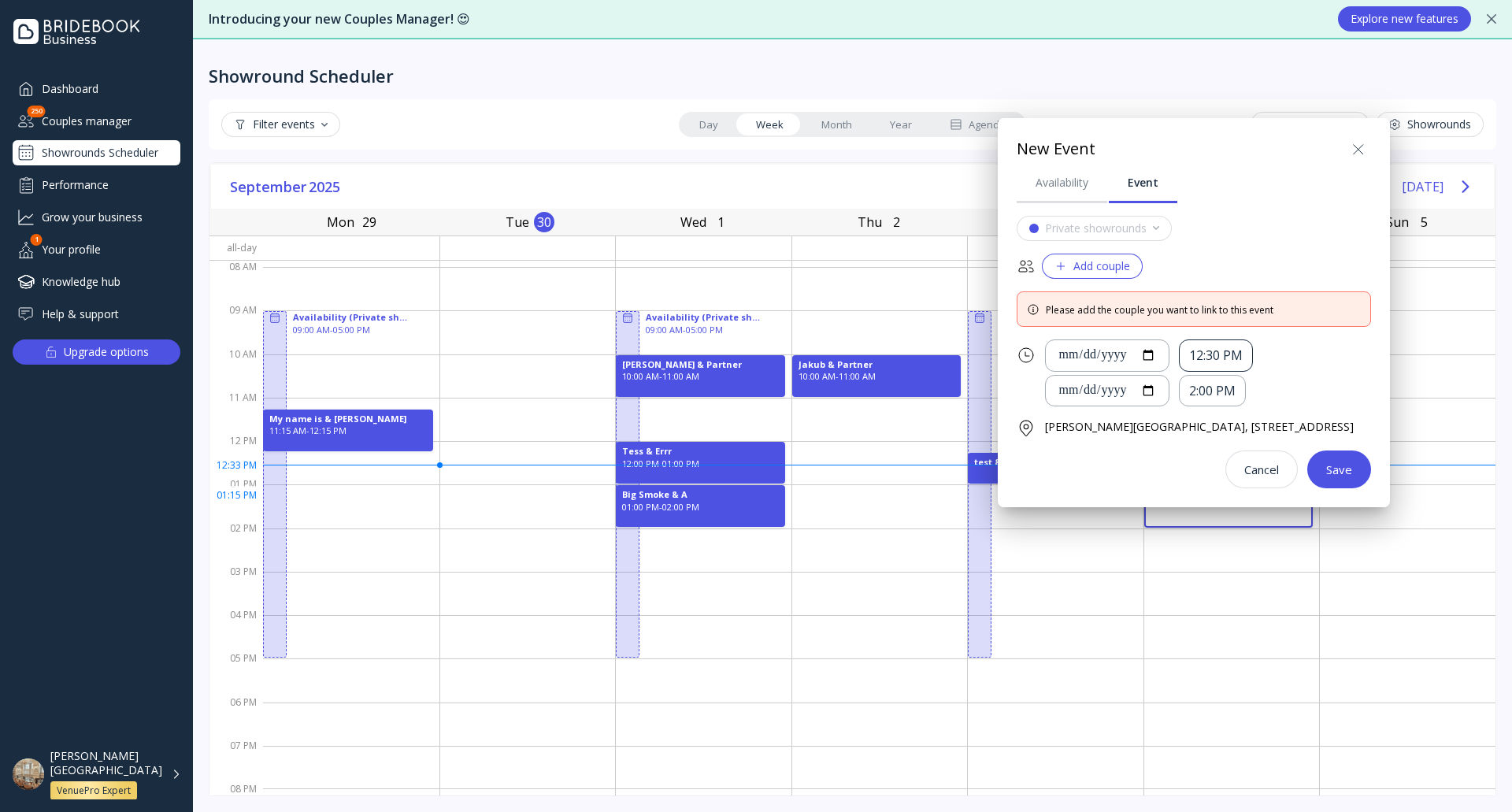
click at [1229, 353] on div "12:30 PM" at bounding box center [1216, 355] width 53 height 18
click at [1240, 438] on div "1:00 PM" at bounding box center [1239, 439] width 59 height 14
click at [1111, 270] on div "Add couple" at bounding box center [1092, 266] width 75 height 12
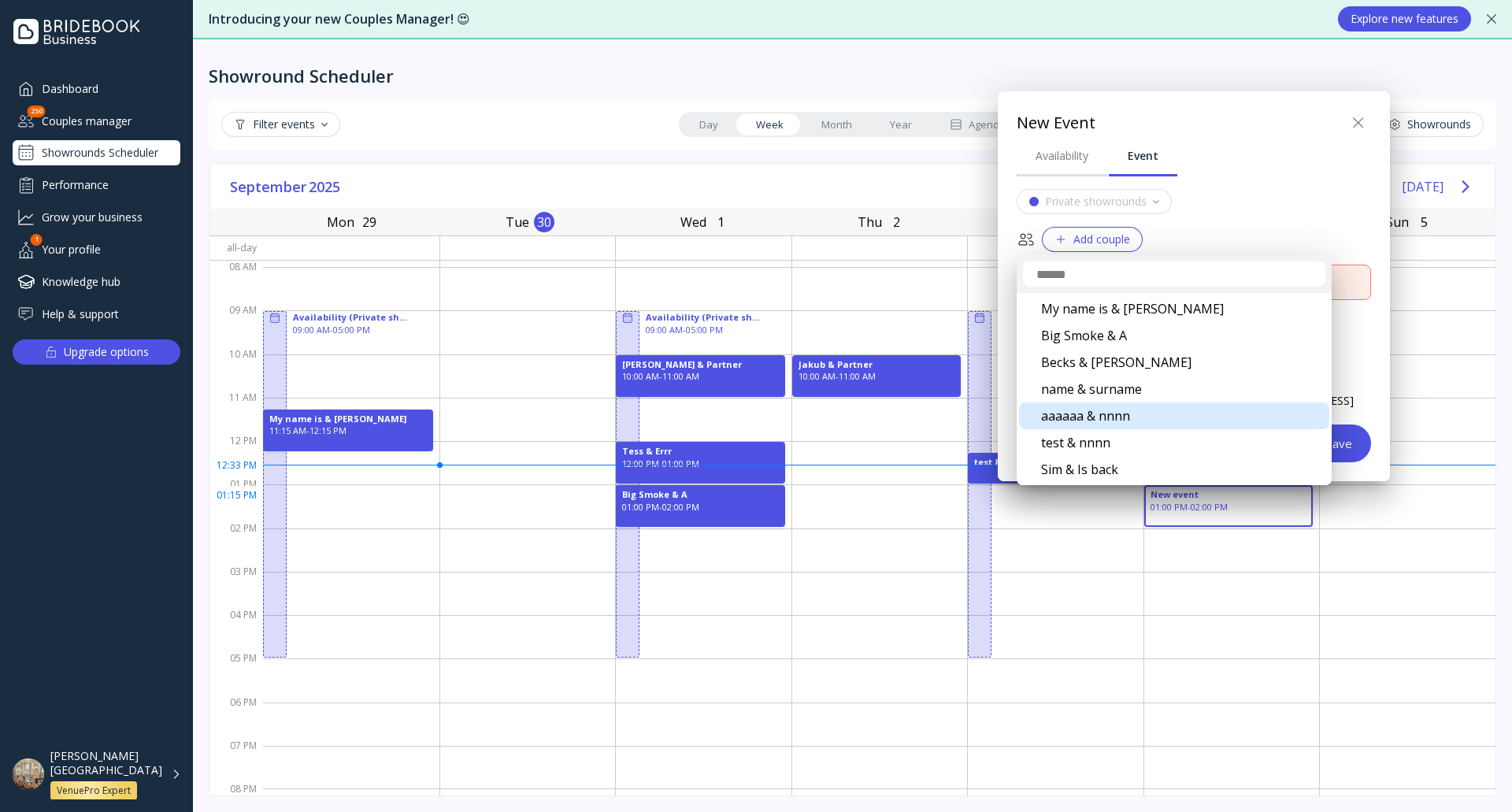
click at [1143, 422] on div "aaaaaa & nnnn" at bounding box center [1174, 415] width 310 height 27
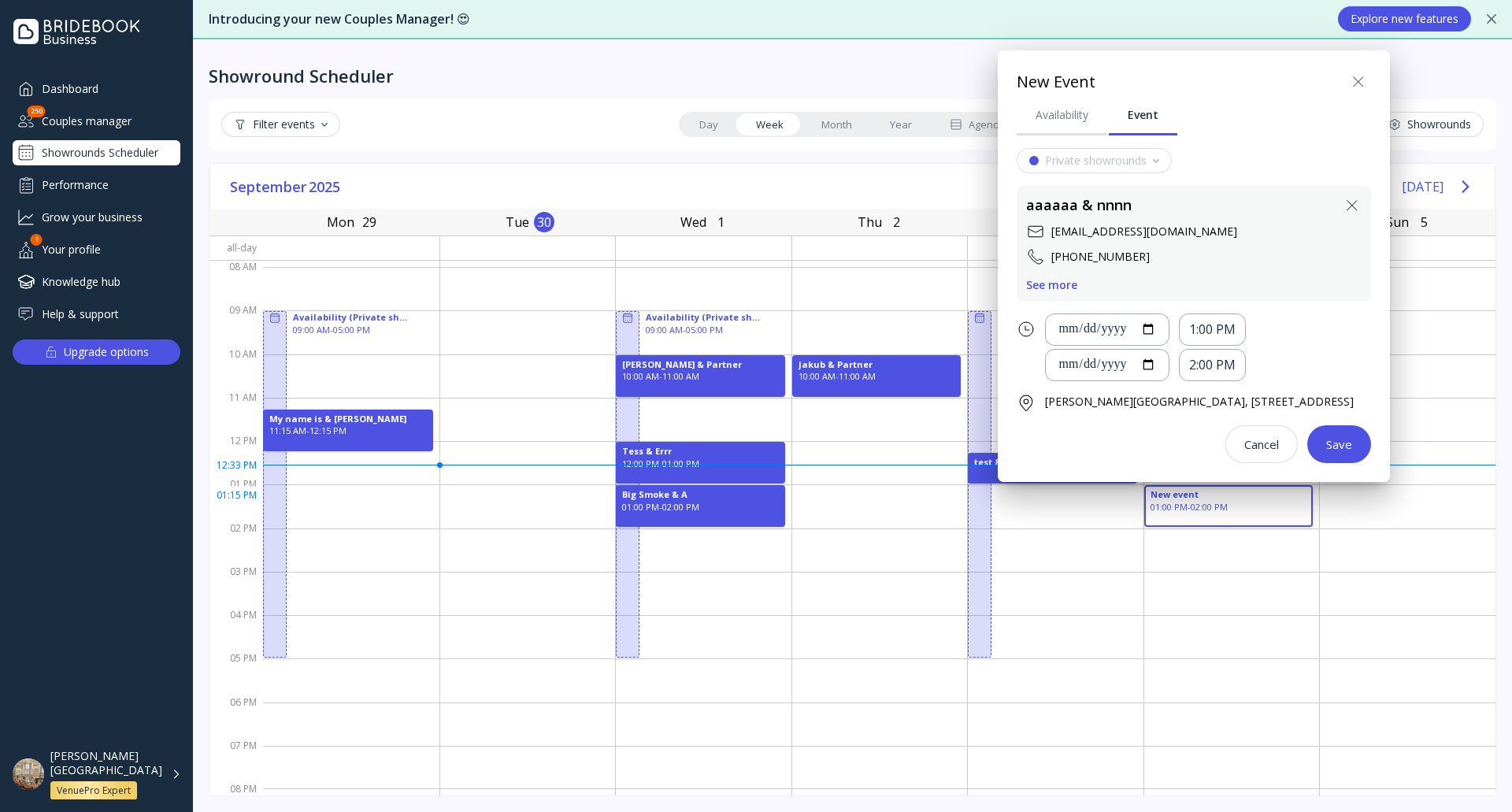
click at [1352, 448] on div "Save" at bounding box center [1340, 444] width 26 height 12
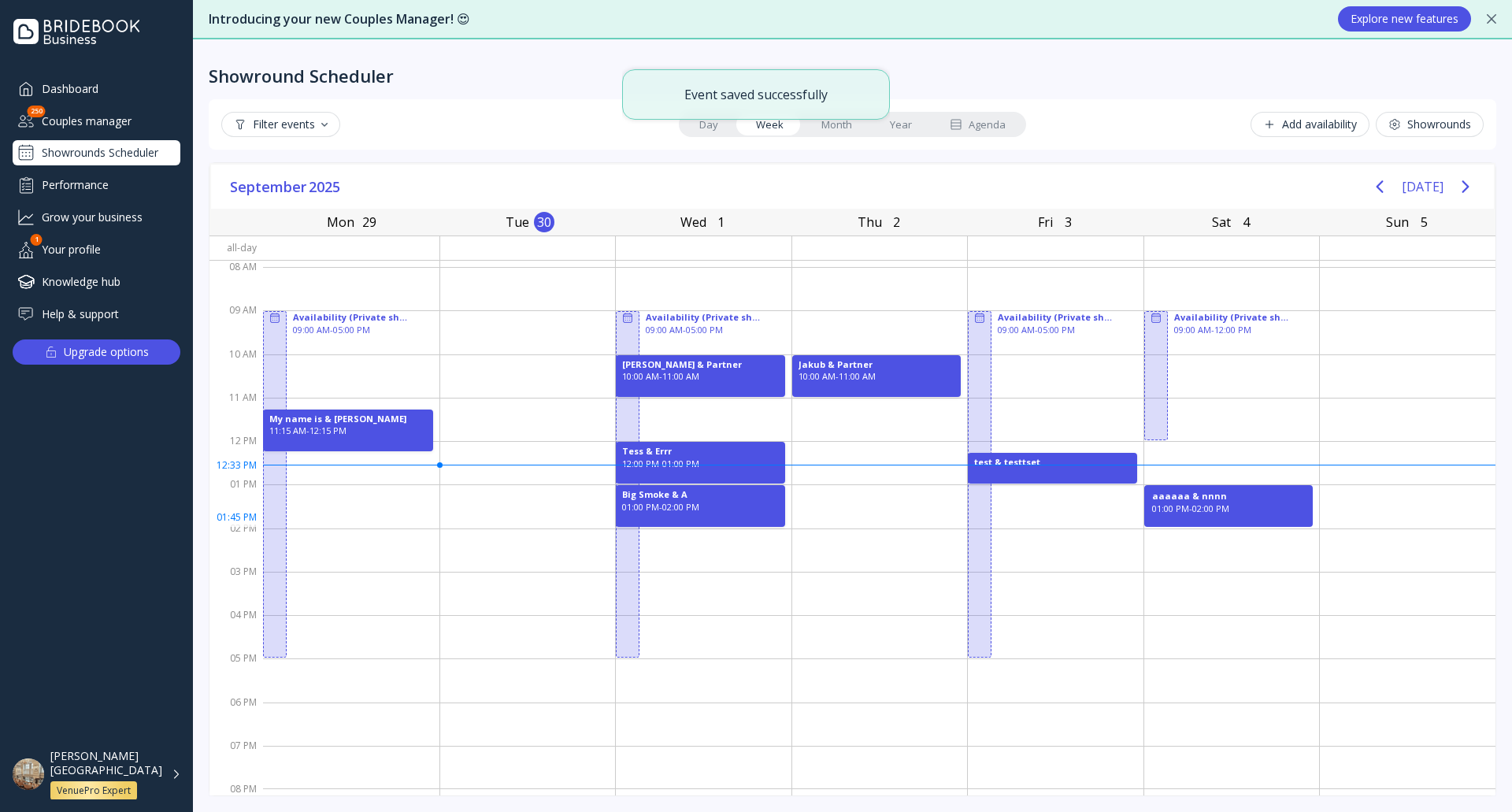
click at [1230, 517] on div "aaaaaa & nnnn 01:00 PM - 02:00 PM" at bounding box center [1230, 506] width 170 height 42
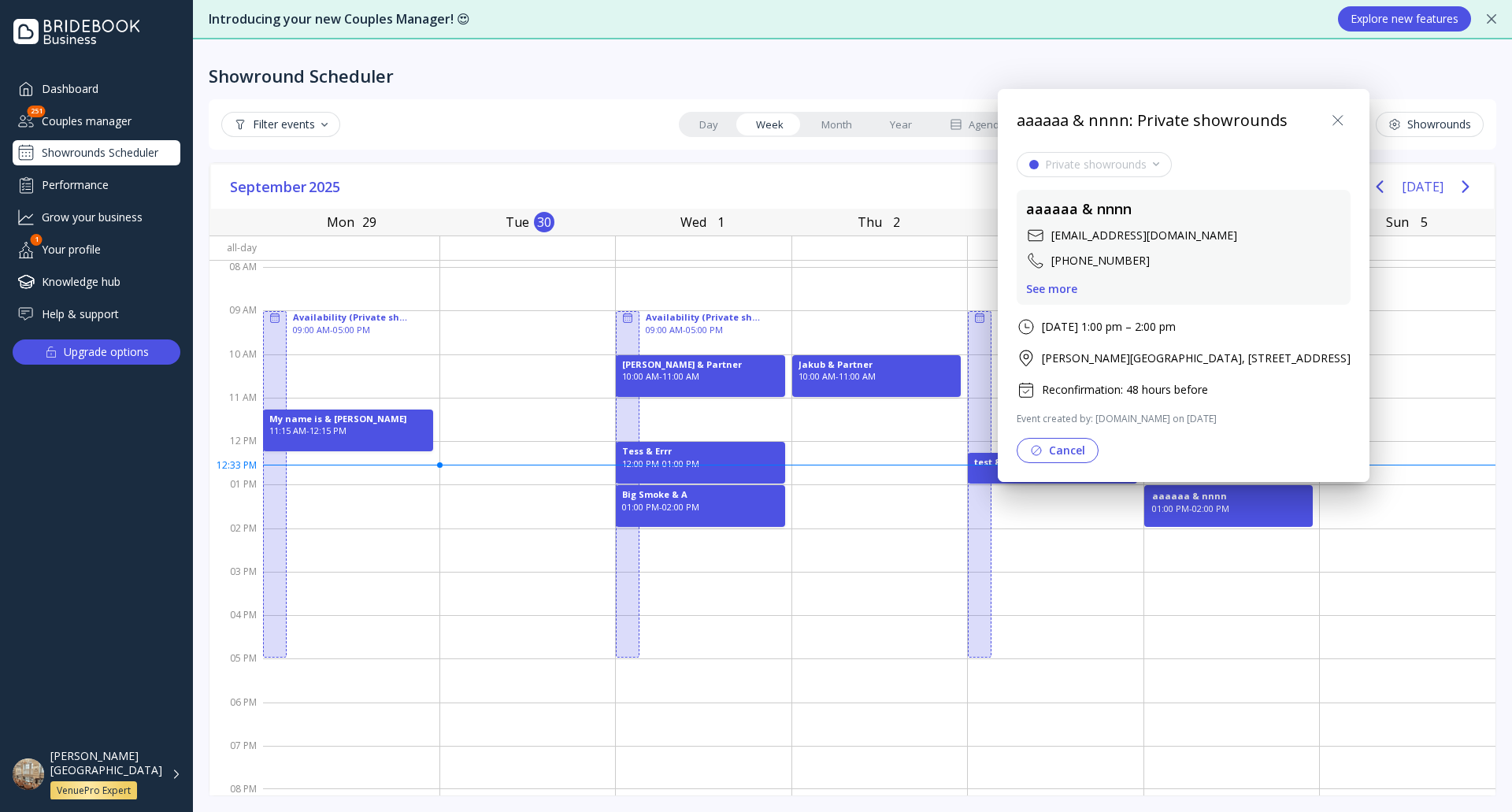
click at [1360, 540] on div at bounding box center [756, 406] width 1765 height 1064
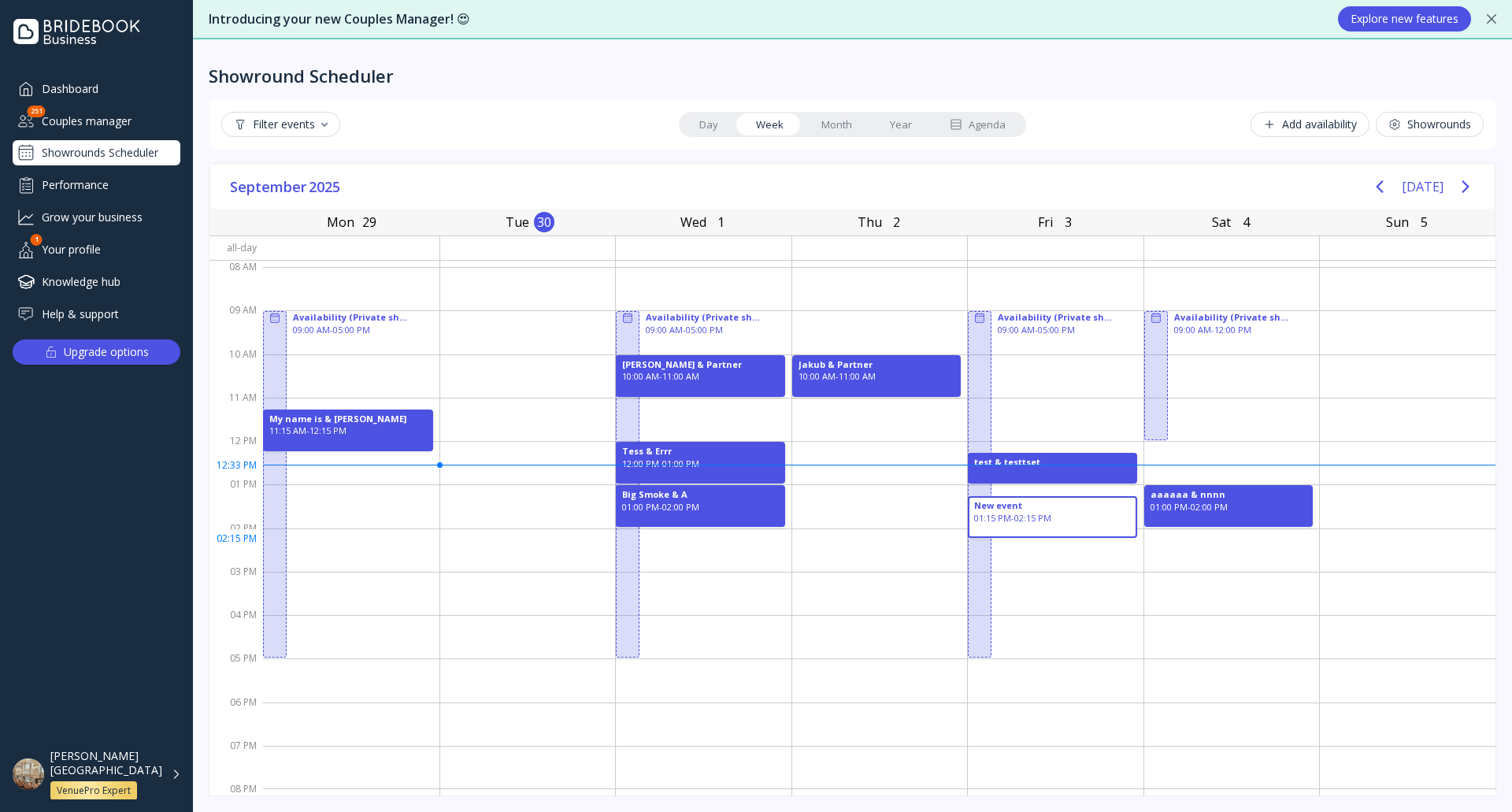
drag, startPoint x: 1002, startPoint y: 501, endPoint x: 1082, endPoint y: 534, distance: 86.5
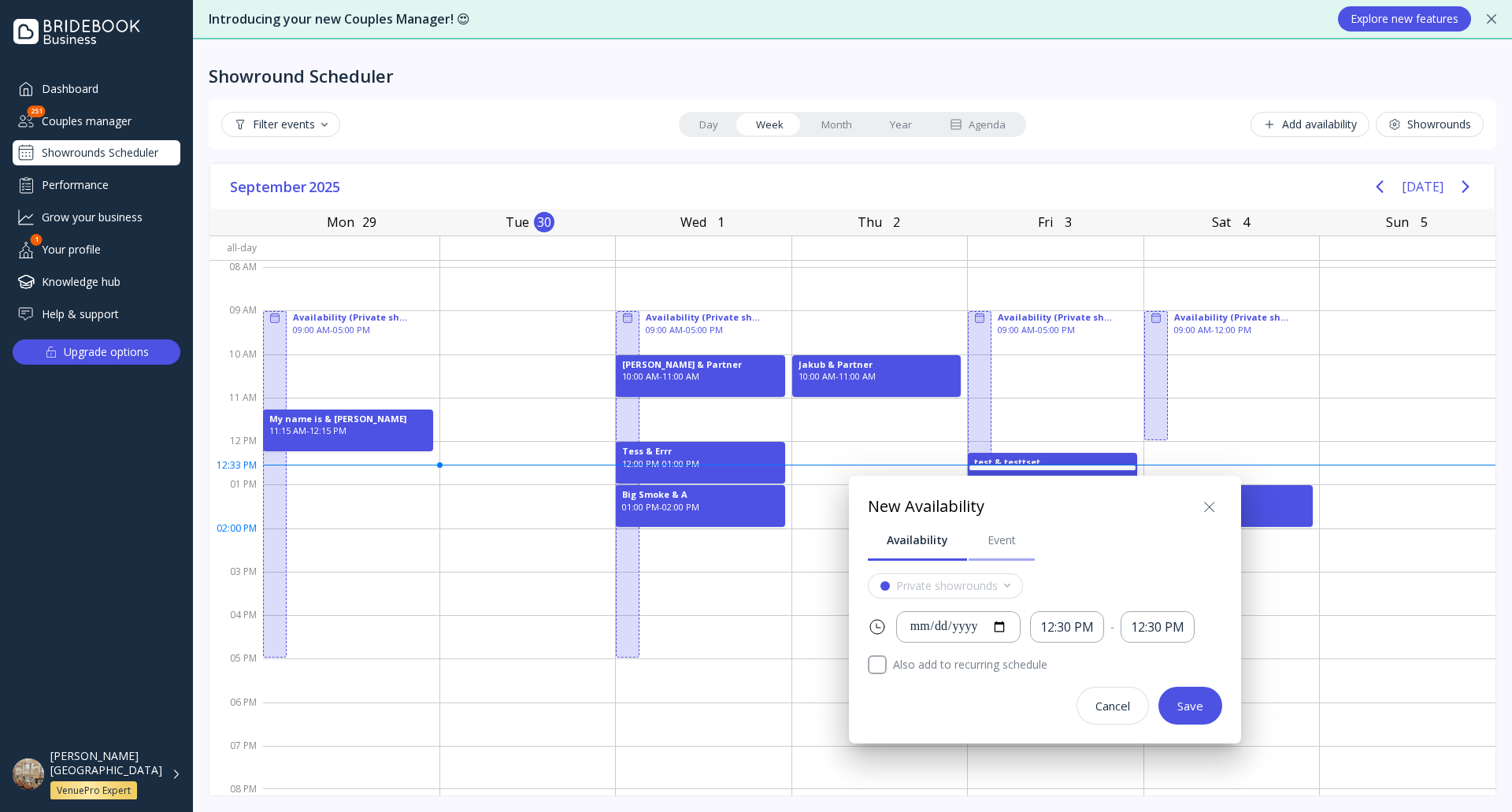
click at [1024, 545] on link "Event" at bounding box center [1002, 539] width 66 height 41
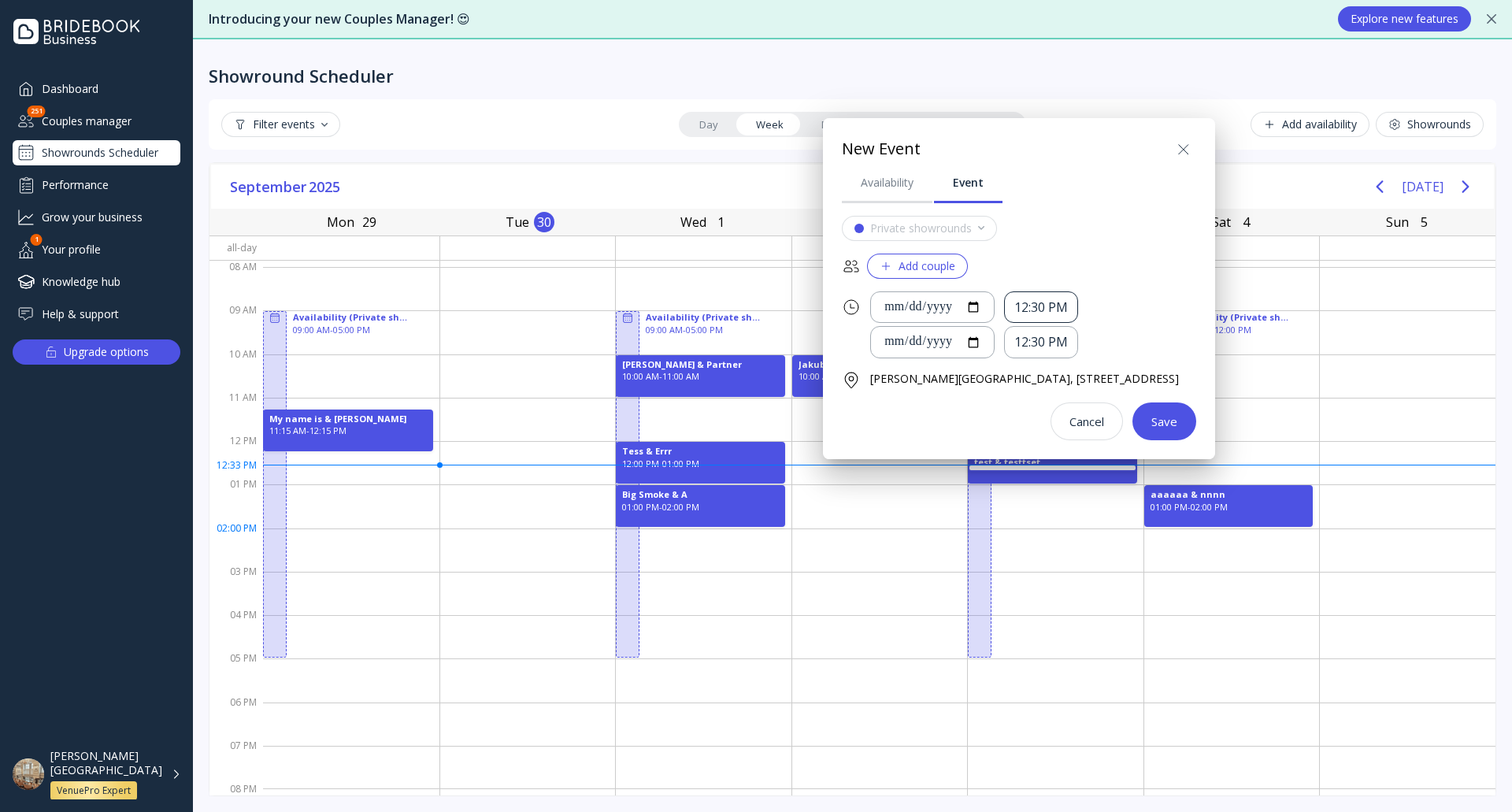
click at [1065, 305] on div "12:30 PM" at bounding box center [1041, 307] width 53 height 18
click at [1074, 474] on div "1:00 PM" at bounding box center [1065, 469] width 59 height 14
click at [1065, 350] on div "12:30 PM" at bounding box center [1041, 342] width 53 height 18
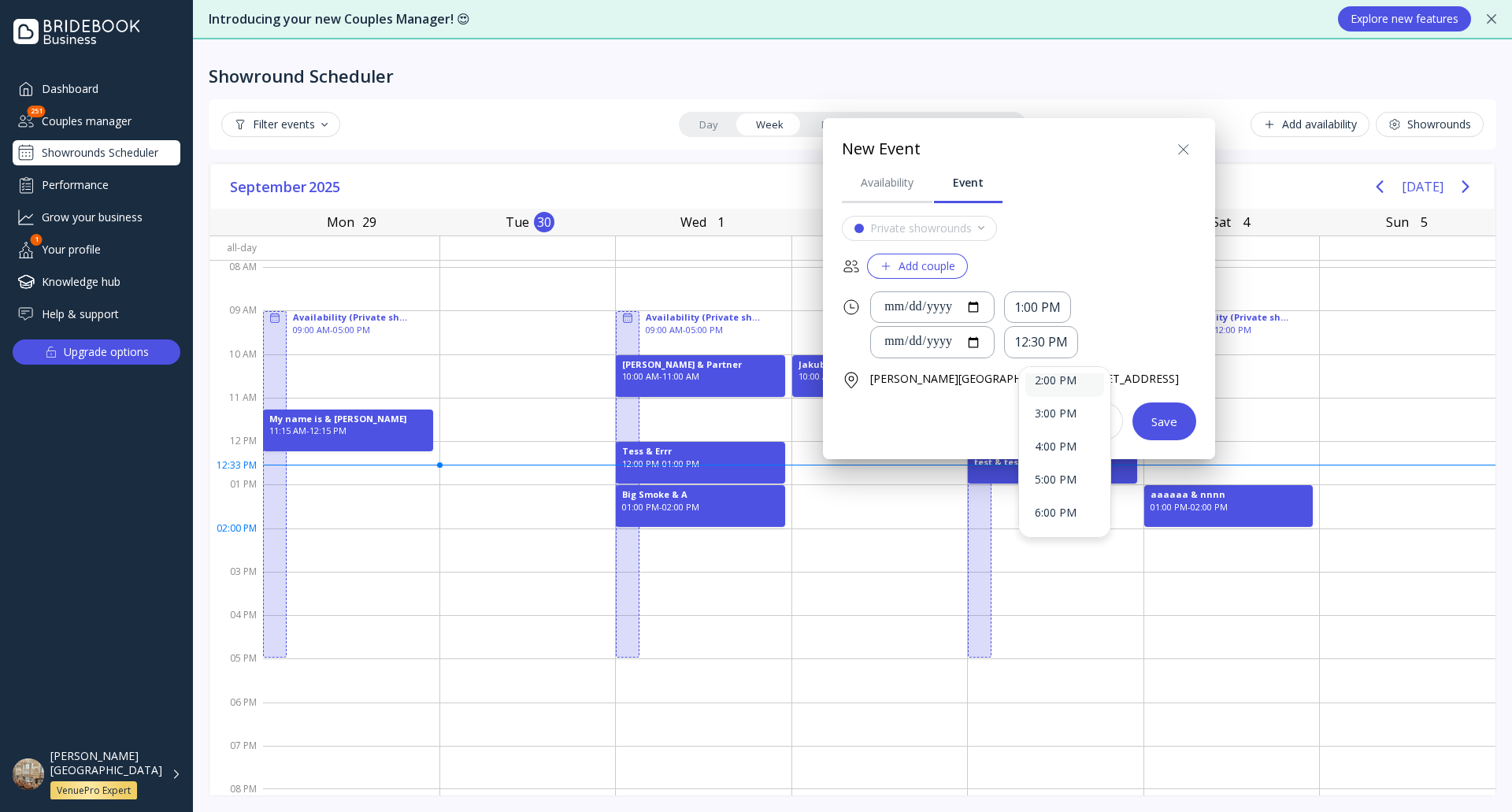
click at [1063, 381] on div "2:00 PM" at bounding box center [1065, 380] width 59 height 14
click at [944, 273] on div "Add couple" at bounding box center [917, 266] width 75 height 12
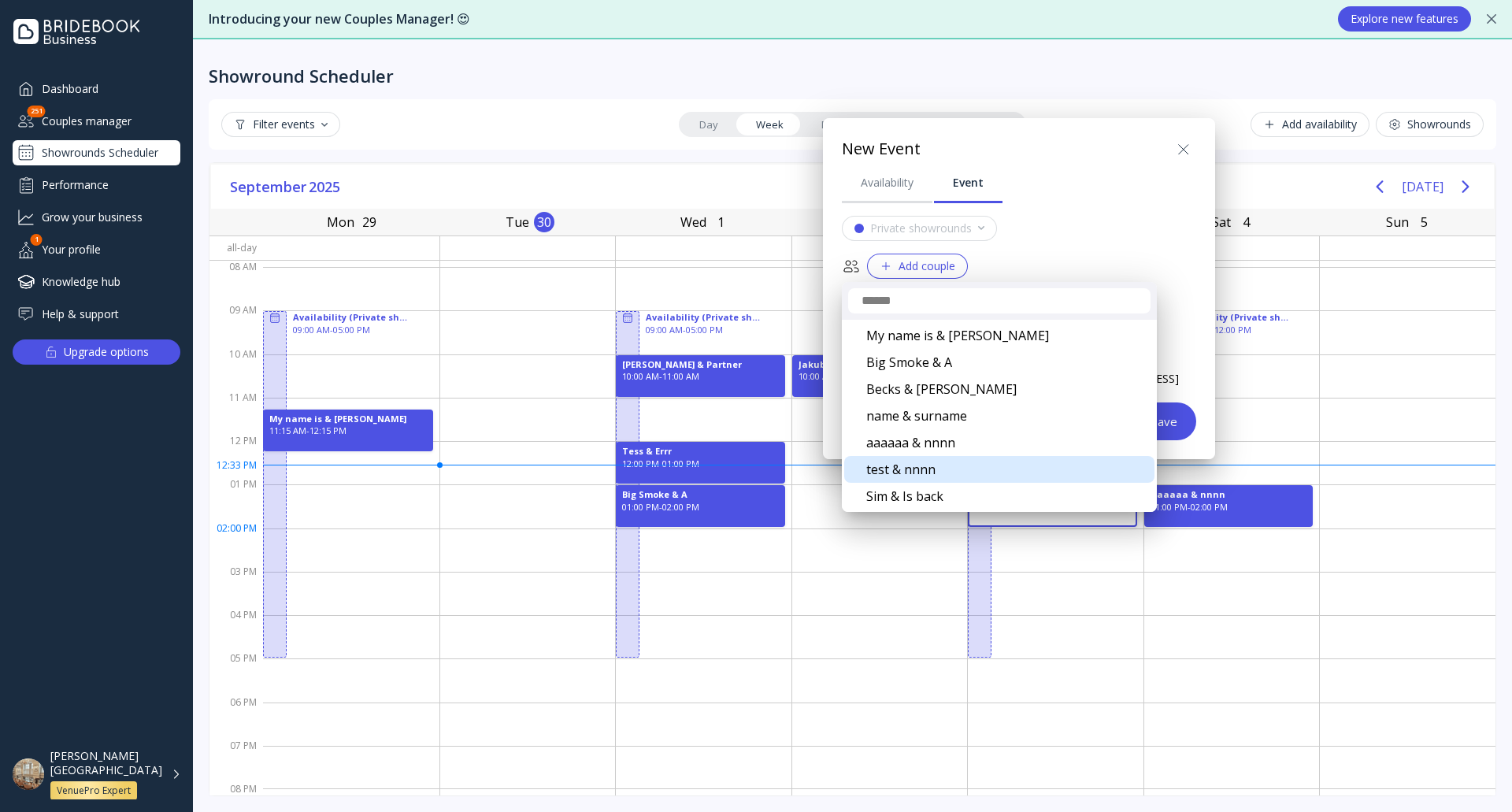
click at [948, 472] on div "test & nnnn" at bounding box center [1000, 469] width 310 height 27
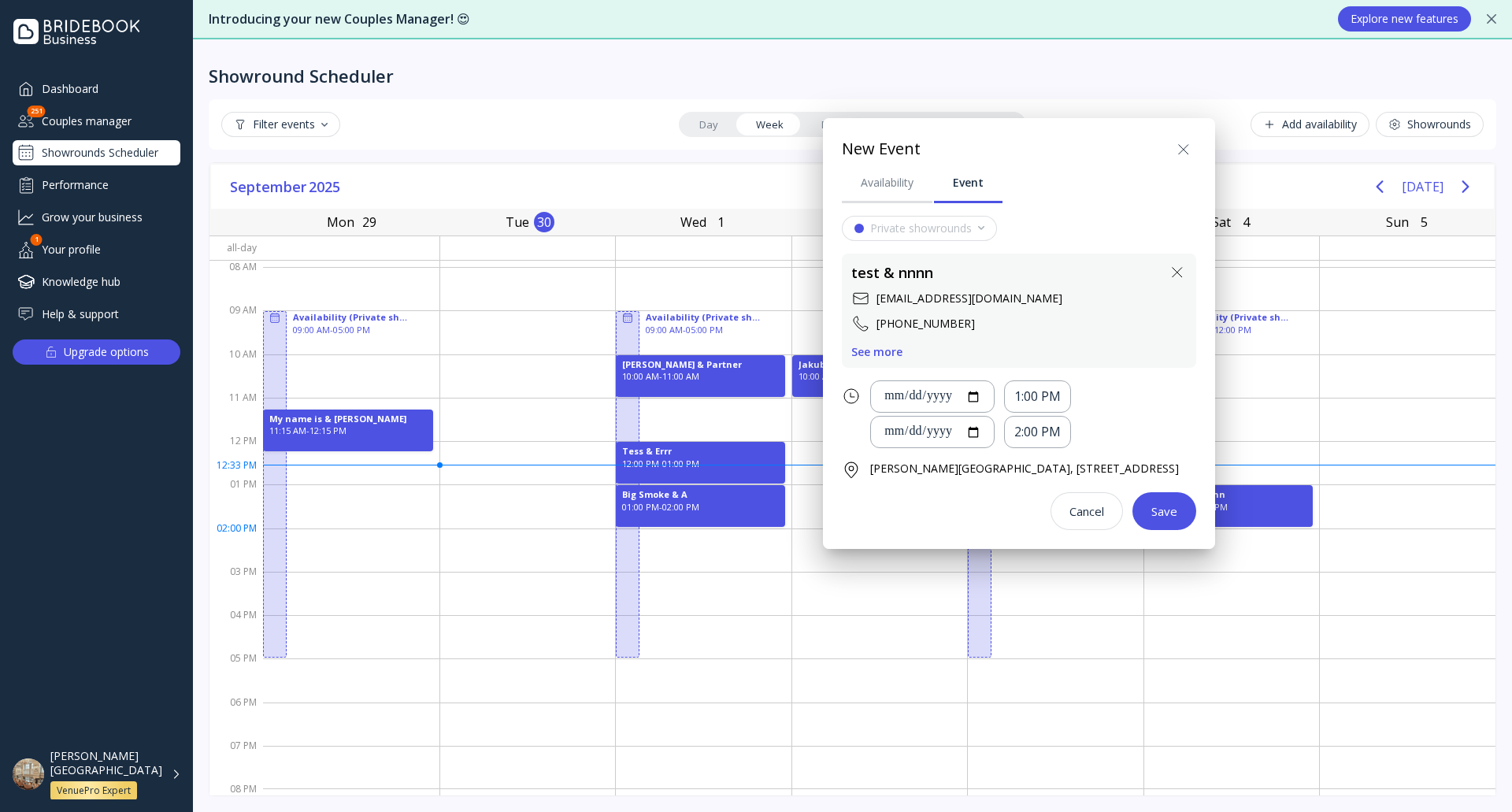
click at [1178, 510] on div "Save" at bounding box center [1165, 510] width 26 height 12
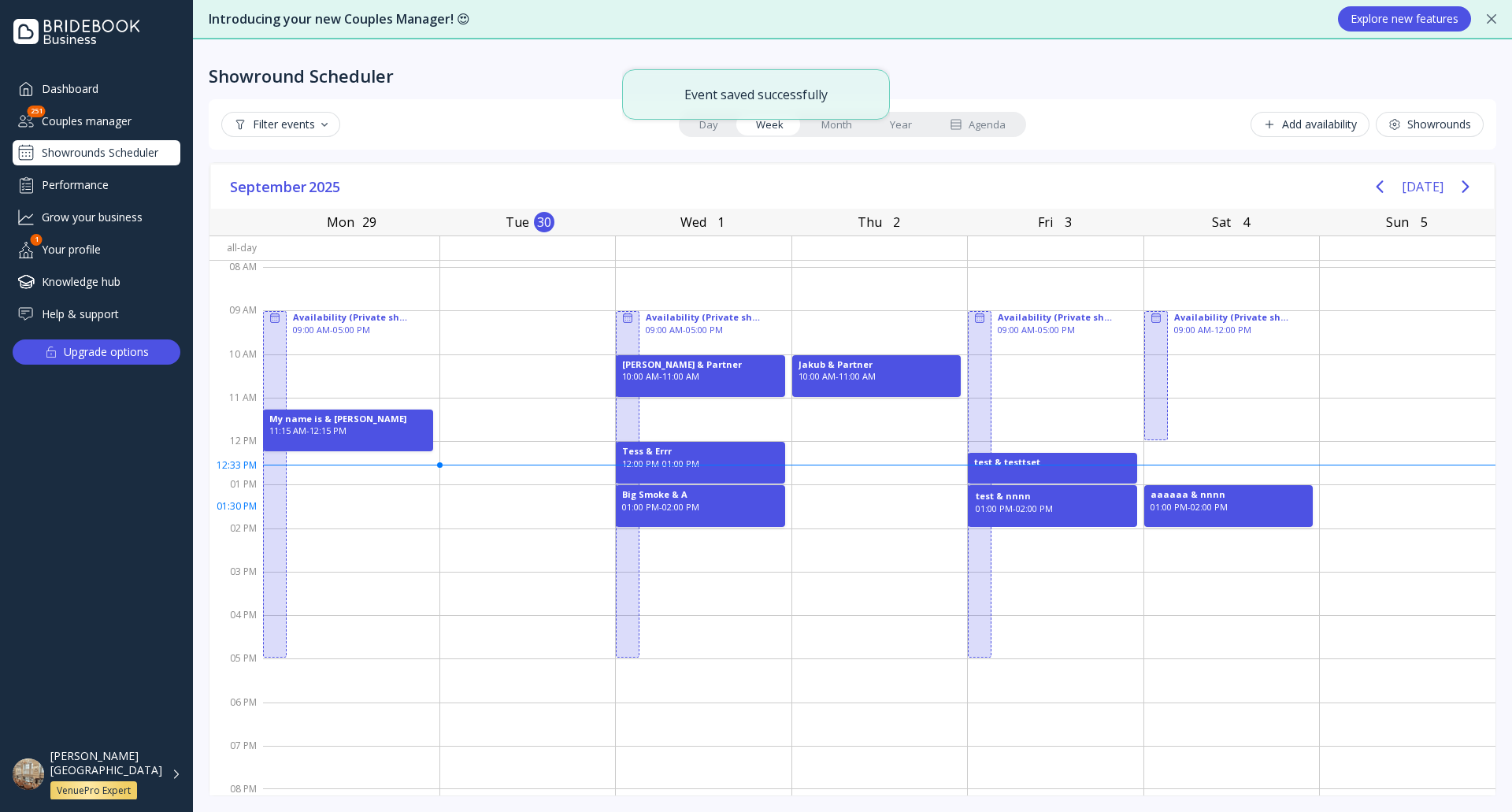
click at [1053, 507] on div "01:00 PM - 02:00 PM" at bounding box center [1053, 509] width 154 height 12
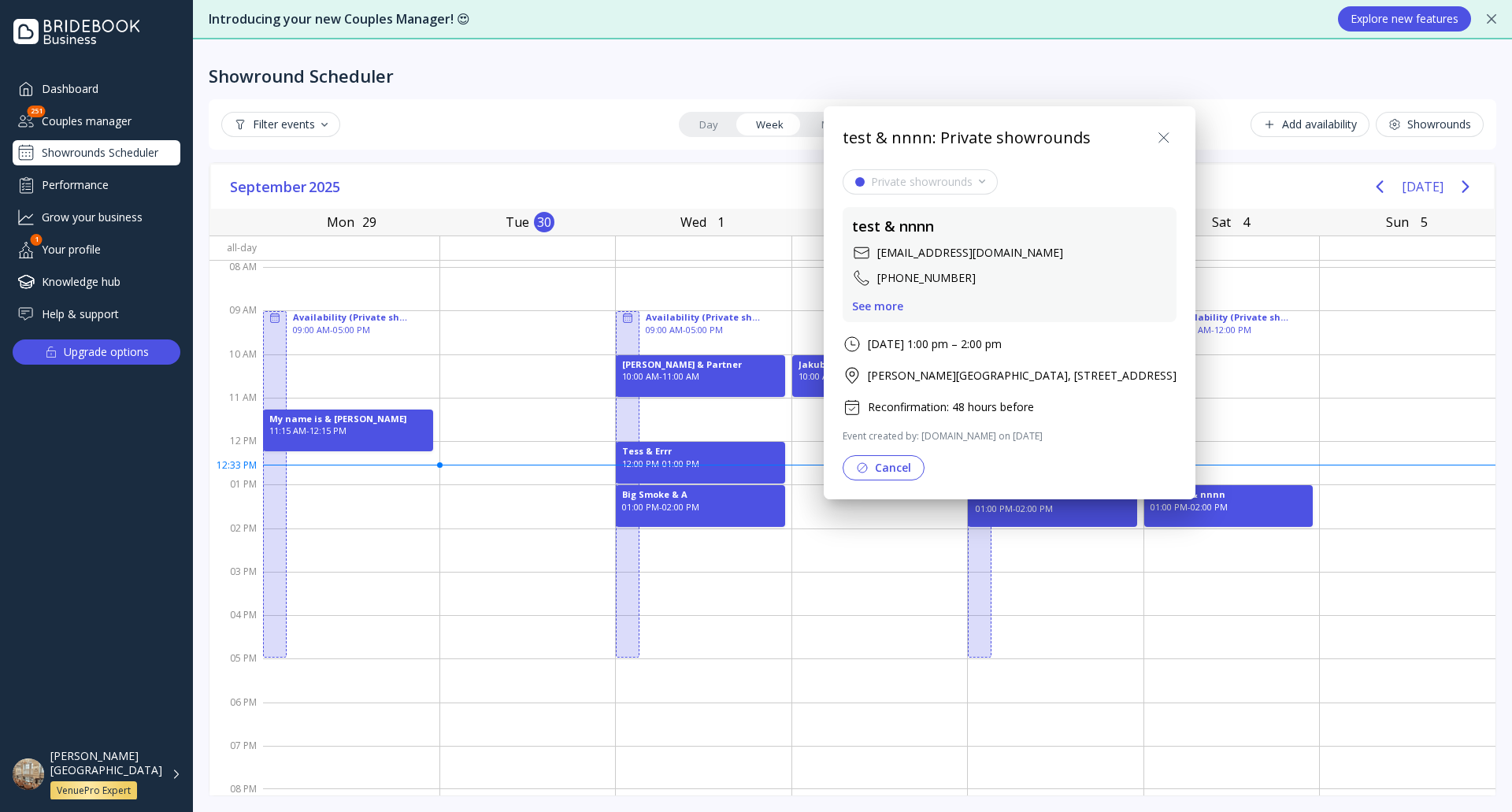
click at [1087, 591] on div at bounding box center [756, 406] width 1765 height 1064
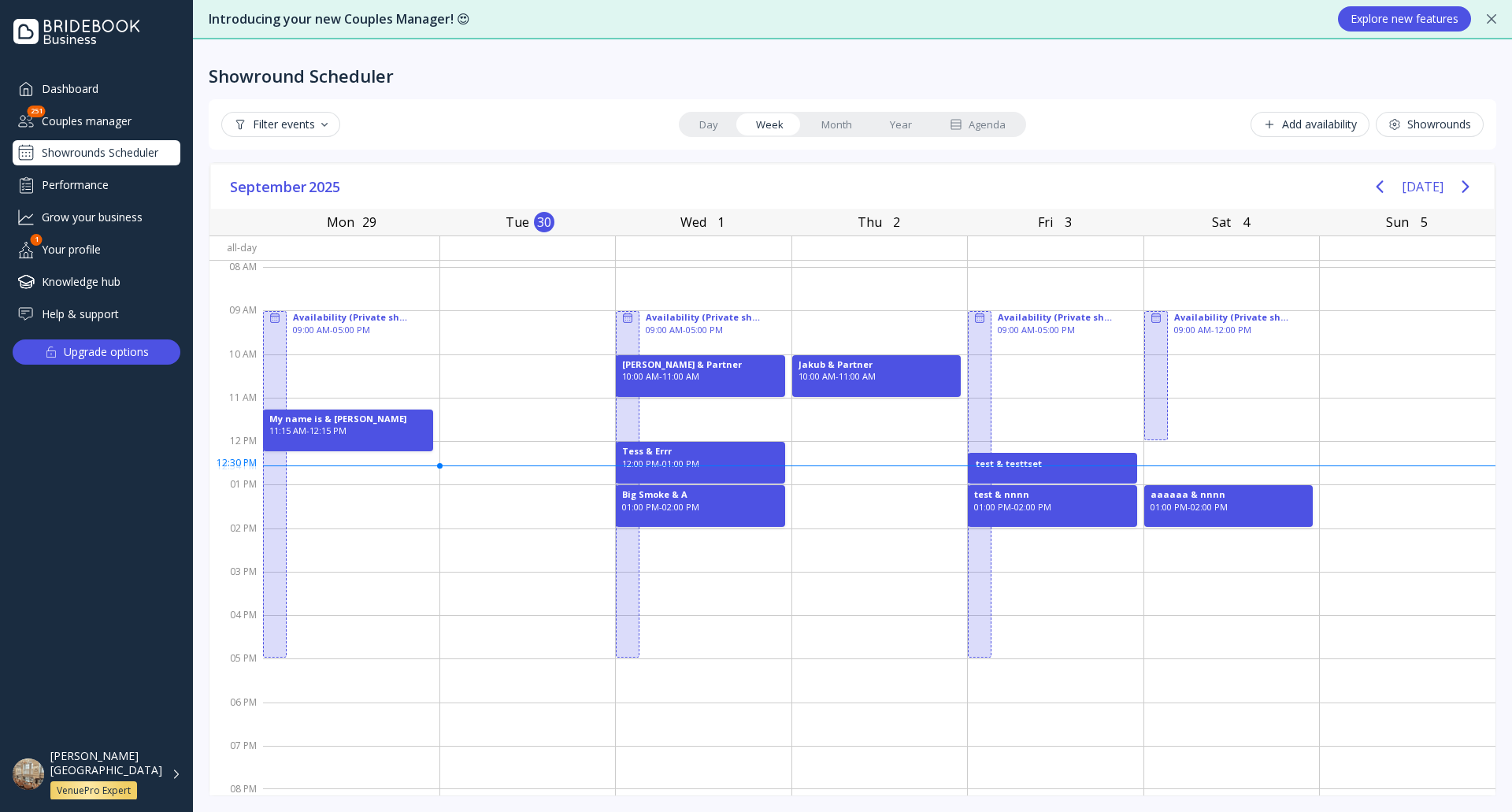
click at [1042, 463] on div "test & testtset" at bounding box center [1053, 463] width 154 height 12
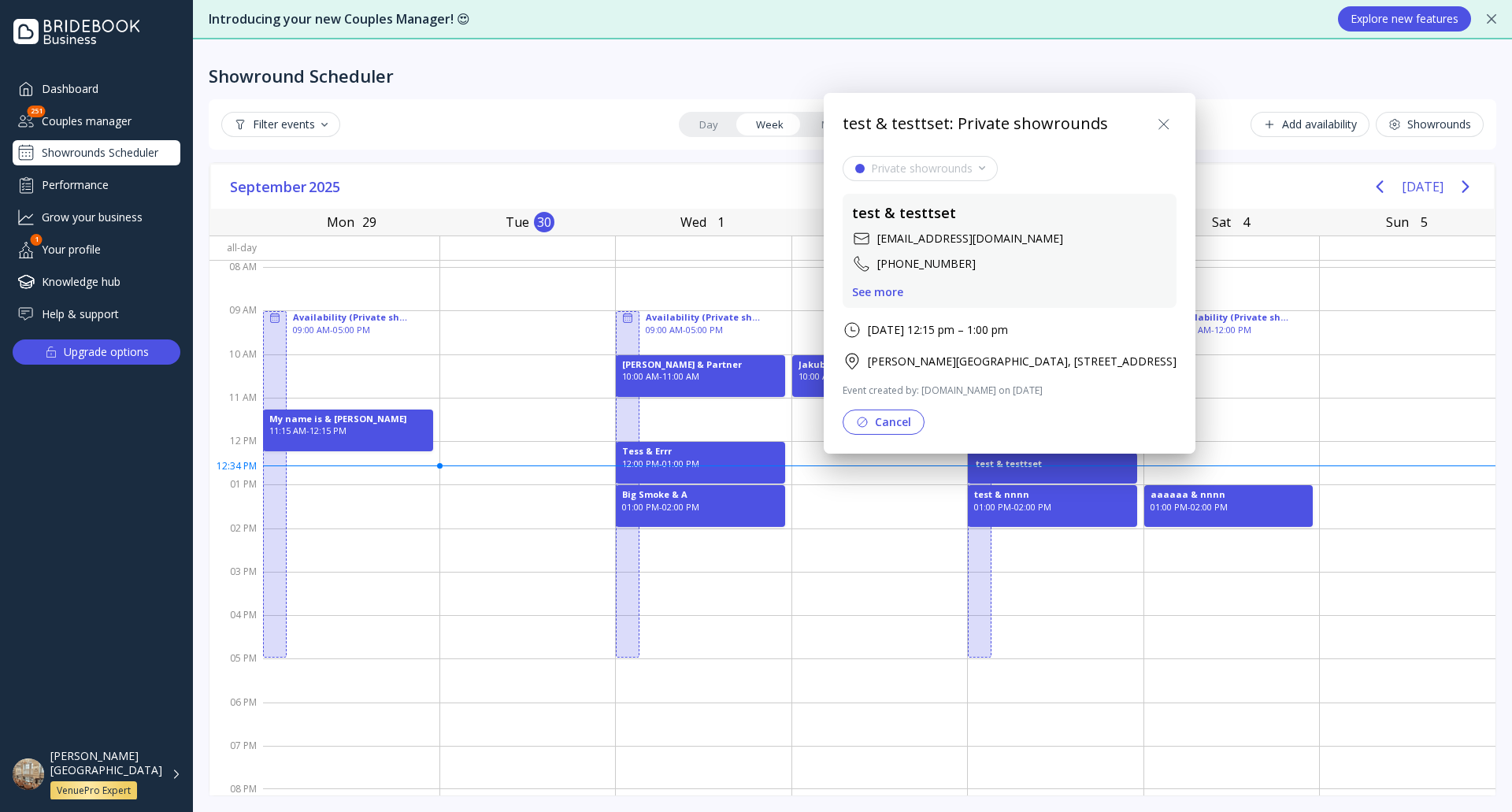
click at [875, 295] on div "See more" at bounding box center [878, 292] width 52 height 12
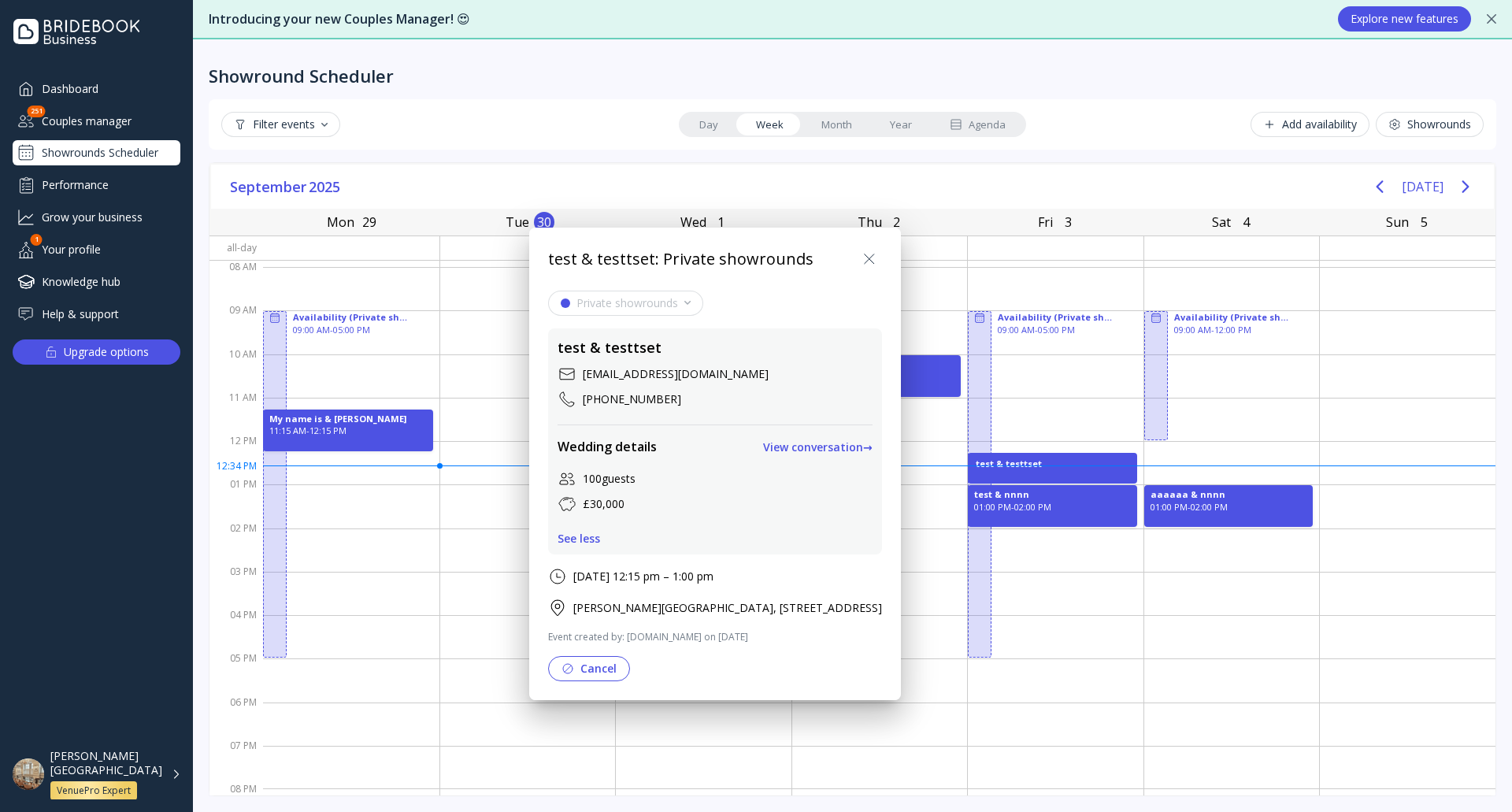
click at [879, 256] on icon at bounding box center [870, 260] width 19 height 19
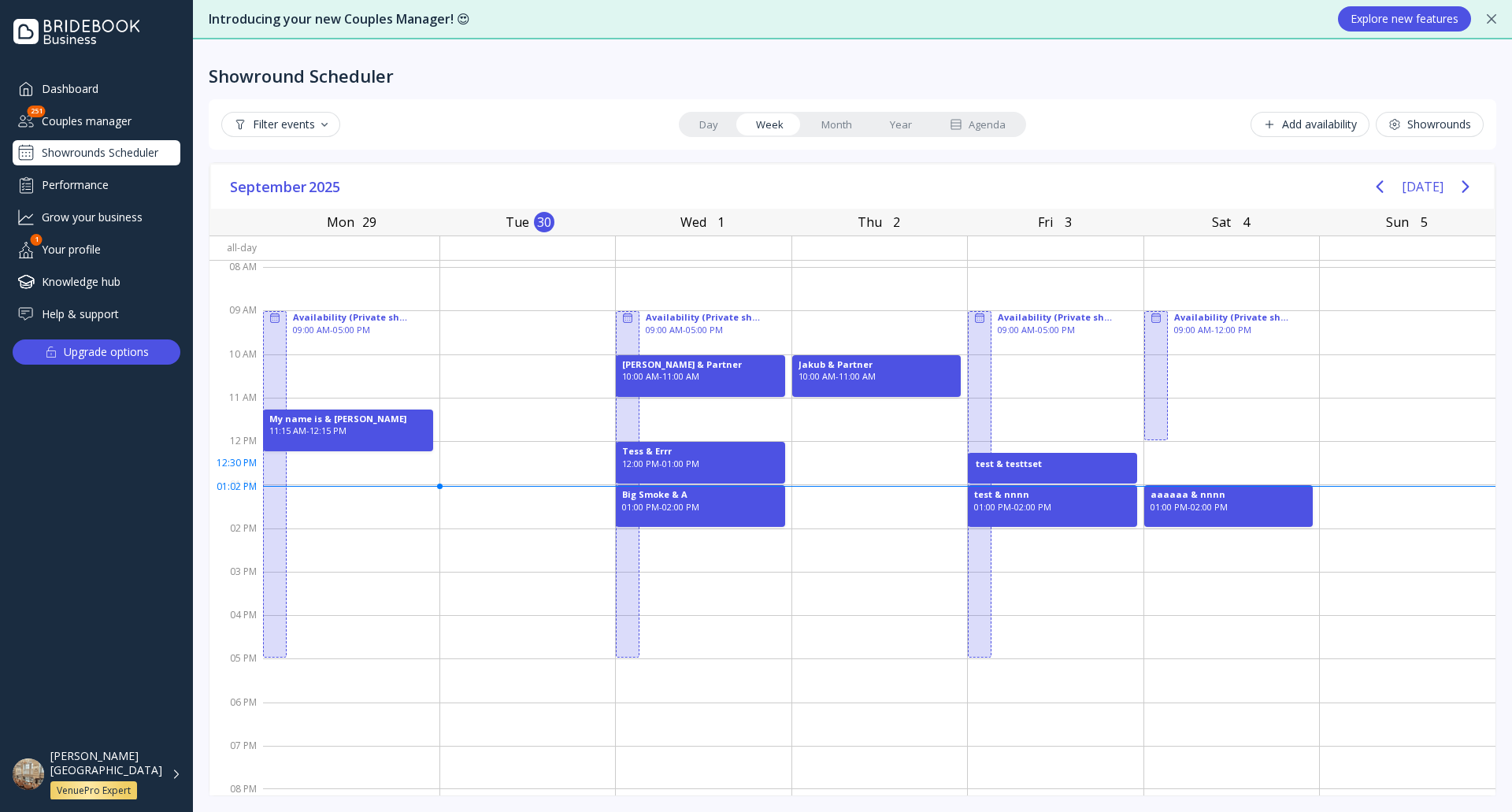
click at [1011, 467] on div "test & testtset" at bounding box center [1053, 463] width 154 height 12
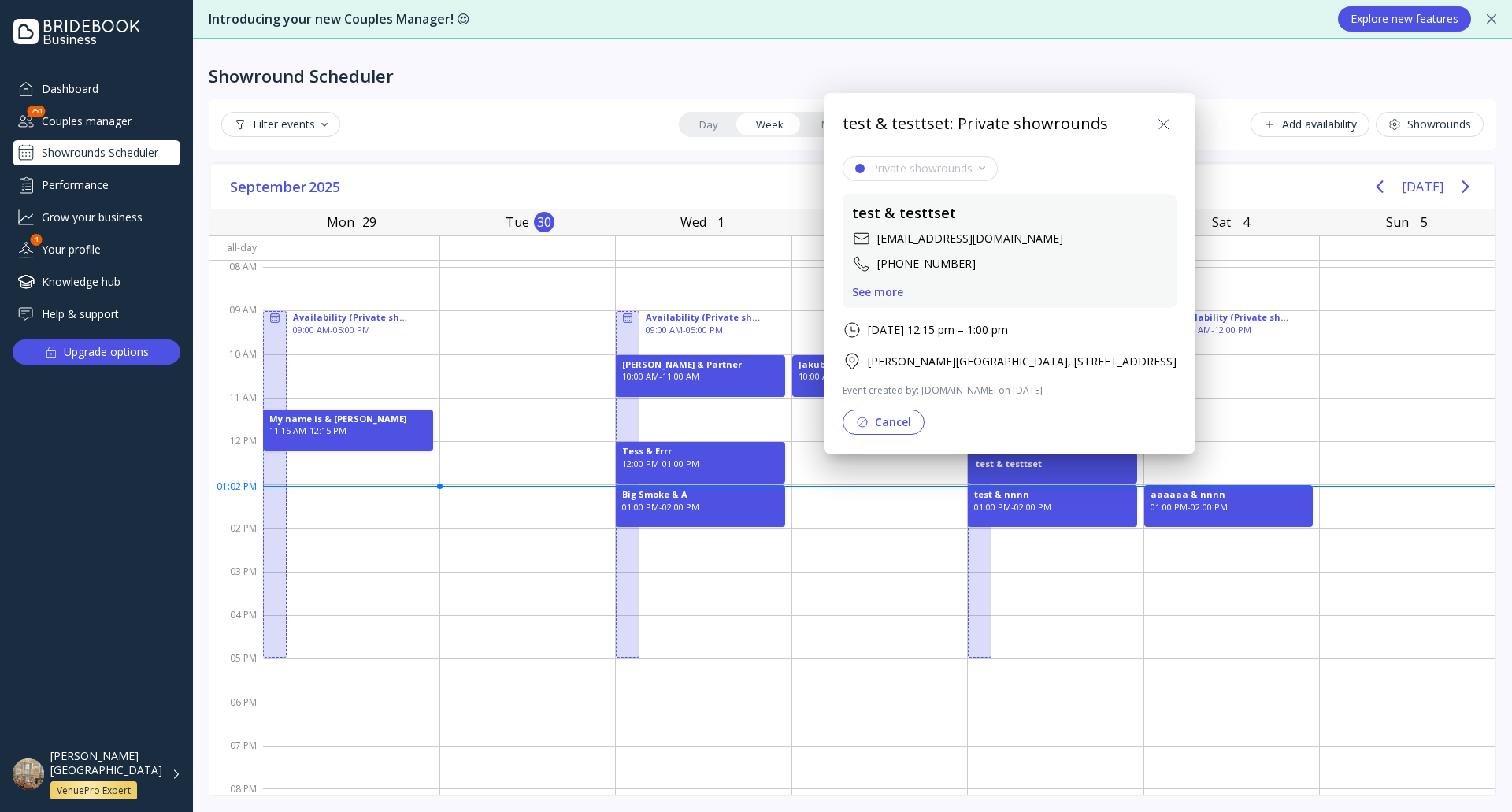
click at [1031, 511] on div at bounding box center [756, 406] width 1765 height 1064
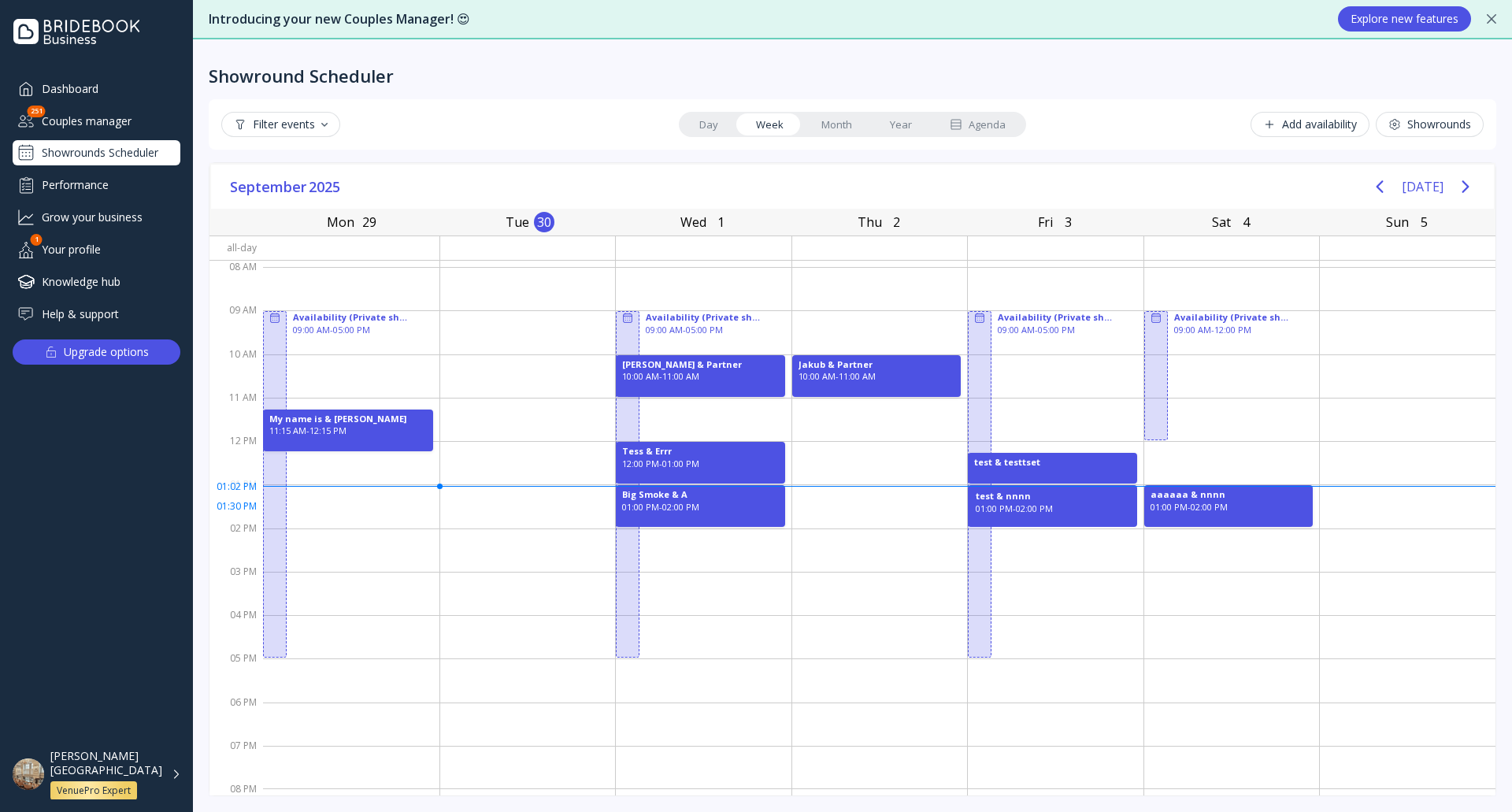
click at [1021, 508] on div "01:00 PM - 02:00 PM" at bounding box center [1053, 509] width 154 height 12
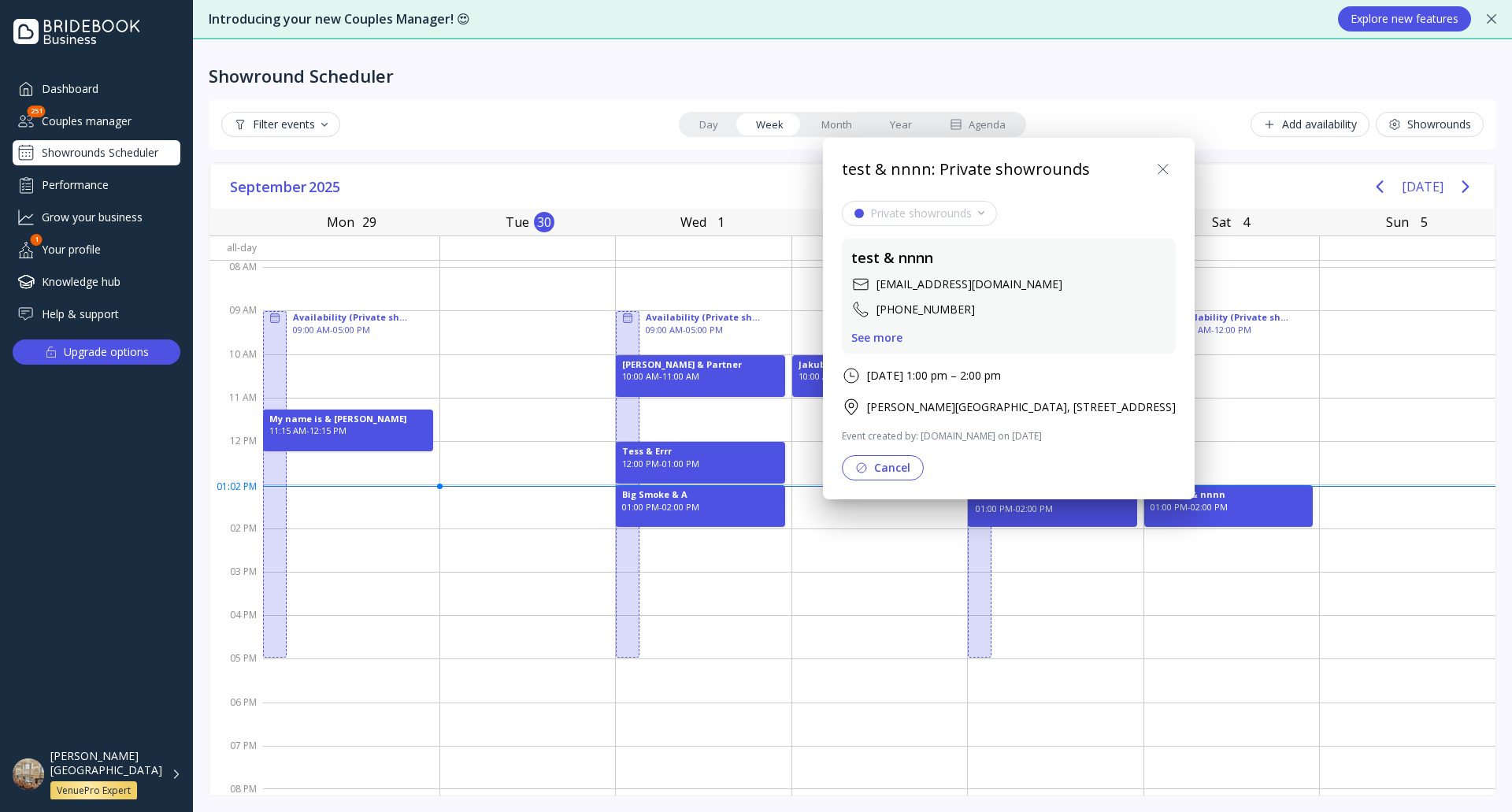
click at [888, 337] on div "See more" at bounding box center [877, 337] width 52 height 12
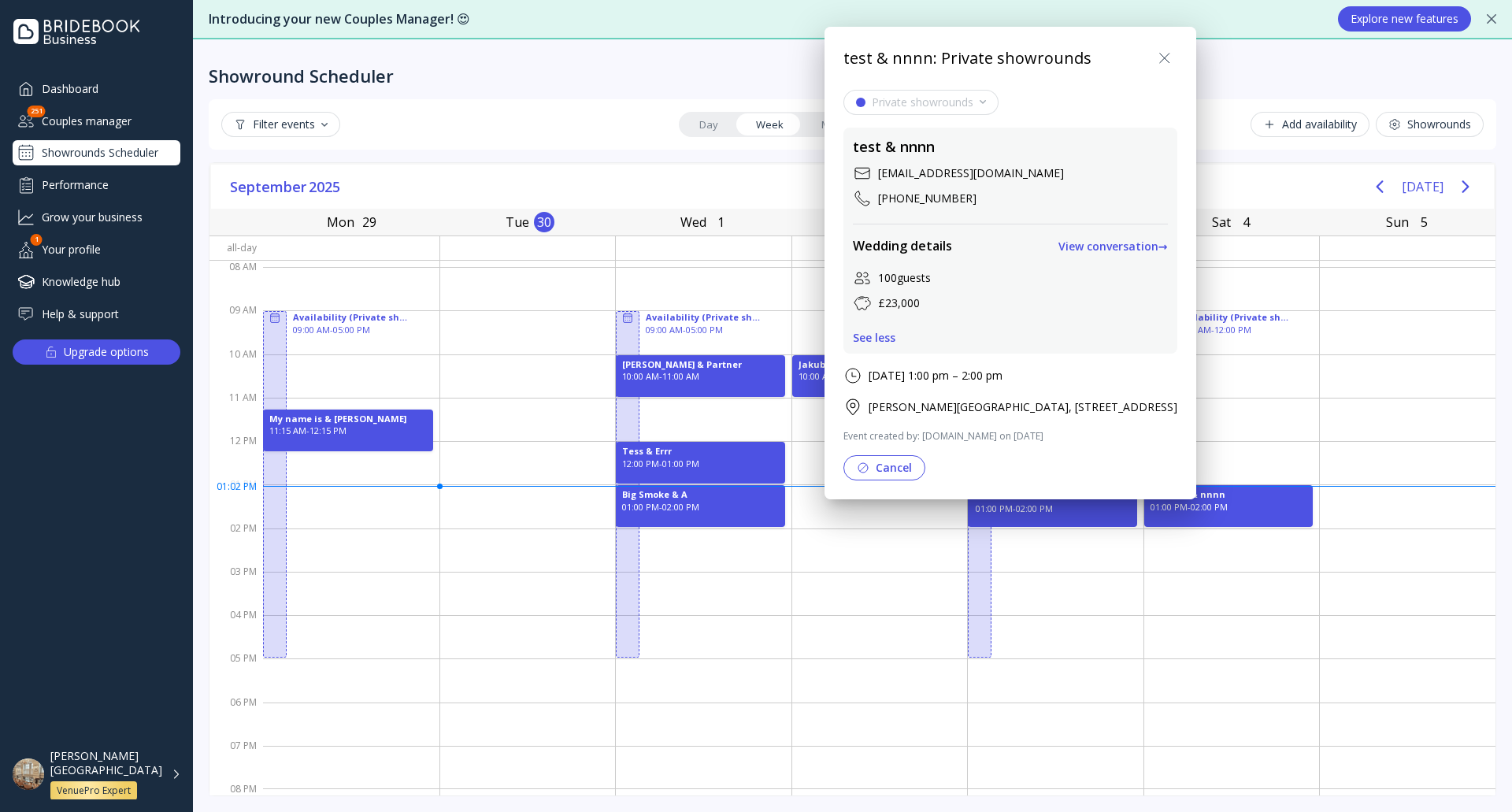
click at [1153, 240] on div "View conversation →" at bounding box center [1113, 246] width 109 height 12
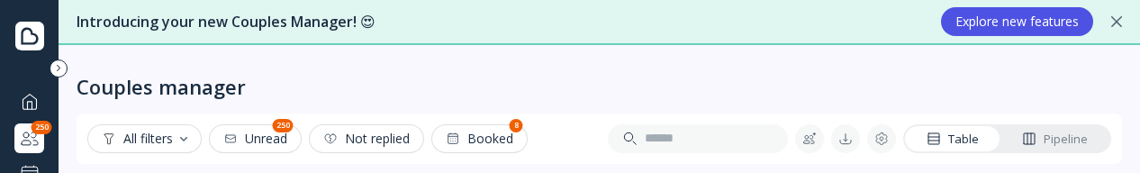
click at [791, 73] on div "Couples manager" at bounding box center [600, 72] width 1046 height 54
click at [785, 86] on div "Couples manager" at bounding box center [600, 72] width 1046 height 54
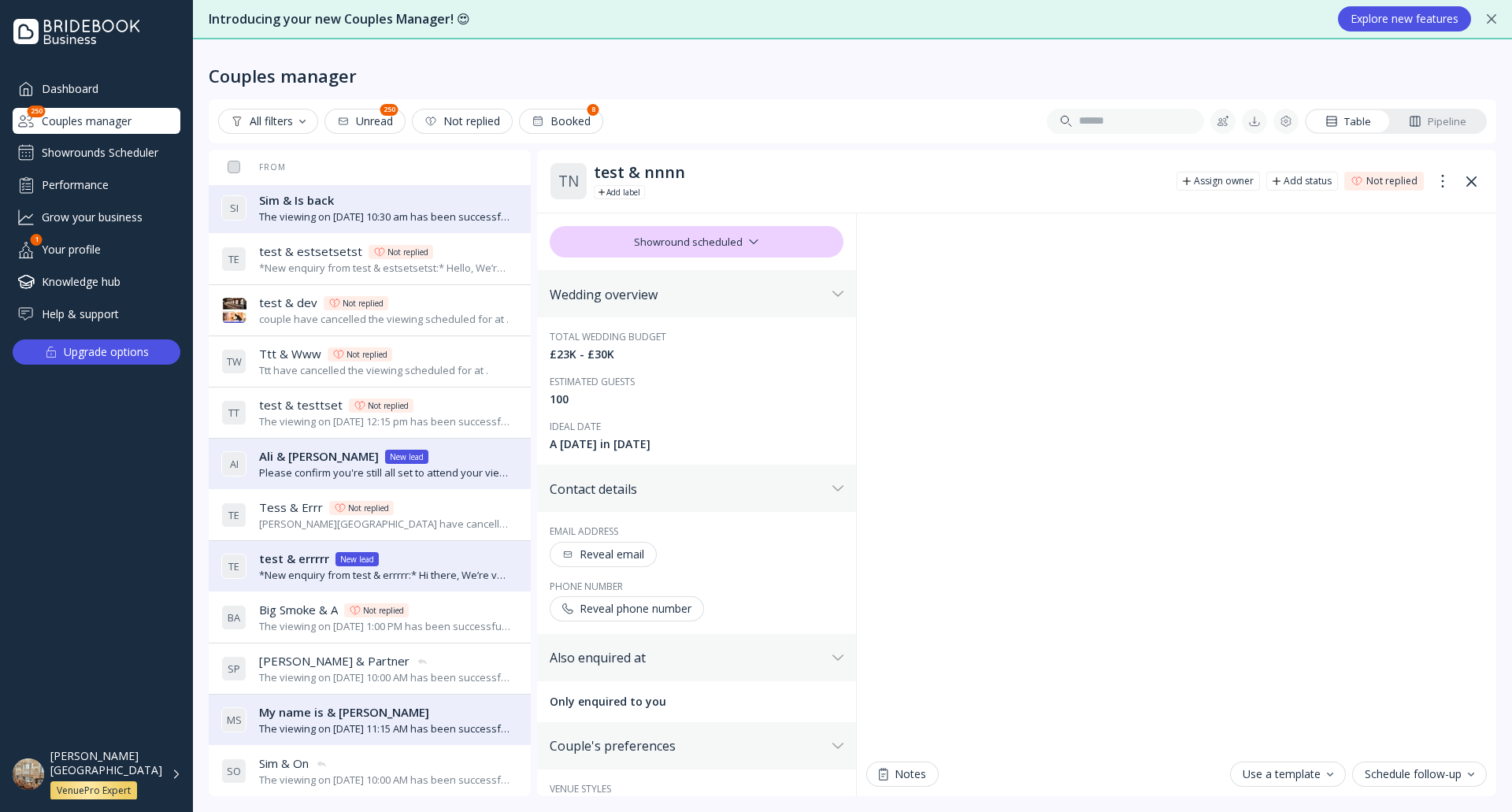
scroll to position [157, 0]
click at [398, 505] on div "Tess & Errr Tess & [PERSON_NAME] Not replied" at bounding box center [385, 505] width 253 height 17
